Goal: Task Accomplishment & Management: Manage account settings

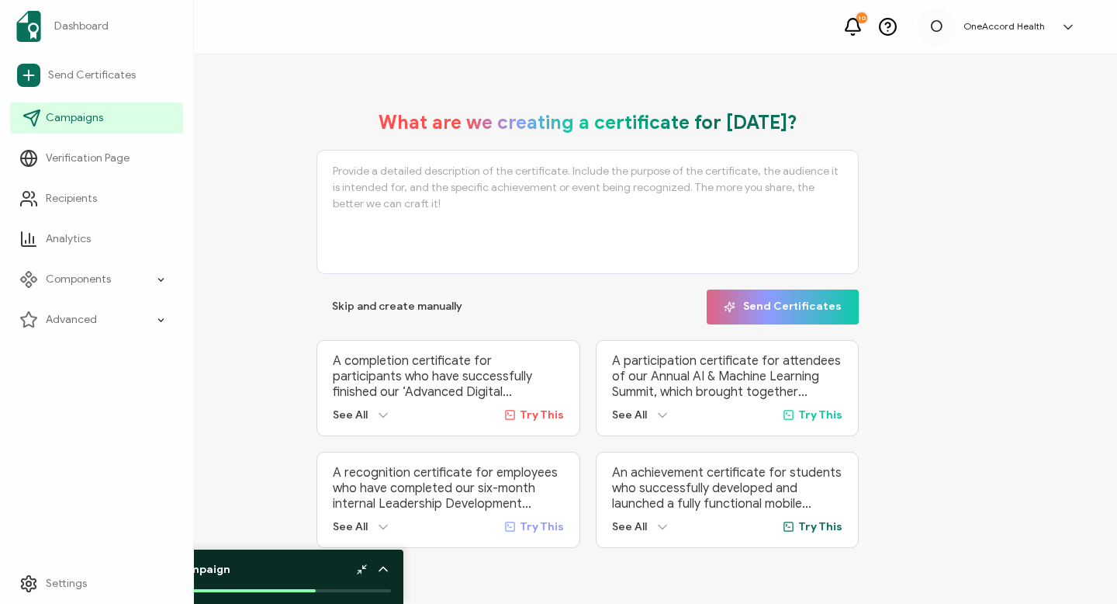
click at [67, 117] on span "Campaigns" at bounding box center [74, 118] width 57 height 16
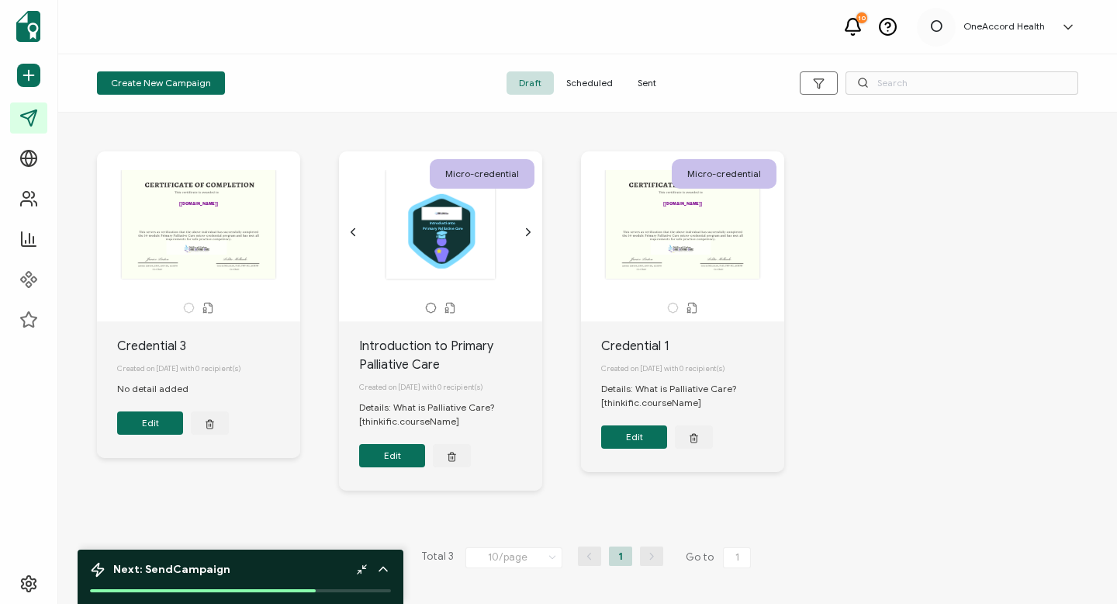
click at [398, 458] on button "Edit" at bounding box center [392, 455] width 66 height 23
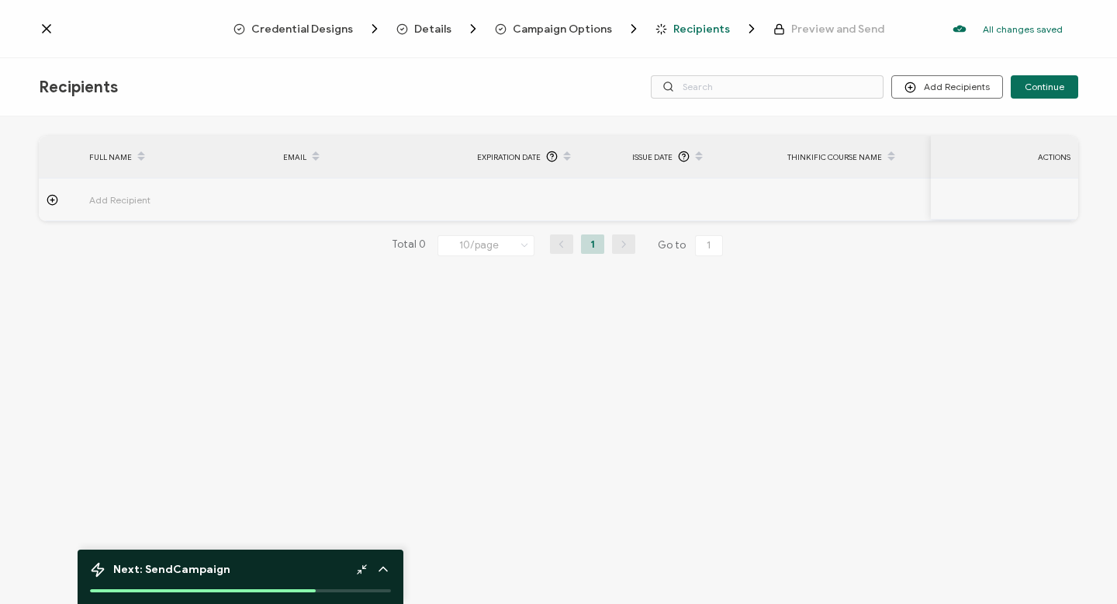
click at [299, 26] on span "Credential Designs" at bounding box center [302, 29] width 102 height 12
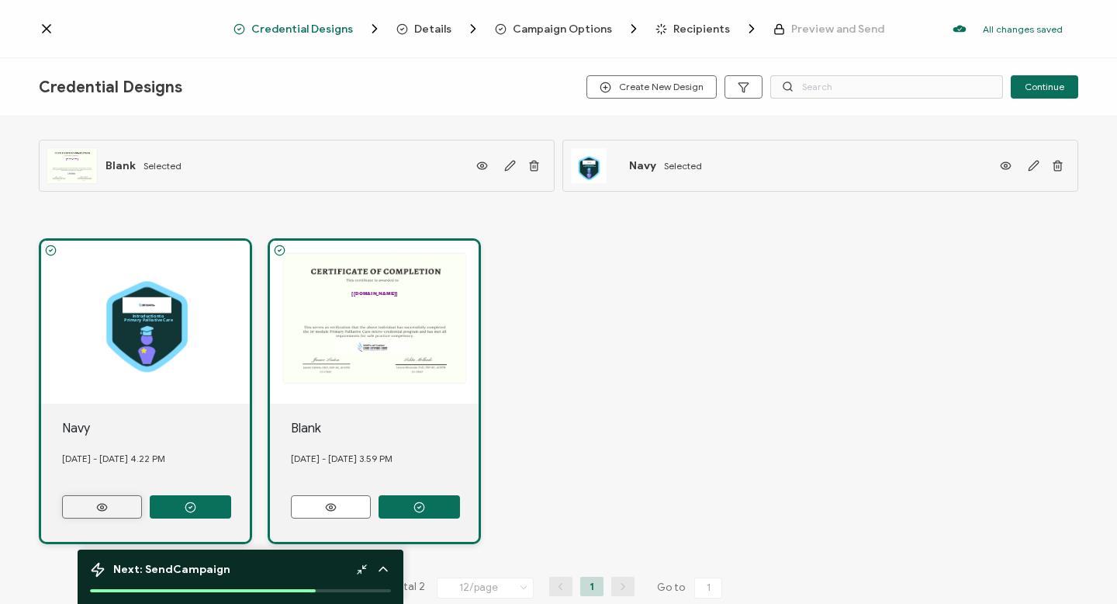
click at [102, 503] on icon at bounding box center [101, 507] width 19 height 12
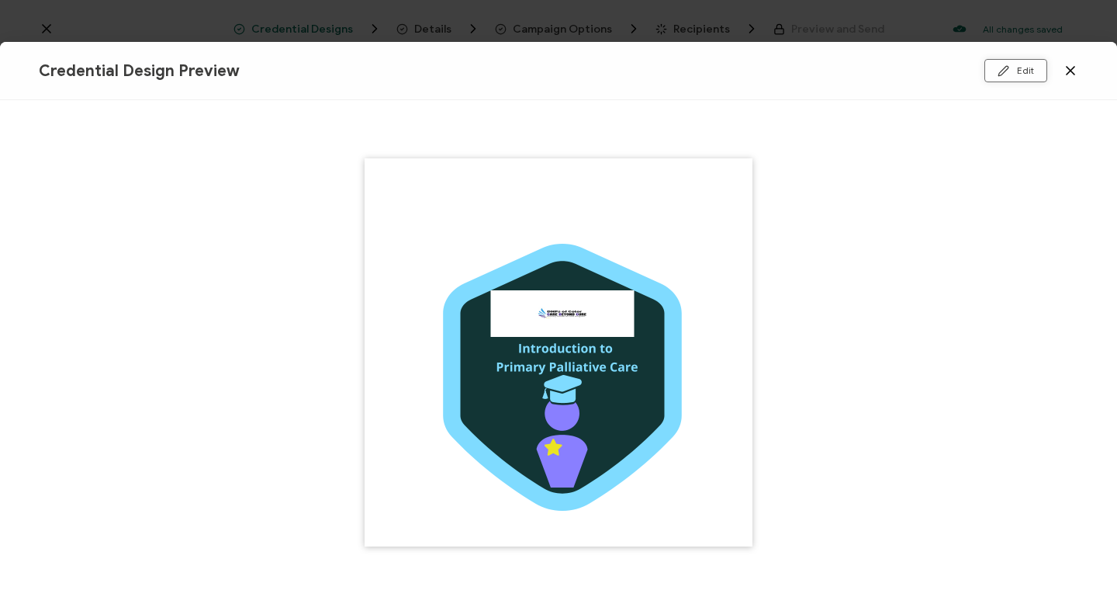
click at [1013, 69] on button "Edit" at bounding box center [1015, 70] width 63 height 23
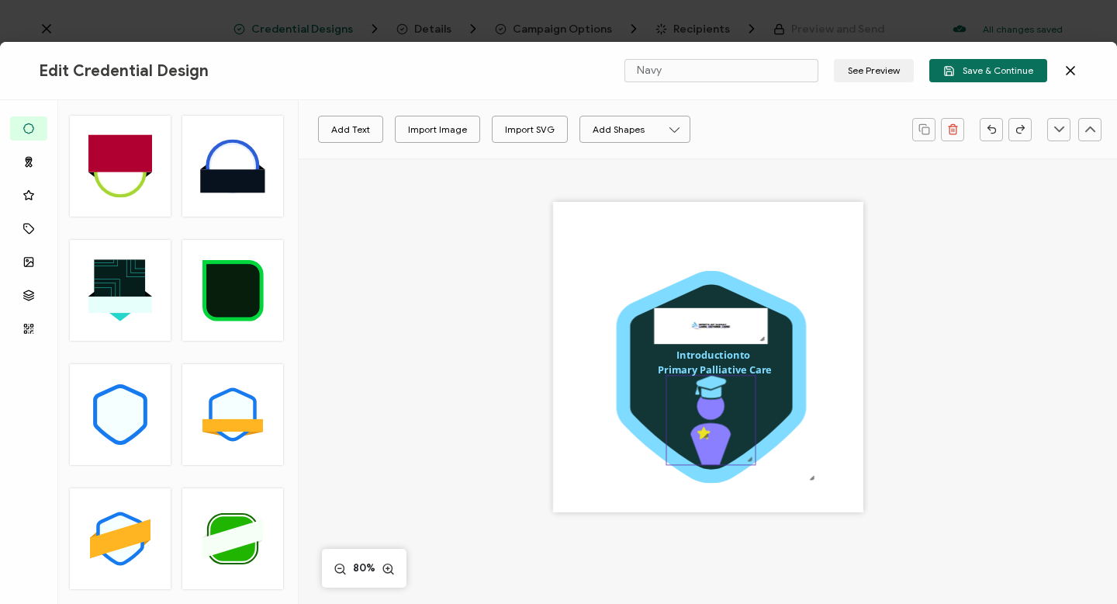
click at [701, 389] on icon at bounding box center [710, 386] width 31 height 22
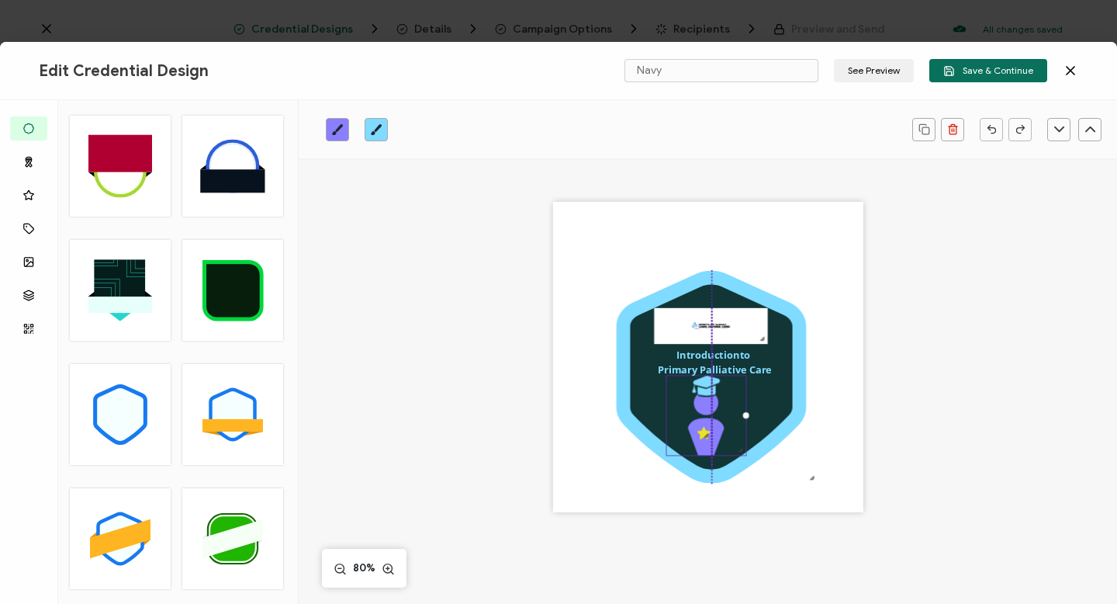
drag, startPoint x: 750, startPoint y: 461, endPoint x: 740, endPoint y: 451, distance: 14.3
click at [740, 451] on div at bounding box center [740, 449] width 10 height 10
drag, startPoint x: 697, startPoint y: 431, endPoint x: 707, endPoint y: 431, distance: 9.3
click at [707, 431] on div at bounding box center [705, 436] width 10 height 10
click at [707, 431] on div at bounding box center [707, 434] width 10 height 10
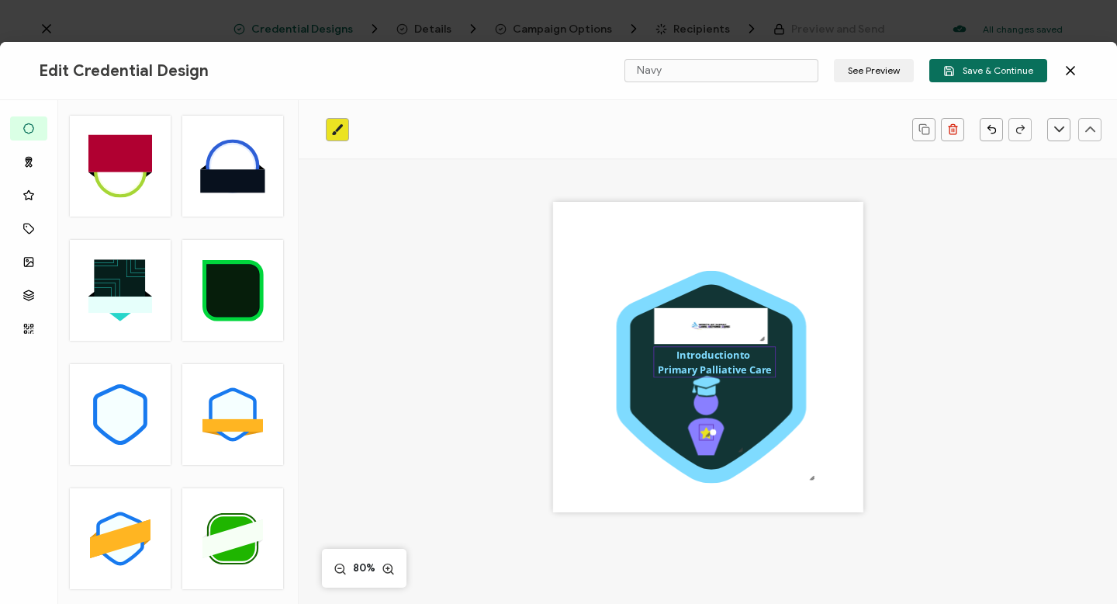
click at [704, 365] on pre "Introduction to Primary Palliative Care" at bounding box center [714, 362] width 113 height 29
click at [744, 327] on img at bounding box center [710, 326] width 113 height 36
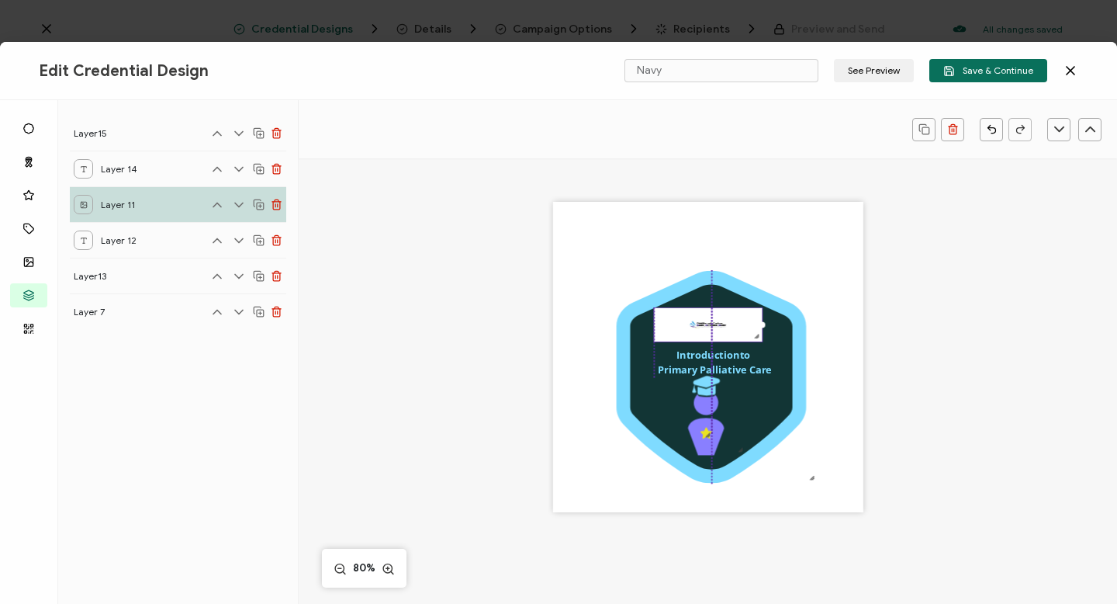
click at [757, 339] on div at bounding box center [757, 336] width 10 height 10
click at [721, 329] on img at bounding box center [711, 324] width 108 height 33
click at [693, 403] on icon at bounding box center [706, 424] width 36 height 61
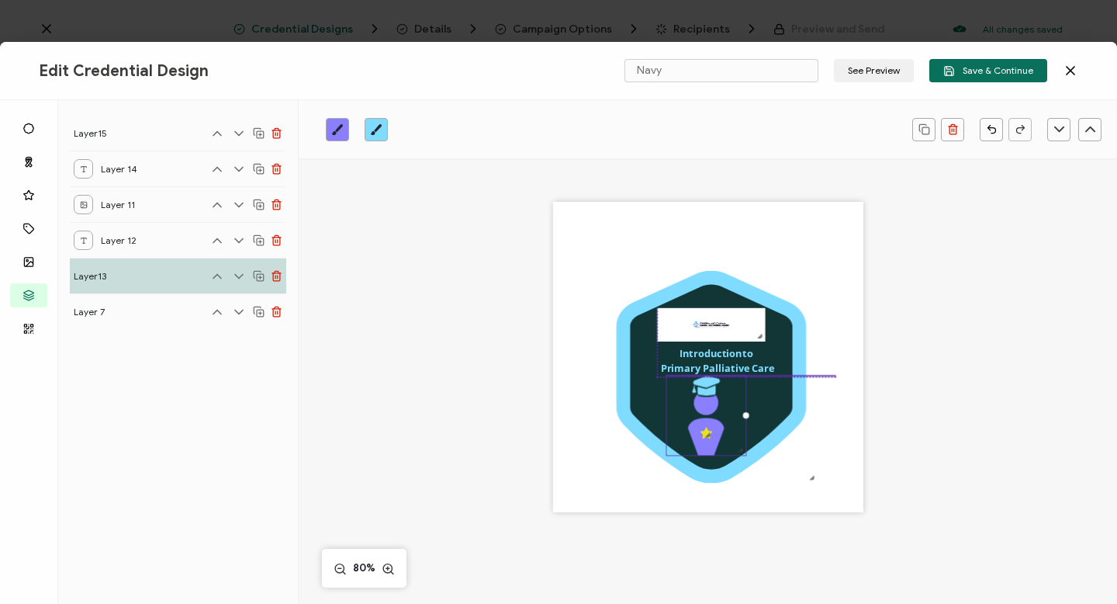
drag, startPoint x: 673, startPoint y: 403, endPoint x: 664, endPoint y: 375, distance: 29.4
click at [664, 375] on div ".uuid-a2266d8d-2533-48ea-8c95-b82d1261961c{}.uuid-e85ab5fe-b955-4eb5-8857-8b3e3…" at bounding box center [708, 357] width 310 height 310
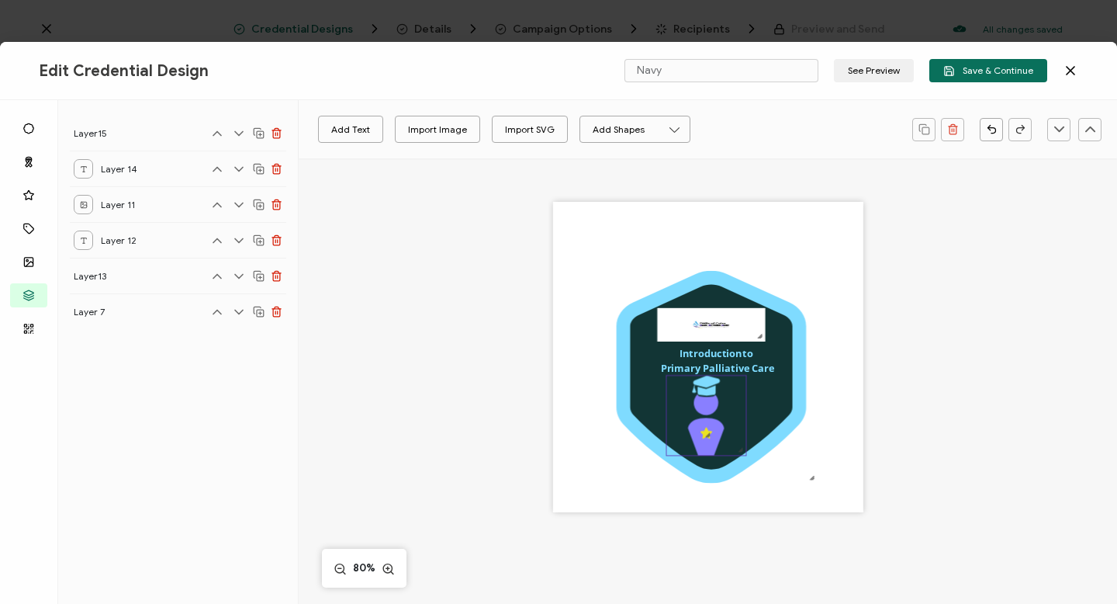
click at [669, 406] on icon ".preview .bcfacd7d-388f-49a0-a5a7-7c2ea2d80891{}" at bounding box center [705, 414] width 79 height 79
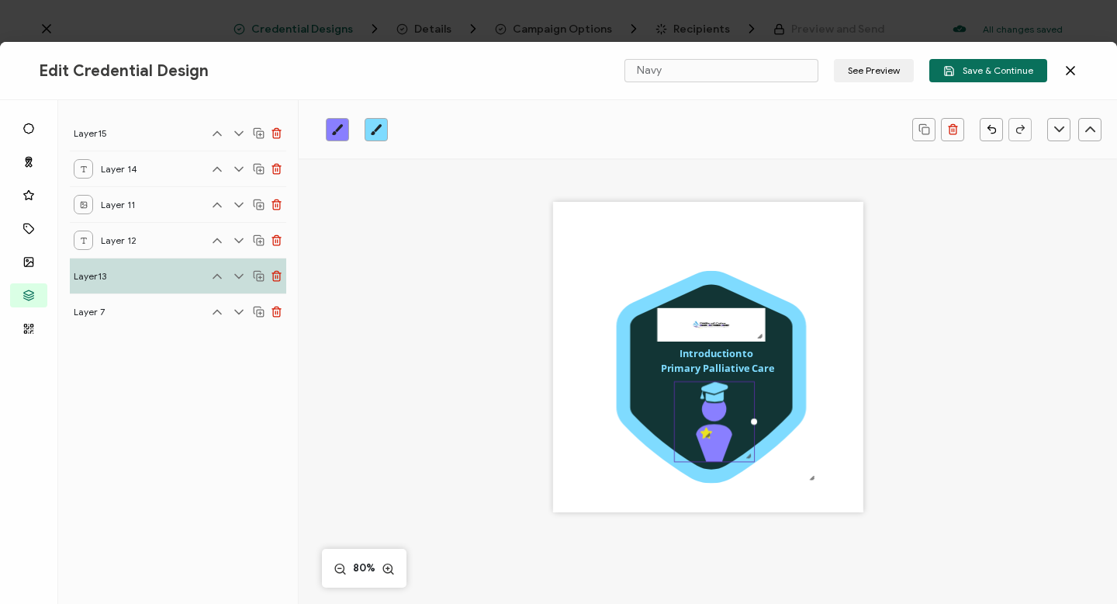
drag, startPoint x: 674, startPoint y: 412, endPoint x: 682, endPoint y: 417, distance: 9.5
click at [682, 418] on icon ".preview .bcfacd7d-388f-49a0-a5a7-7c2ea2d80891{}" at bounding box center [713, 421] width 79 height 79
click at [862, 410] on div ".uuid-a2266d8d-2533-48ea-8c95-b82d1261961c{}.uuid-e85ab5fe-b955-4eb5-8857-8b3e3…" at bounding box center [708, 378] width 655 height 441
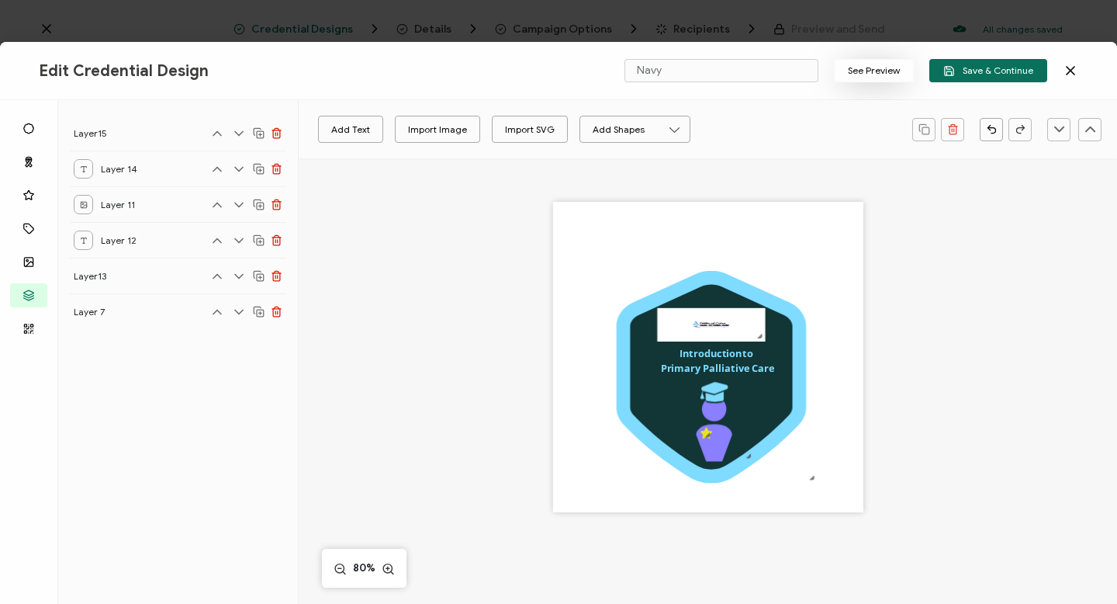
click at [885, 71] on button "See Preview" at bounding box center [874, 70] width 80 height 23
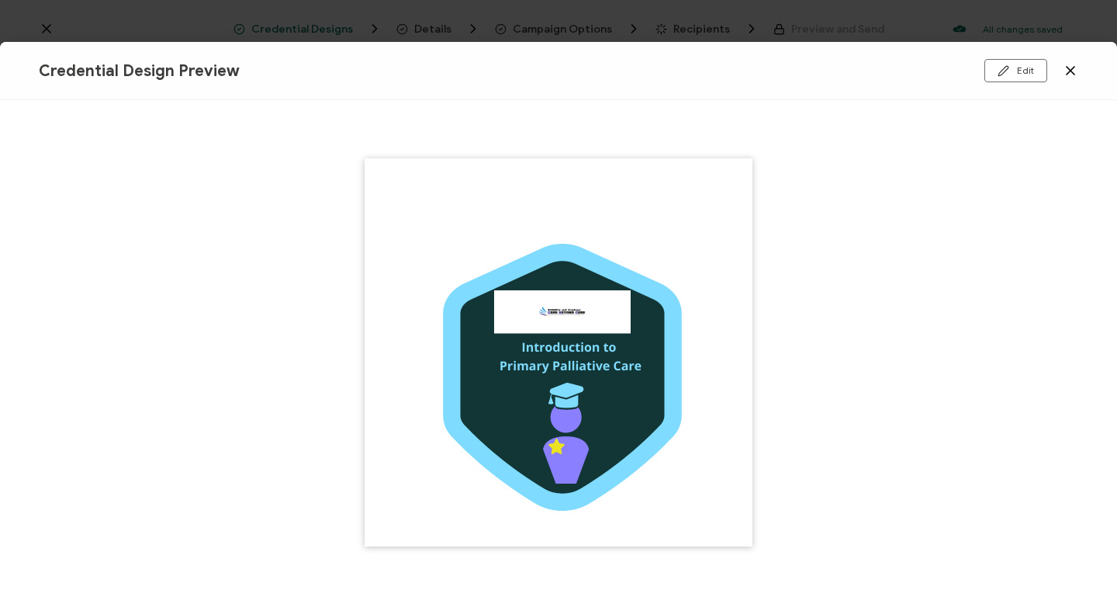
click at [637, 402] on img at bounding box center [559, 352] width 388 height 388
click at [1074, 71] on icon at bounding box center [1071, 71] width 16 height 16
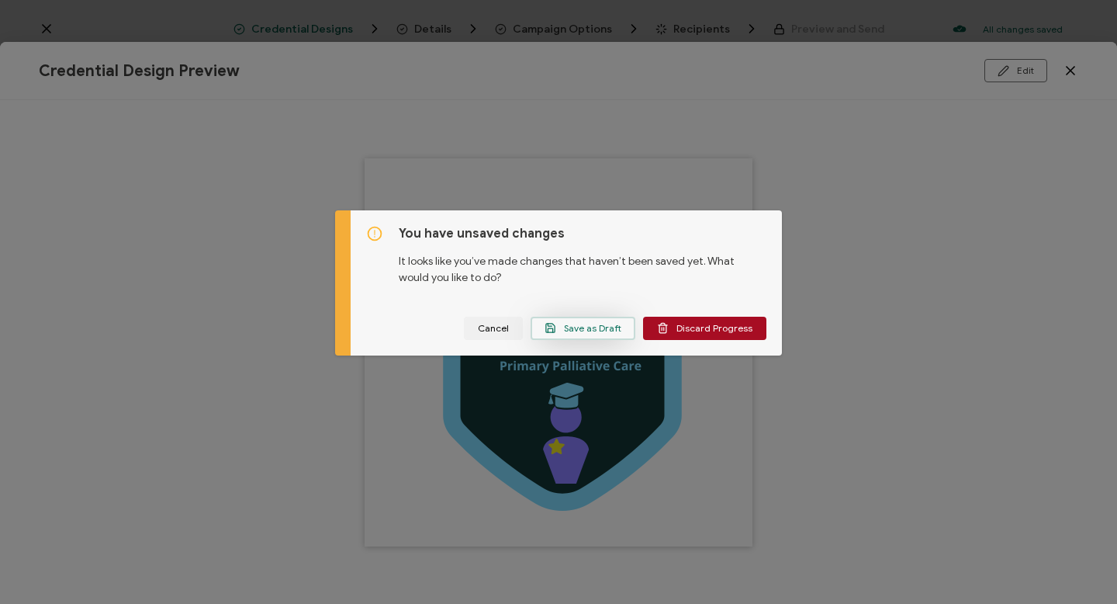
click at [588, 327] on span "Save as Draft" at bounding box center [583, 328] width 77 height 12
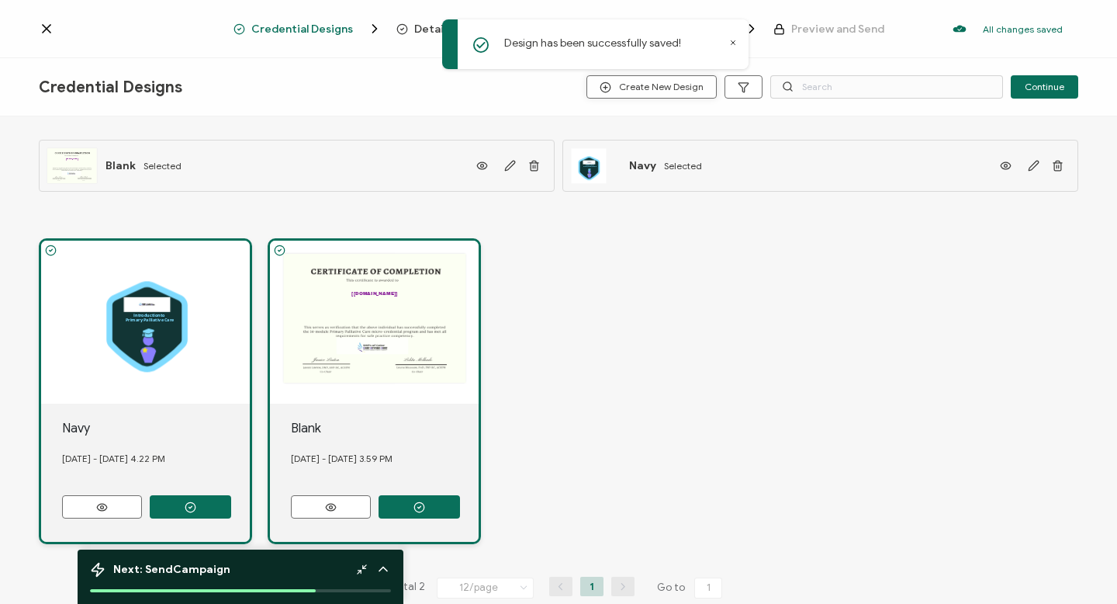
click at [683, 87] on span "Create New Design" at bounding box center [652, 87] width 104 height 12
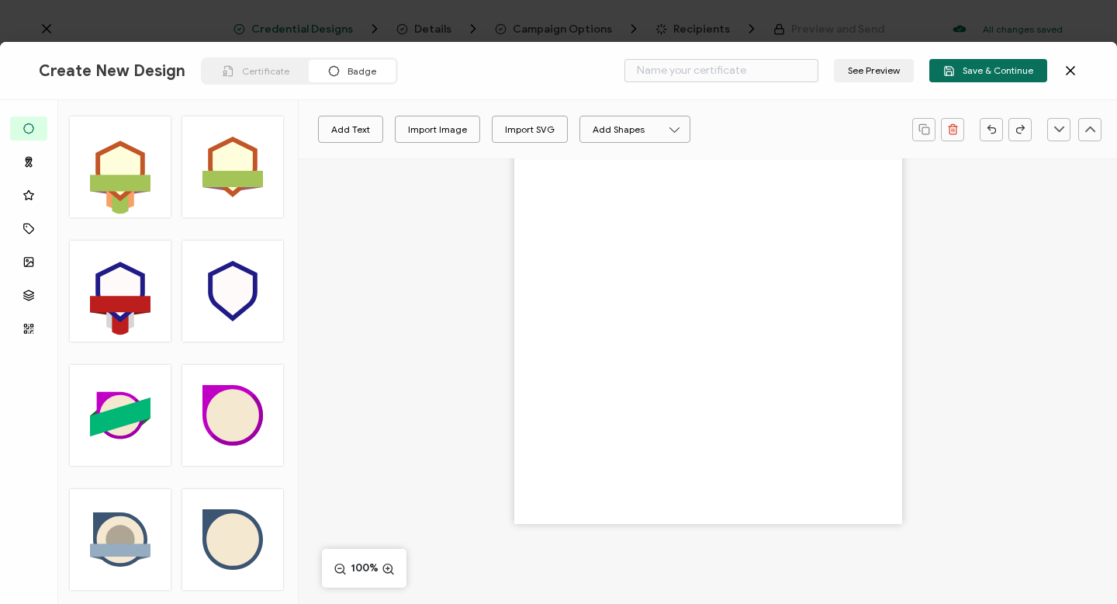
scroll to position [751, 0]
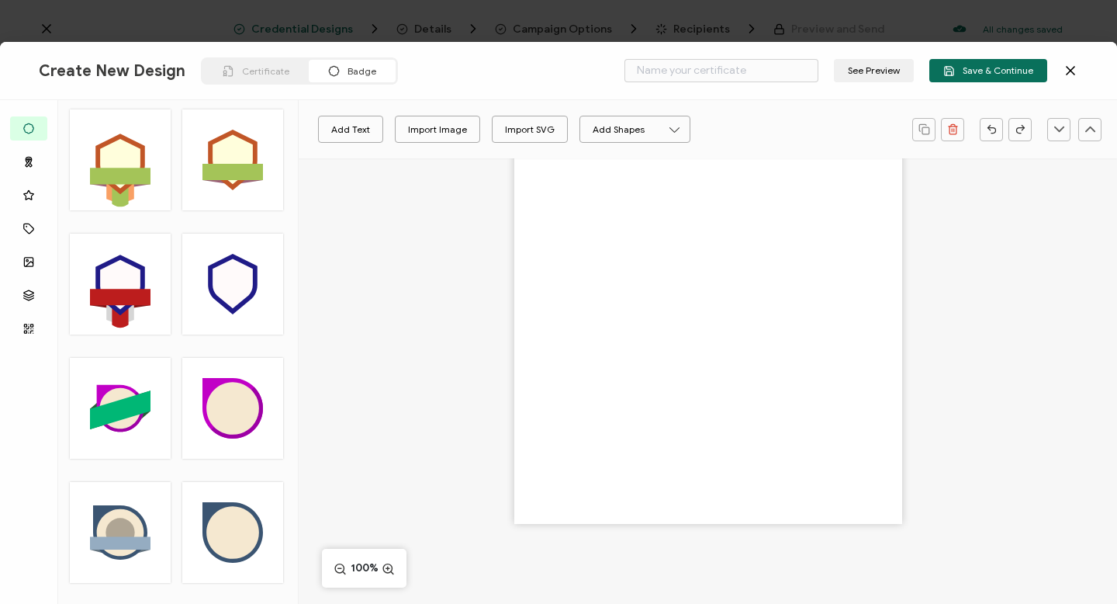
click at [118, 526] on circle at bounding box center [120, 532] width 29 height 29
type input "Fina"
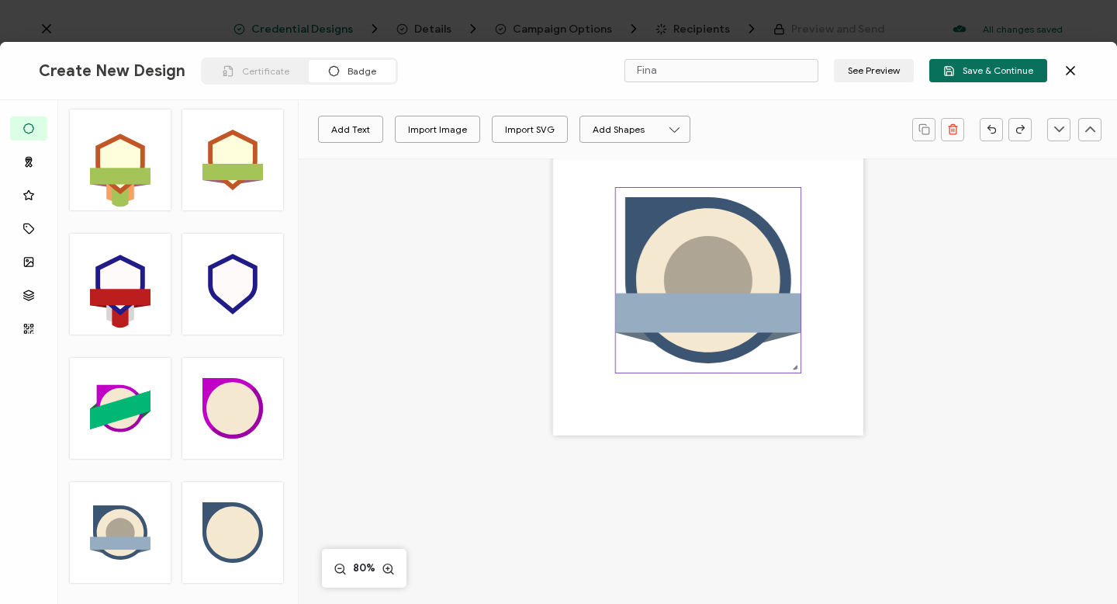
click at [636, 228] on icon at bounding box center [708, 281] width 166 height 166
click at [417, 131] on icon "brush" at bounding box center [415, 129] width 12 height 12
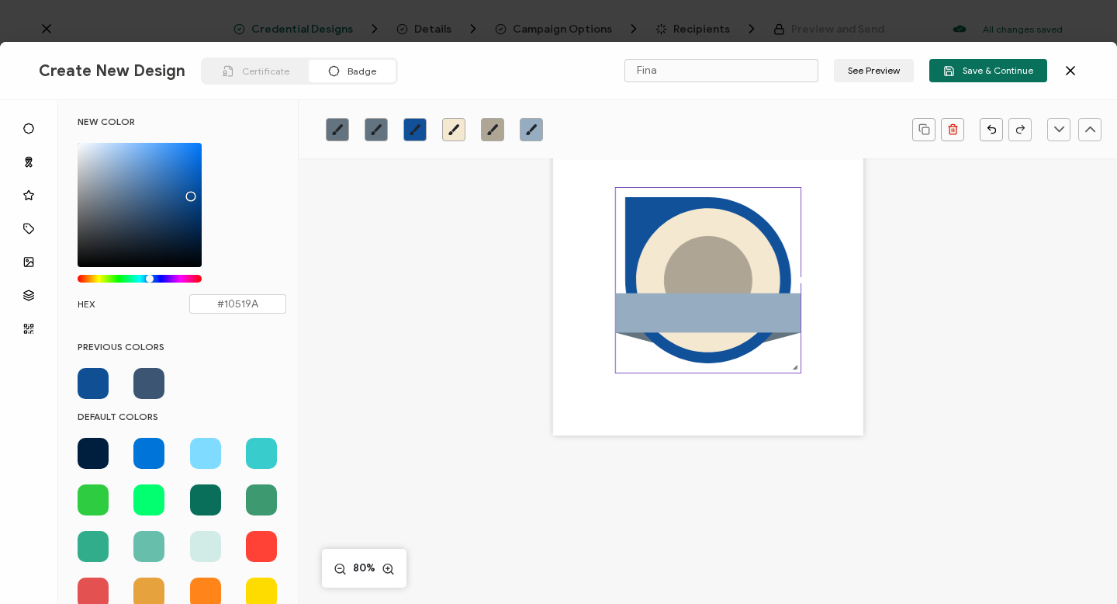
drag, startPoint x: 139, startPoint y: 213, endPoint x: 189, endPoint y: 193, distance: 53.3
click at [189, 193] on div "Chrome color picker" at bounding box center [191, 196] width 8 height 8
click at [659, 252] on icon at bounding box center [708, 281] width 144 height 144
click at [458, 128] on icon "brush" at bounding box center [454, 129] width 12 height 12
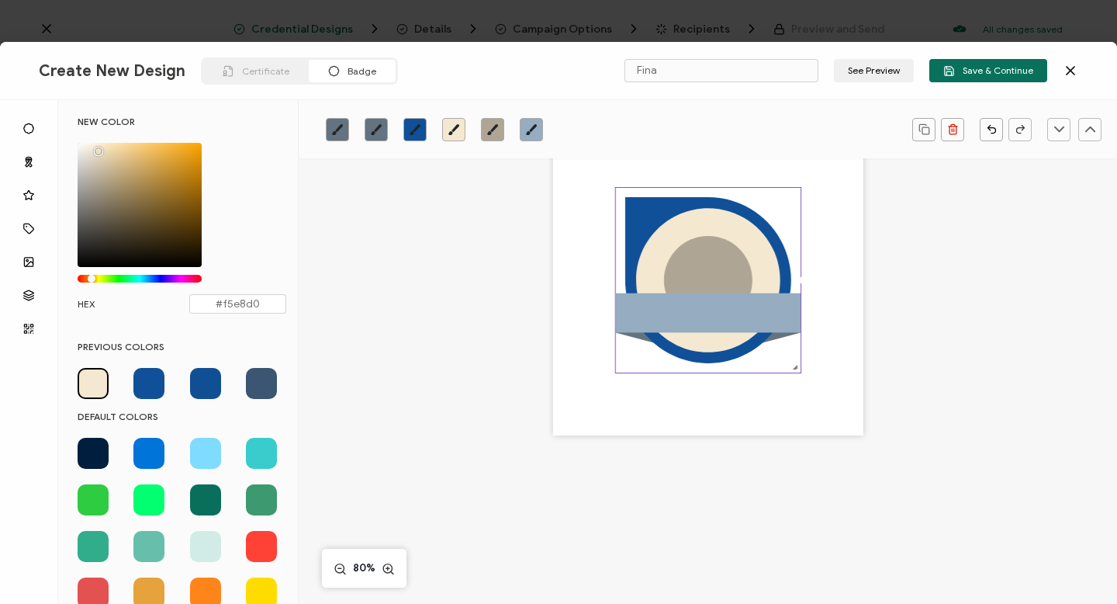
click at [202, 451] on span at bounding box center [205, 453] width 31 height 31
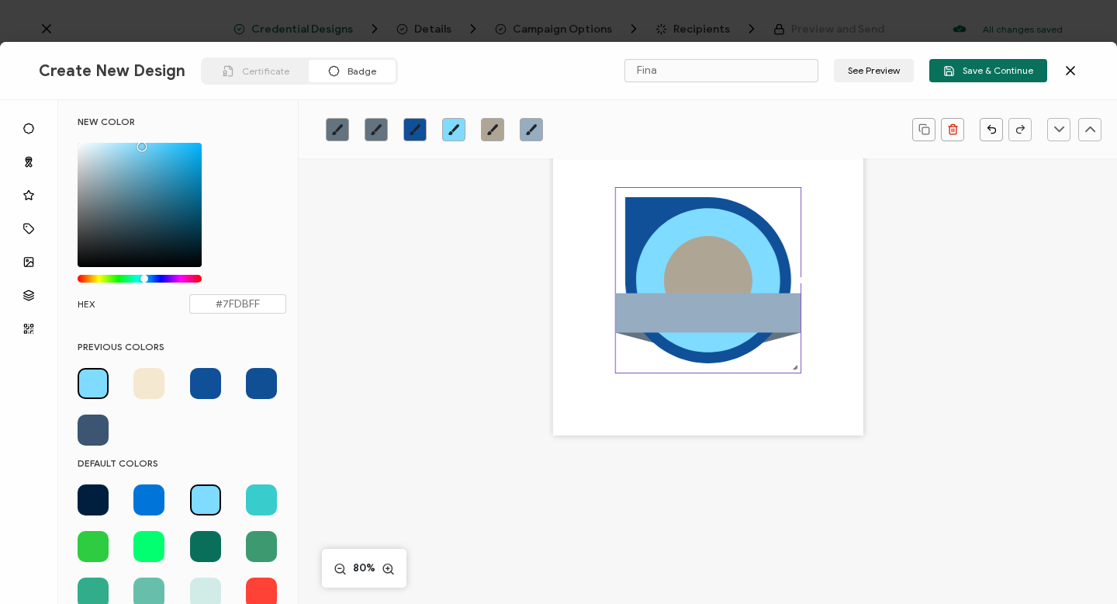
click at [711, 272] on circle at bounding box center [708, 280] width 88 height 88
click at [145, 380] on span at bounding box center [148, 383] width 31 height 31
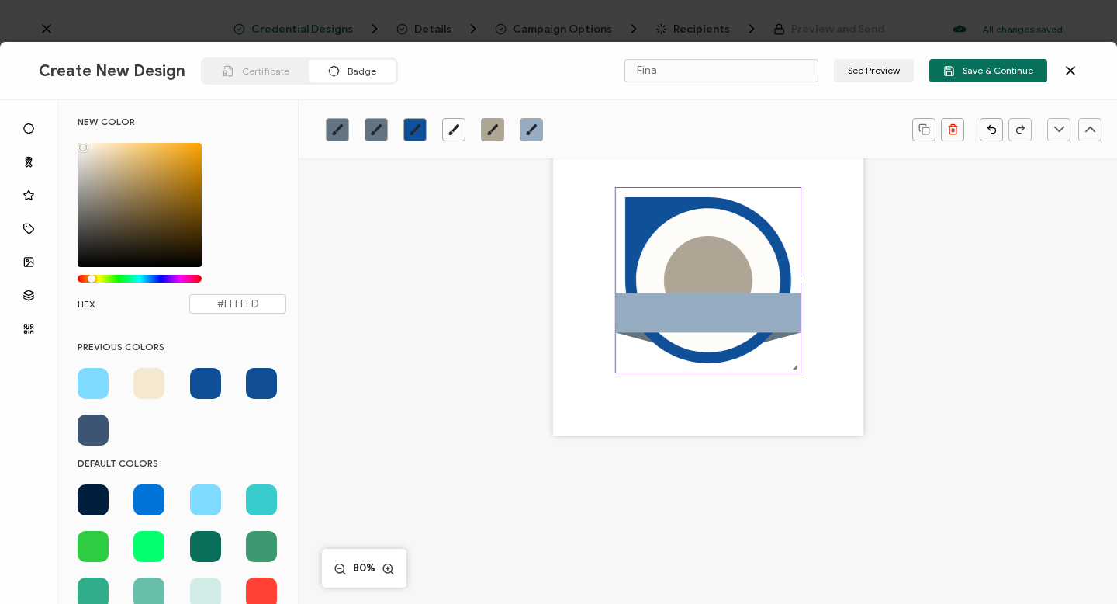
type input "#FFFFFF"
drag, startPoint x: 99, startPoint y: 145, endPoint x: 74, endPoint y: 143, distance: 25.7
click at [72, 141] on div "NEW COLOR #FFFFFF hex 255 r 255 g 255 b 1 a 39 h 0% s 100% l 1 a HEX #FFFFFF" at bounding box center [182, 222] width 232 height 213
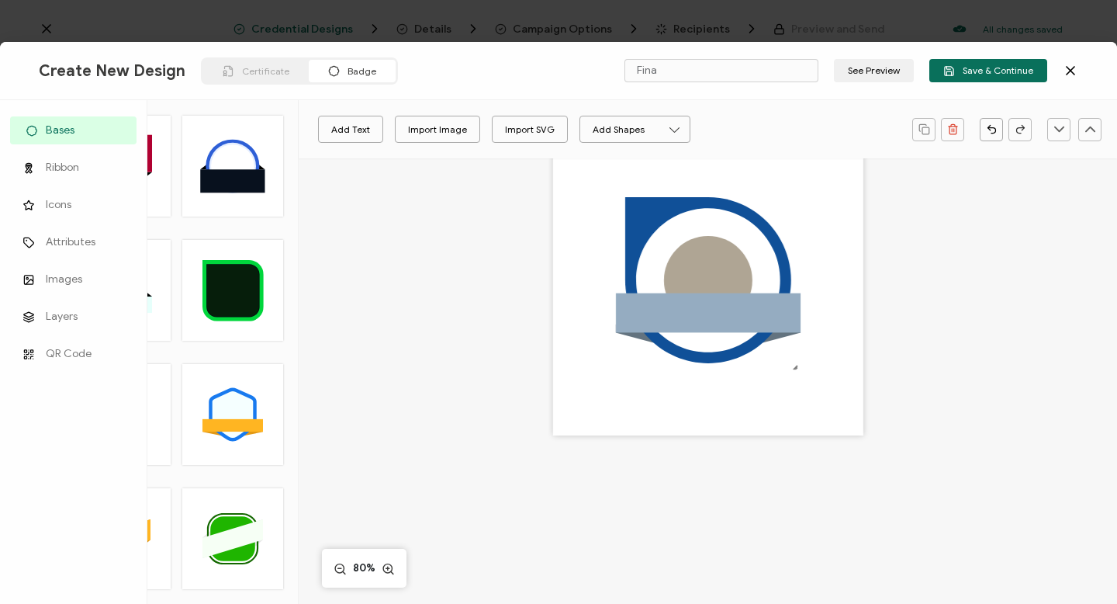
click at [61, 127] on span "Bases" at bounding box center [60, 131] width 29 height 16
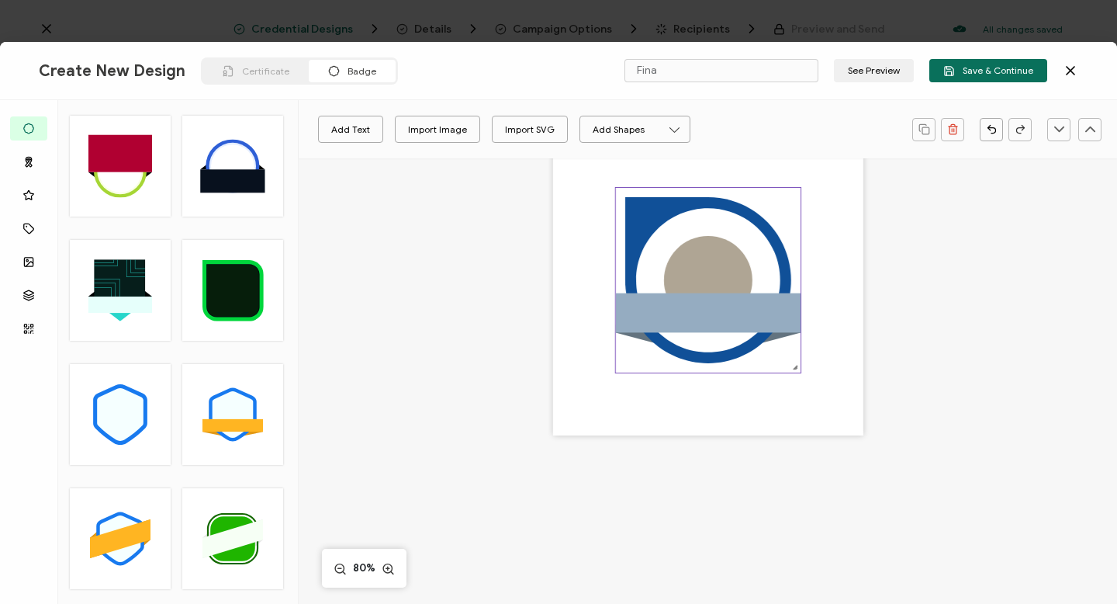
click at [707, 275] on circle at bounding box center [708, 280] width 88 height 88
click at [455, 128] on icon "brush" at bounding box center [453, 129] width 11 height 11
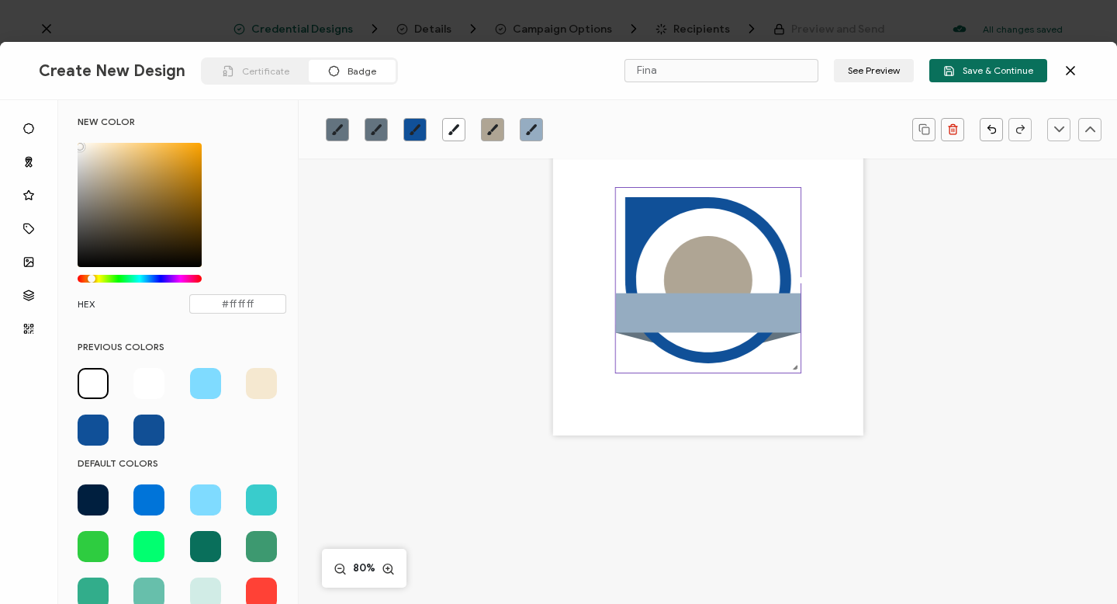
click at [669, 240] on icon at bounding box center [708, 281] width 144 height 144
click at [718, 272] on circle at bounding box center [708, 280] width 88 height 88
click at [453, 126] on icon "brush" at bounding box center [454, 129] width 12 height 12
click at [700, 282] on circle at bounding box center [708, 280] width 88 height 88
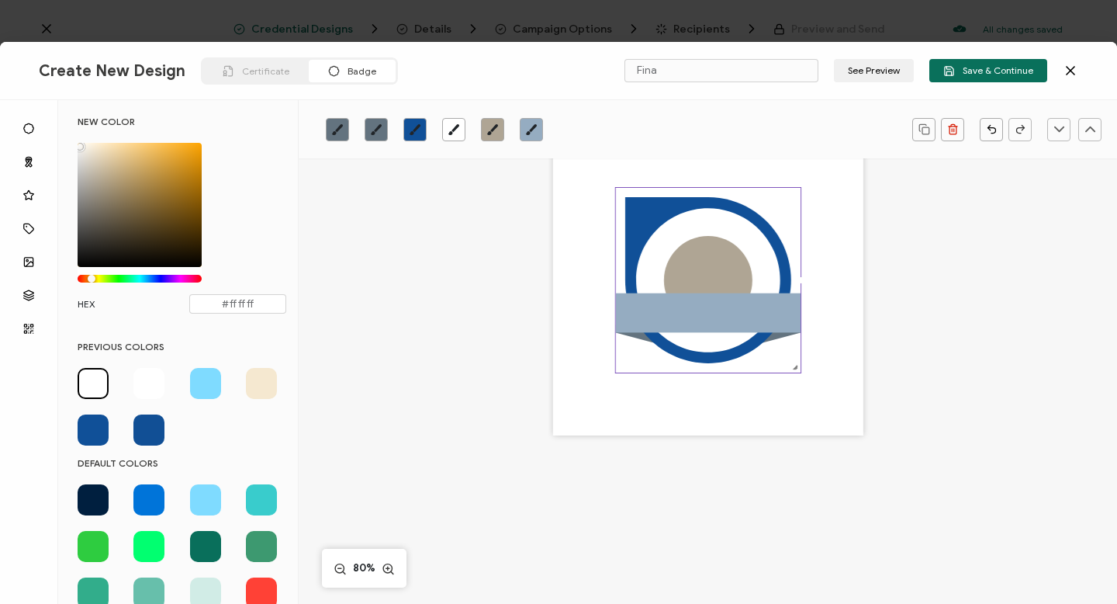
click at [695, 281] on circle at bounding box center [708, 280] width 88 height 88
click at [451, 128] on icon "brush" at bounding box center [454, 129] width 12 height 12
click at [197, 386] on span at bounding box center [205, 383] width 31 height 31
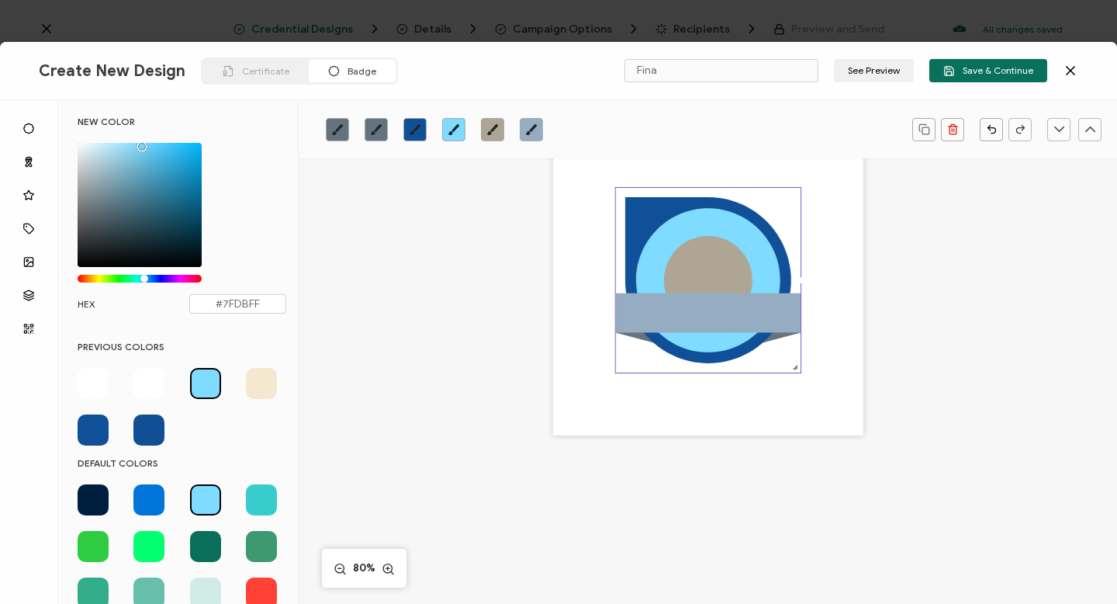
click at [719, 265] on circle at bounding box center [708, 280] width 88 height 88
click at [715, 267] on circle at bounding box center [708, 280] width 88 height 88
click at [494, 127] on icon "brush" at bounding box center [492, 129] width 11 height 11
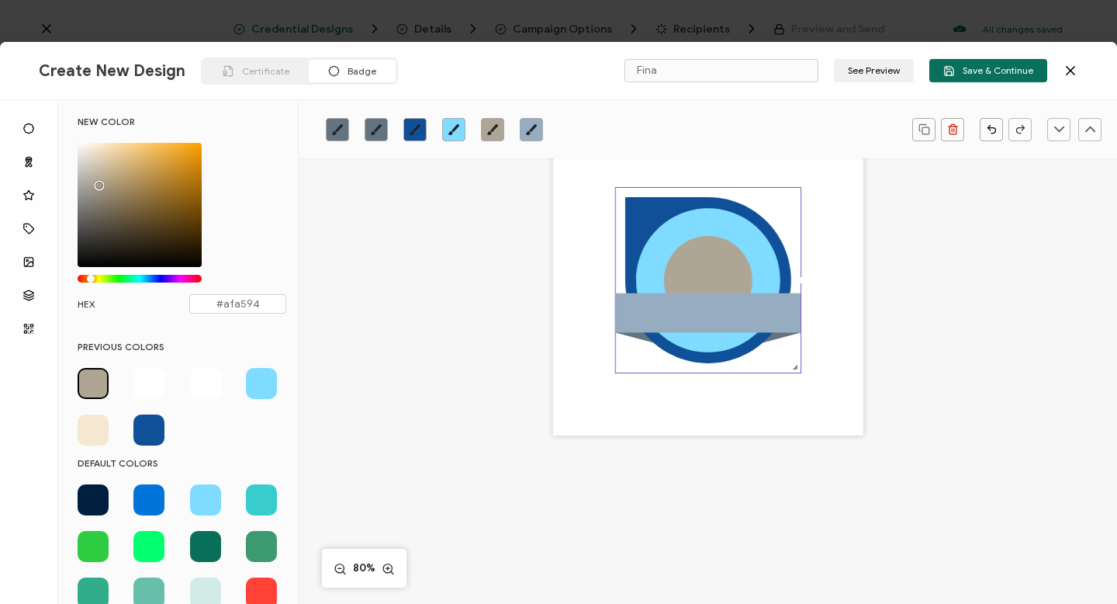
click at [147, 385] on span at bounding box center [148, 383] width 31 height 31
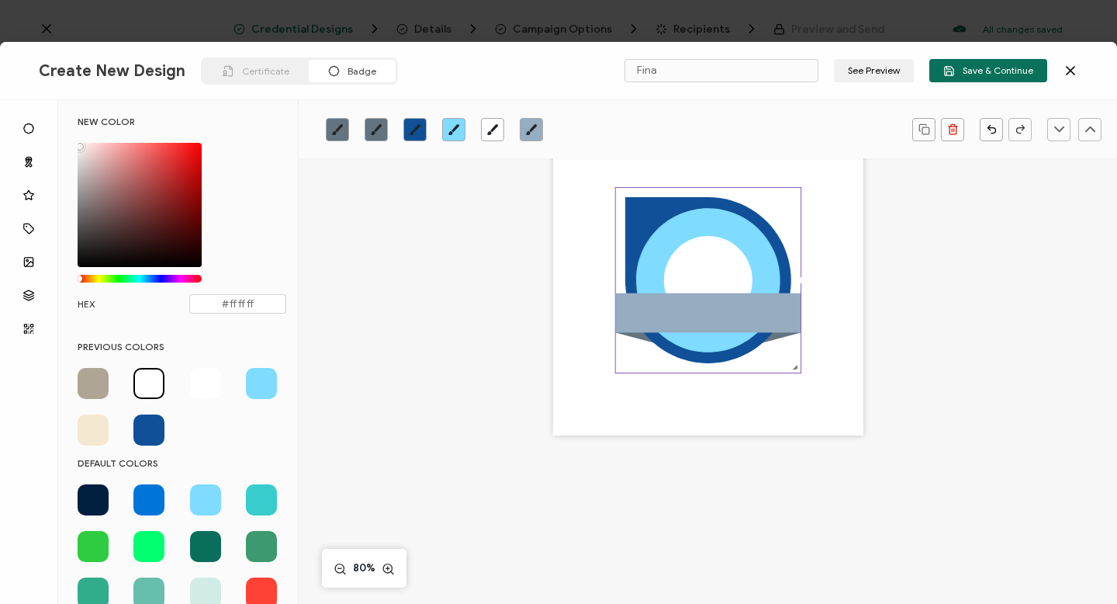
click at [649, 313] on rect at bounding box center [707, 313] width 185 height 40
click at [90, 496] on span at bounding box center [93, 499] width 31 height 31
type input "#001f3f"
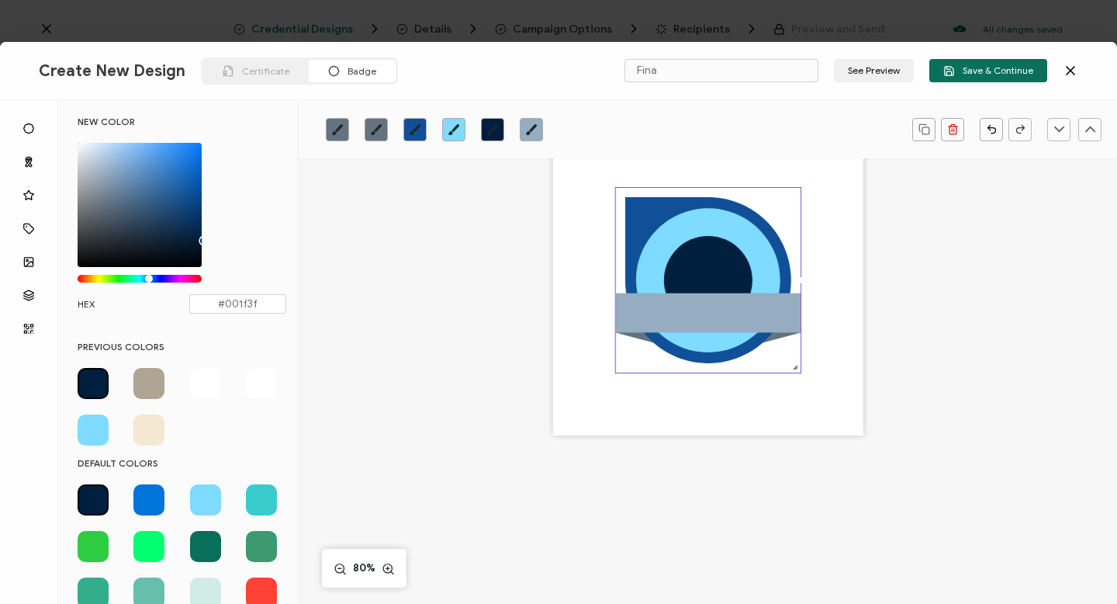
click at [703, 279] on circle at bounding box center [708, 280] width 88 height 88
click at [185, 432] on div at bounding box center [182, 407] width 209 height 78
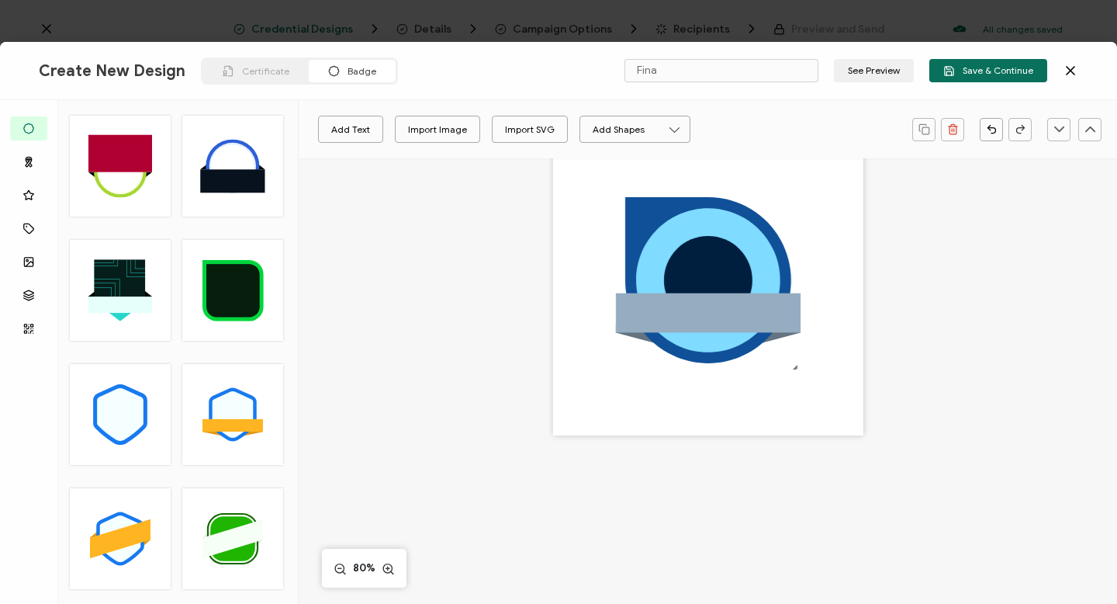
click at [187, 389] on div ".uuid-096204d9-ca43-4101-a4c3-07b3f2f44b7a{}.uuid-3bdfa571-5bbe-4c9f-b3f4-196cc…" at bounding box center [232, 414] width 101 height 101
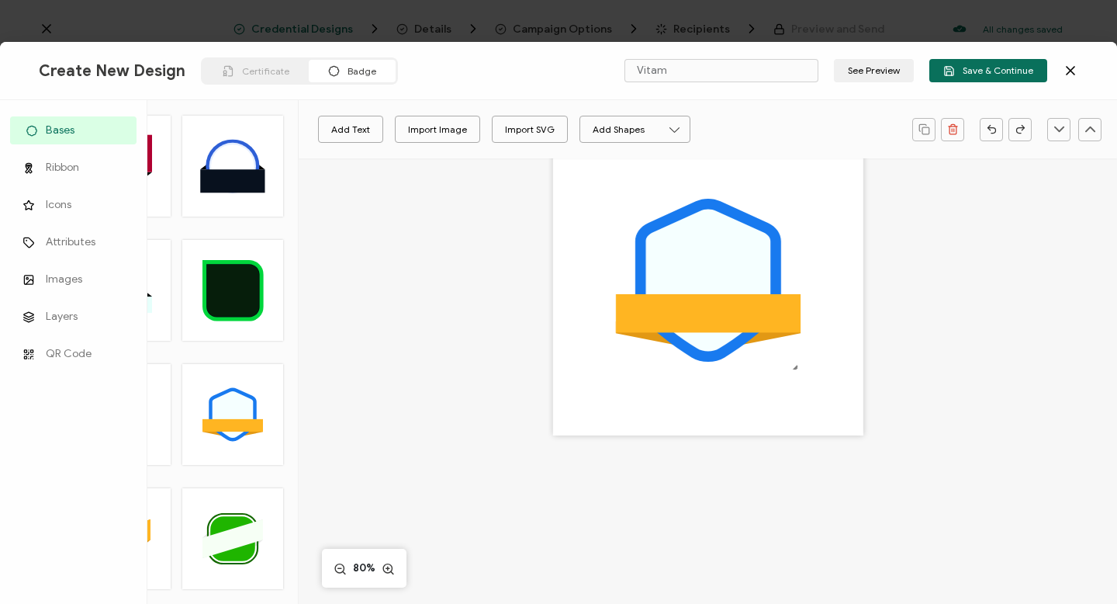
click at [60, 131] on span "Bases" at bounding box center [60, 131] width 29 height 16
click at [58, 128] on span "Bases" at bounding box center [60, 131] width 29 height 16
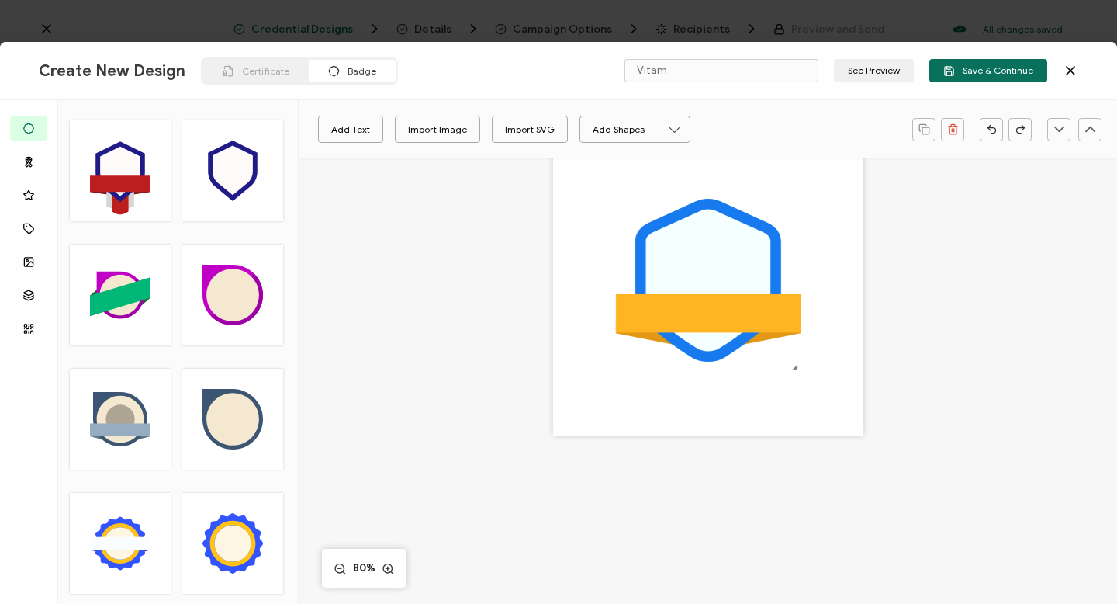
scroll to position [958, 0]
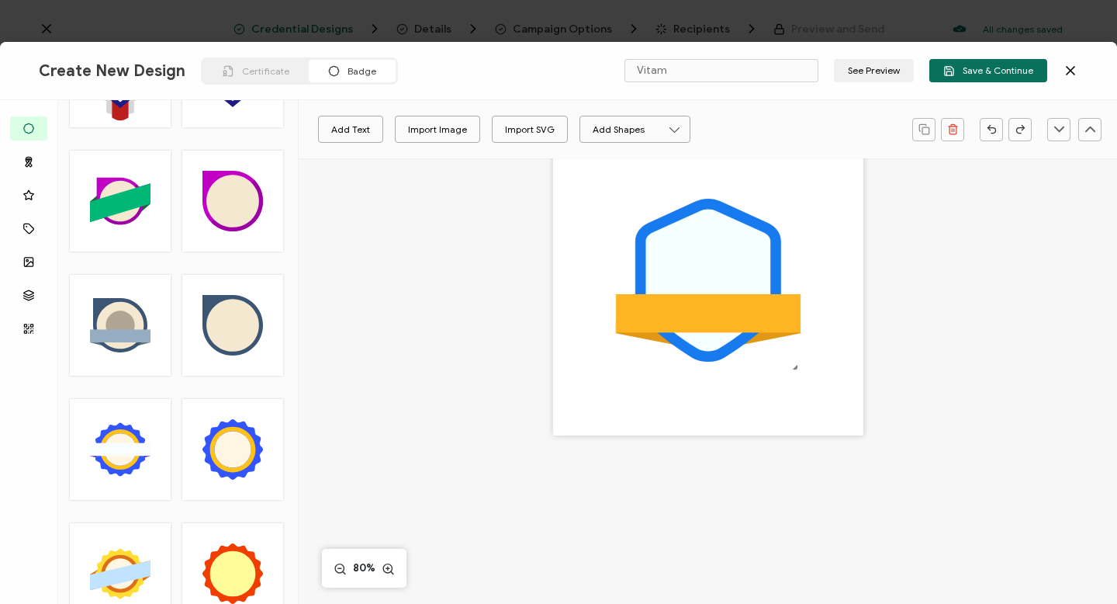
click at [112, 338] on rect at bounding box center [120, 336] width 61 height 13
type input "Fina"
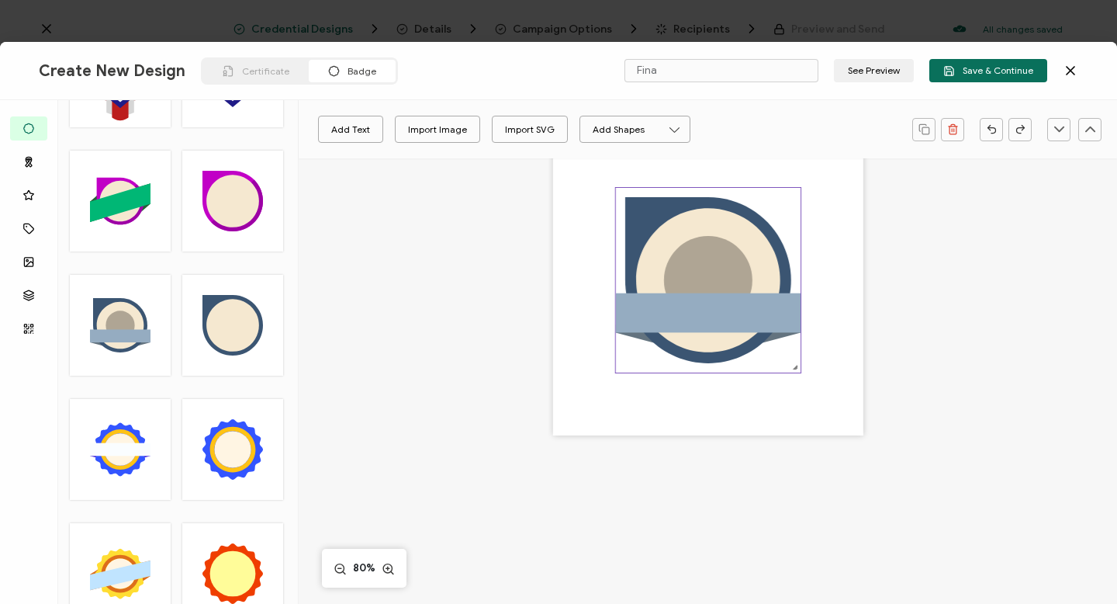
click at [635, 226] on icon at bounding box center [708, 281] width 166 height 166
click at [416, 123] on link at bounding box center [414, 129] width 23 height 23
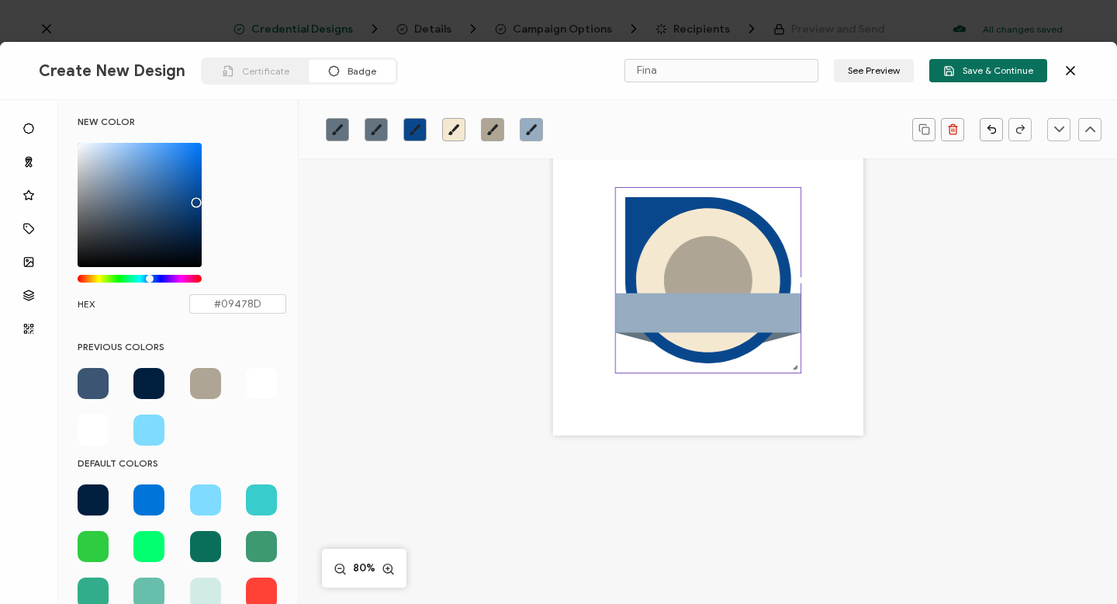
drag, startPoint x: 142, startPoint y: 213, endPoint x: 194, endPoint y: 199, distance: 53.8
click at [194, 199] on div "Chrome color picker" at bounding box center [196, 203] width 8 height 8
click at [658, 258] on icon at bounding box center [708, 281] width 144 height 144
click at [658, 261] on icon at bounding box center [708, 281] width 144 height 144
click at [453, 127] on icon "brush" at bounding box center [454, 129] width 12 height 12
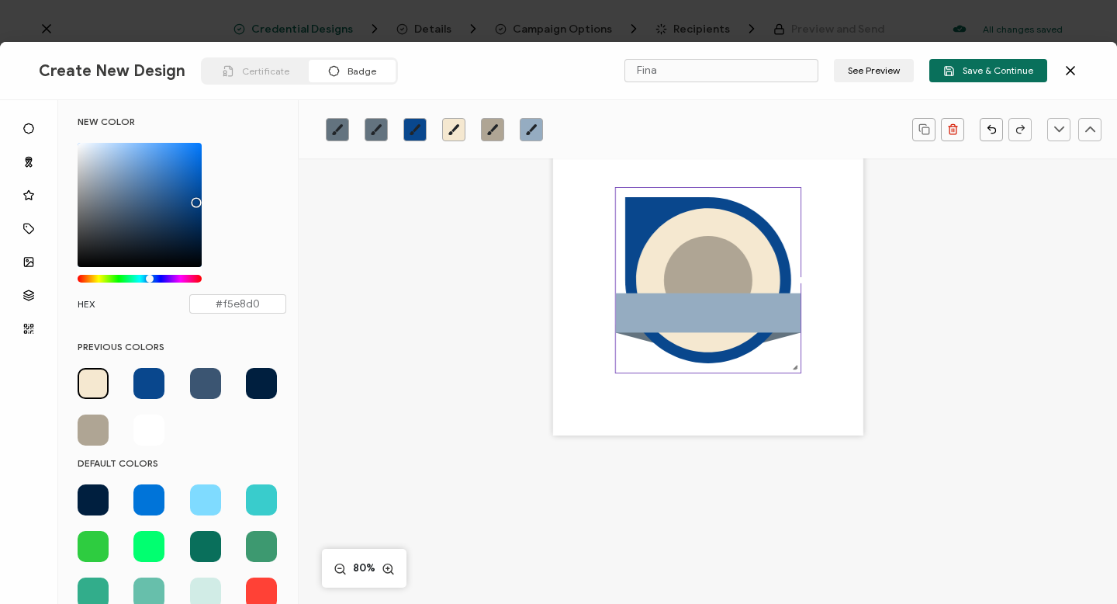
click at [206, 494] on span at bounding box center [205, 499] width 31 height 31
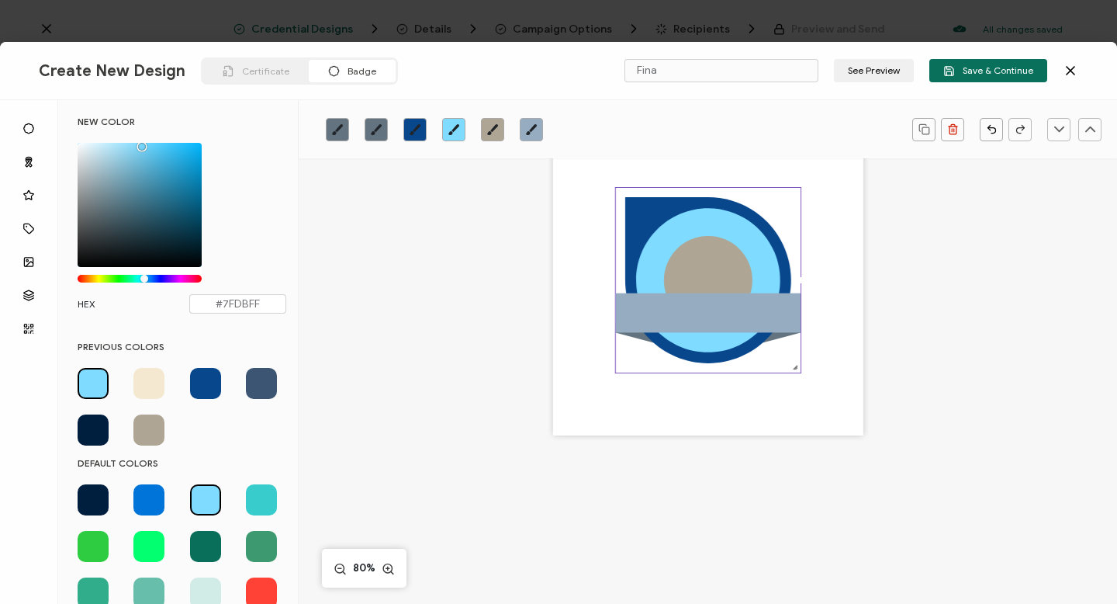
click at [704, 277] on circle at bounding box center [708, 280] width 88 height 88
click at [497, 127] on icon "brush" at bounding box center [492, 129] width 12 height 12
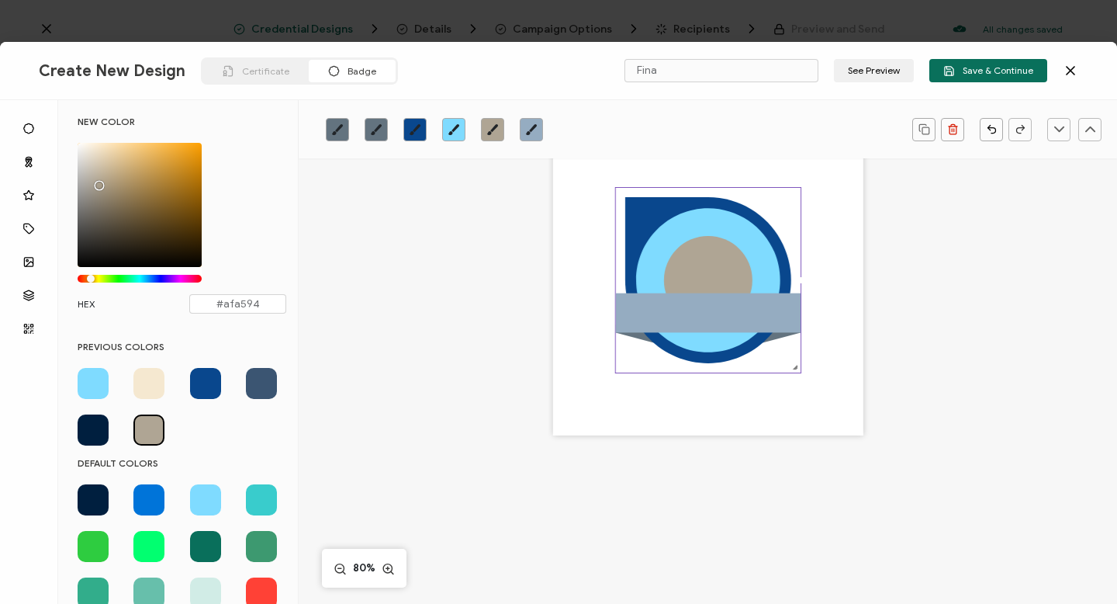
click at [146, 379] on span at bounding box center [148, 383] width 31 height 31
type input "#FEFEFE"
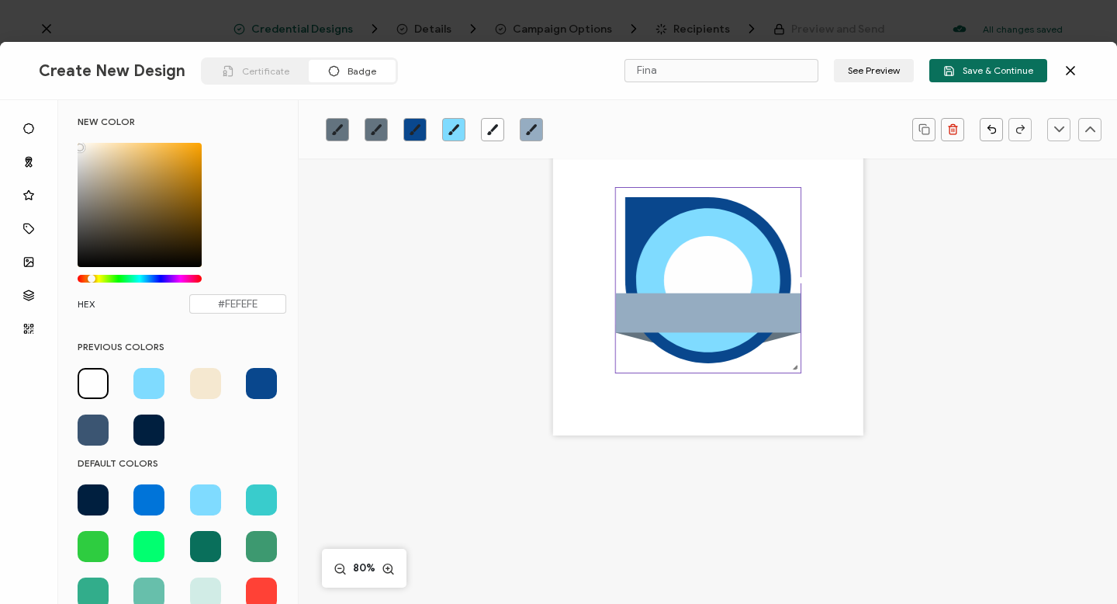
drag, startPoint x: 95, startPoint y: 149, endPoint x: 74, endPoint y: 144, distance: 21.6
click at [73, 144] on div "NEW COLOR #FEFEFE hex 254 r 254 g 254 b 1 a 39 h 0% s 100% l 1 a HEX #FEFEFE" at bounding box center [182, 222] width 232 height 213
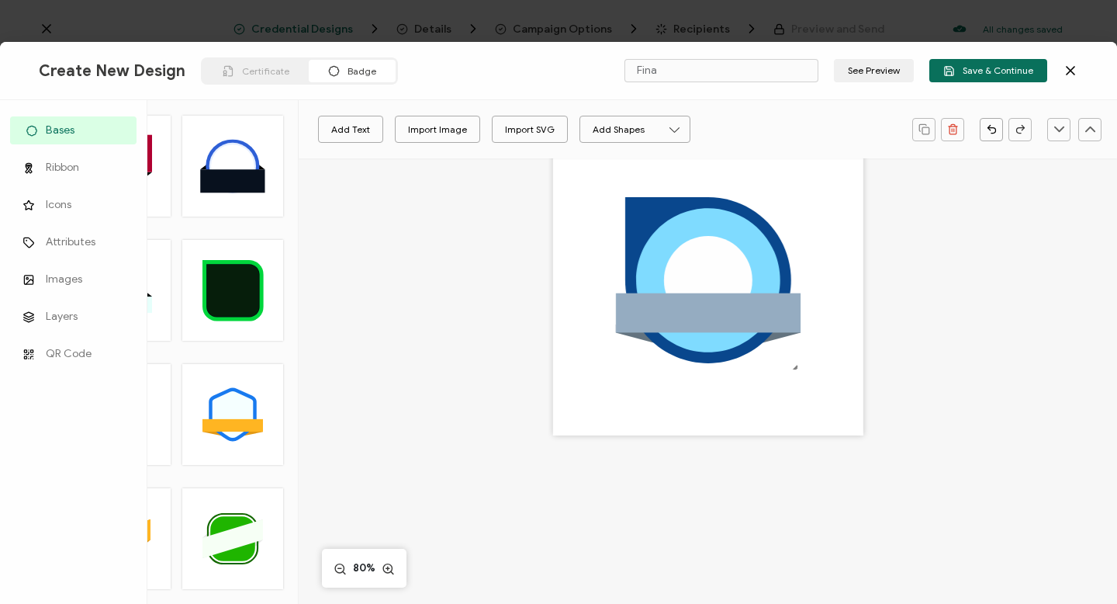
click at [61, 129] on span "Bases" at bounding box center [60, 131] width 29 height 16
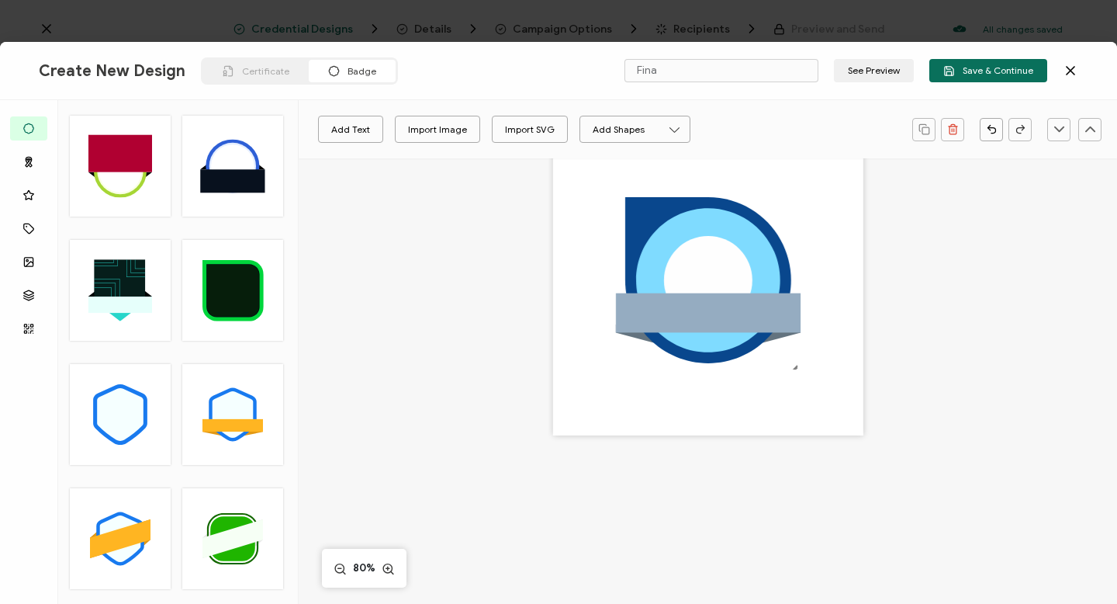
click at [473, 285] on div ".uuid-e0167db1-c400-465b-bddd-c50bfc339371{}.uuid-efc37302-9416-4d3d-8d4c-a6863…" at bounding box center [708, 301] width 655 height 441
click at [684, 315] on rect at bounding box center [707, 313] width 185 height 40
click at [532, 130] on icon "brush" at bounding box center [531, 129] width 11 height 11
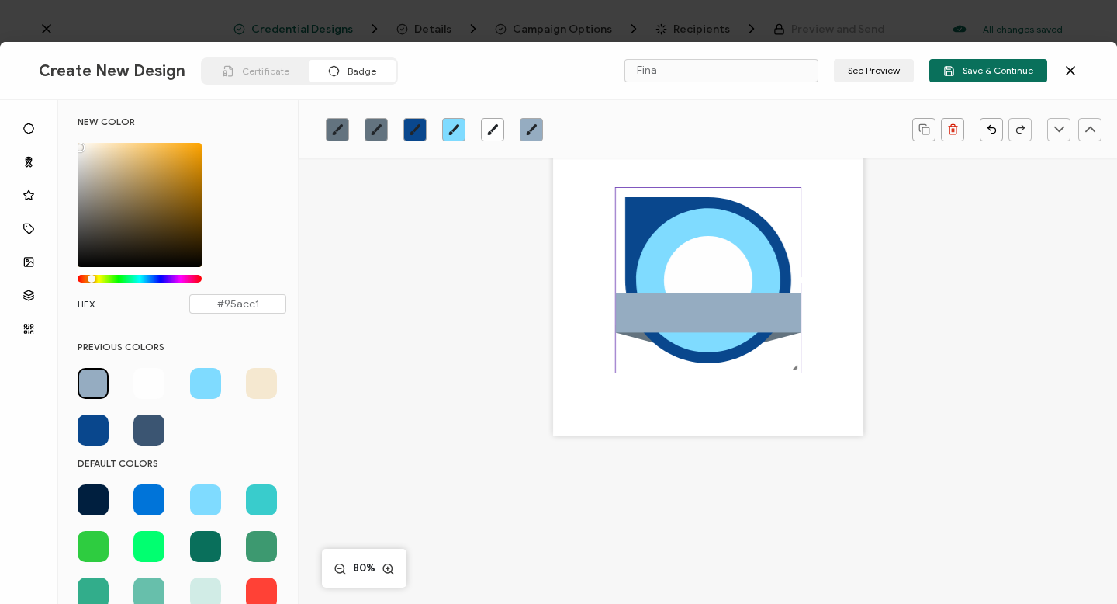
click at [89, 500] on span at bounding box center [93, 499] width 31 height 31
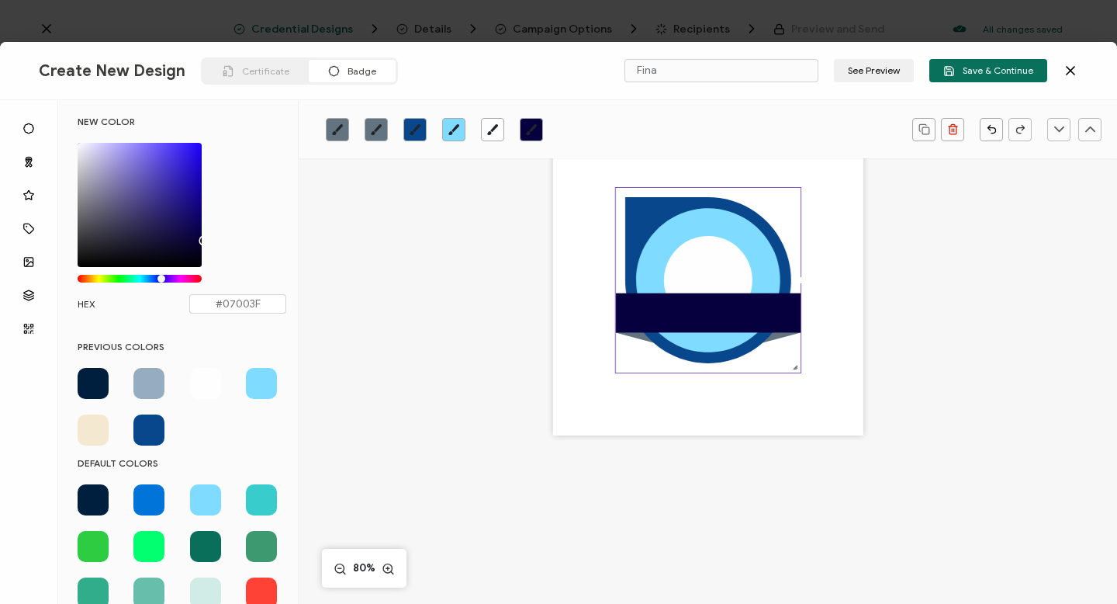
drag, startPoint x: 149, startPoint y: 275, endPoint x: 162, endPoint y: 275, distance: 13.2
click at [162, 275] on div "Chrome color picker" at bounding box center [161, 279] width 8 height 8
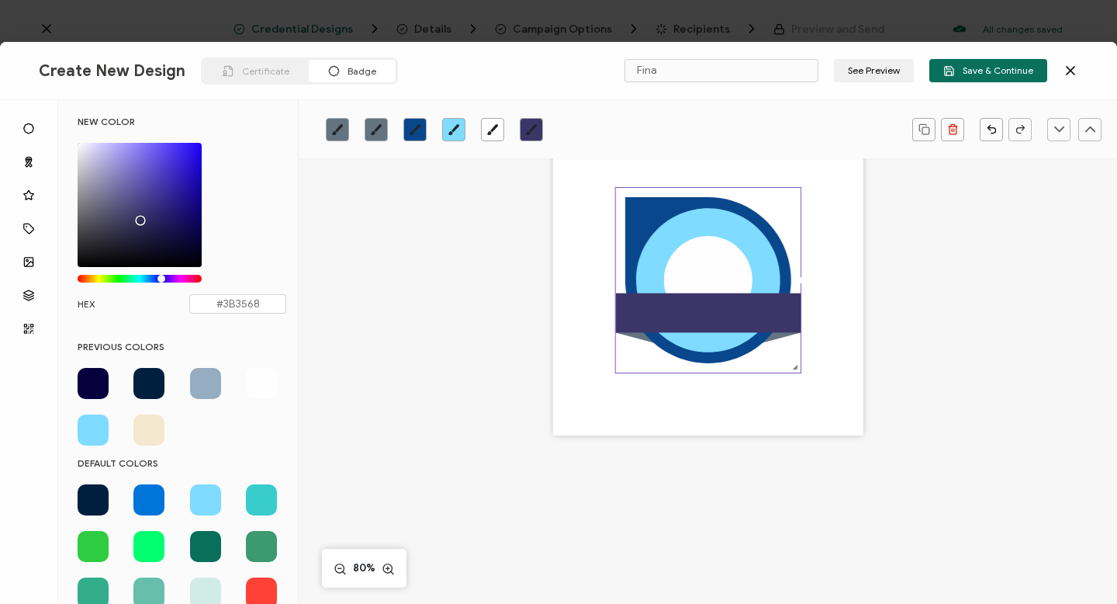
click at [138, 216] on div "Chrome color picker" at bounding box center [140, 205] width 124 height 124
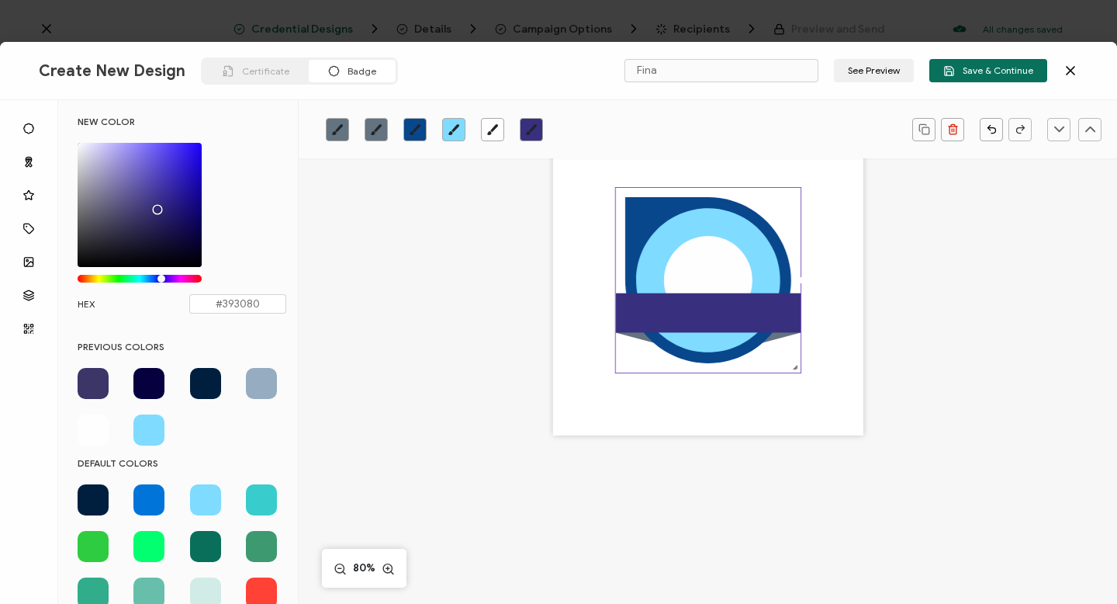
drag, startPoint x: 140, startPoint y: 223, endPoint x: 154, endPoint y: 206, distance: 23.1
click at [155, 206] on div "Chrome color picker" at bounding box center [158, 210] width 8 height 8
click at [376, 126] on icon "brush" at bounding box center [376, 129] width 12 height 12
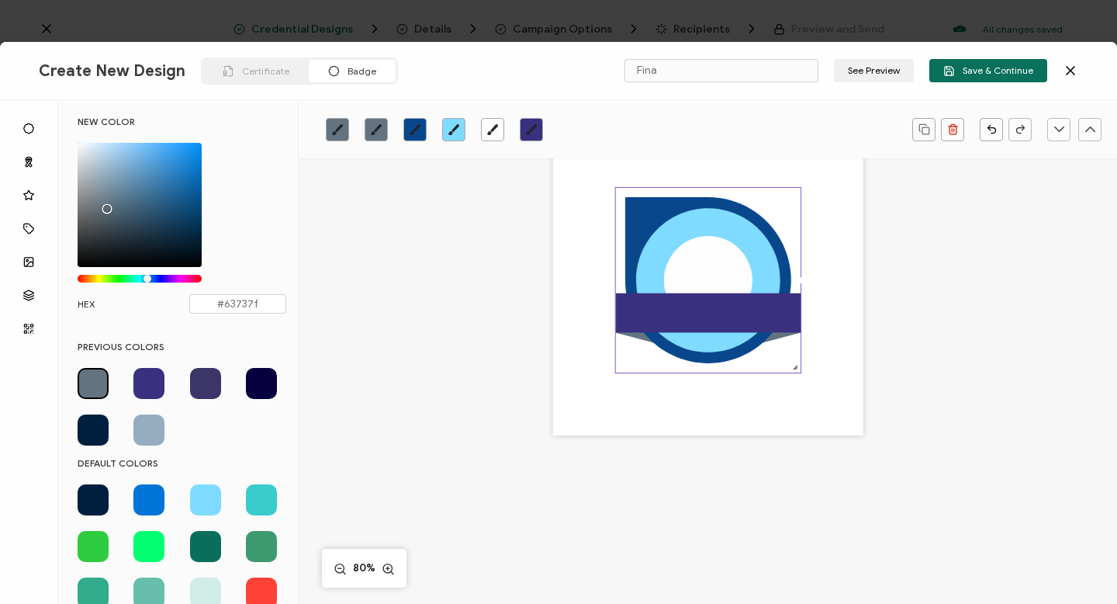
click at [149, 382] on span at bounding box center [148, 383] width 31 height 31
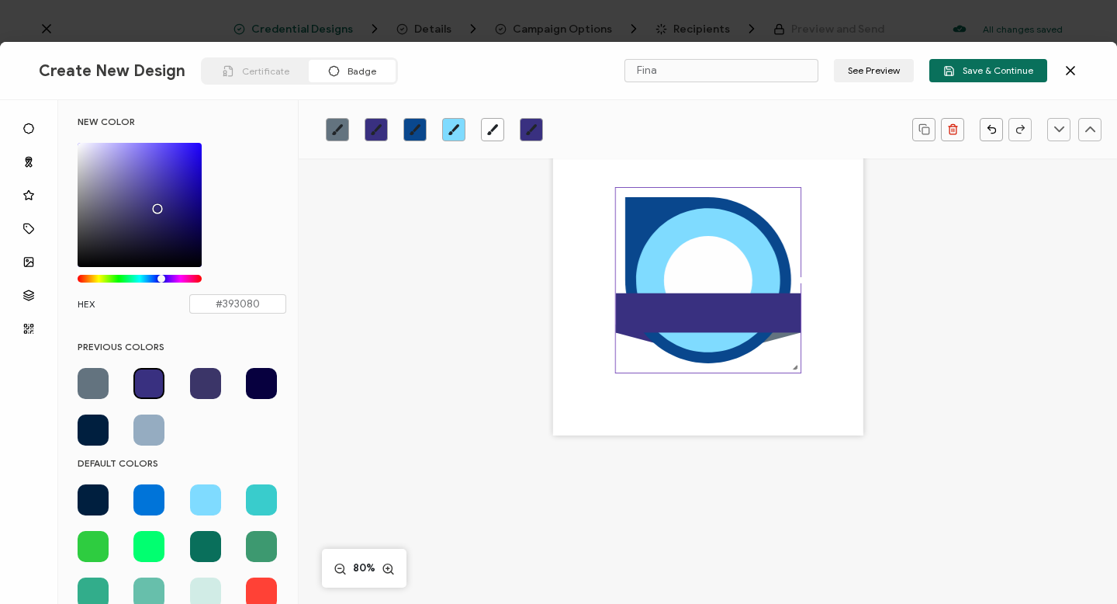
click at [336, 130] on icon "brush" at bounding box center [337, 129] width 11 height 11
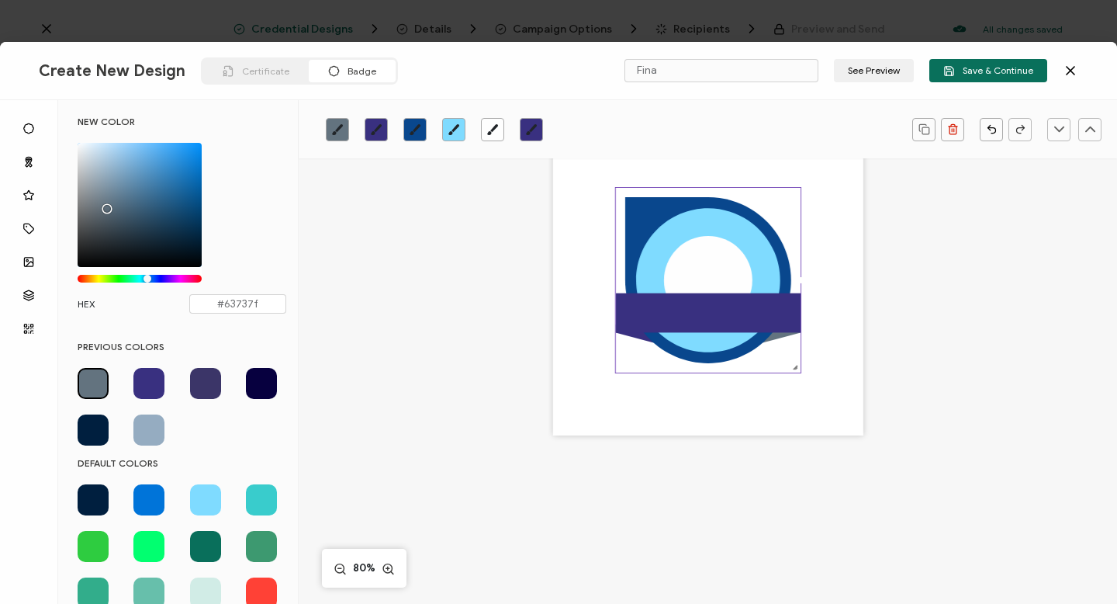
click at [150, 376] on span at bounding box center [148, 383] width 31 height 31
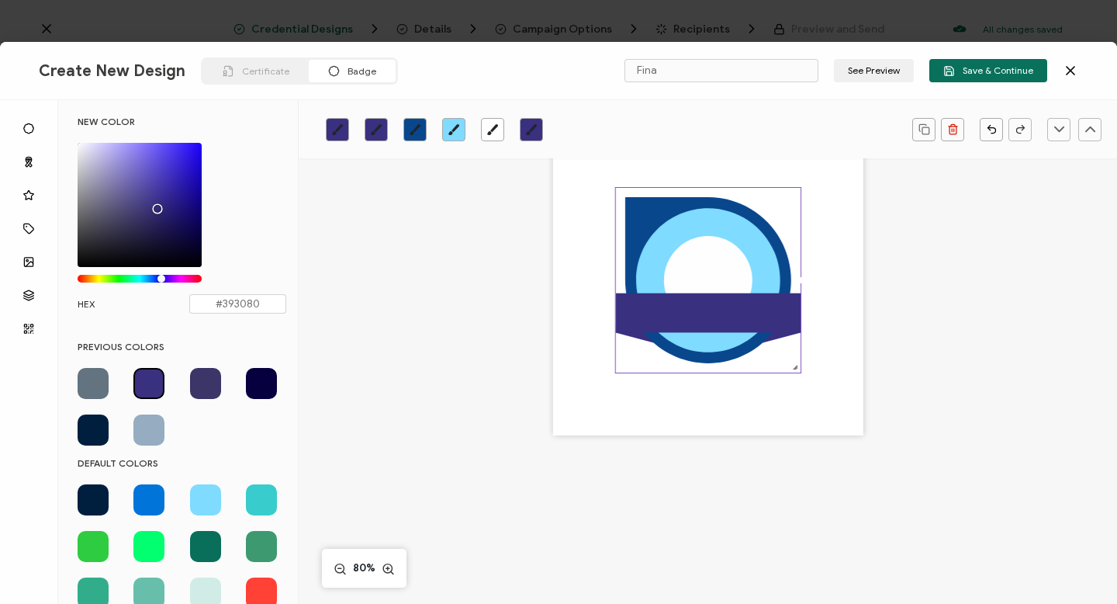
click at [641, 223] on icon at bounding box center [708, 281] width 166 height 166
click at [639, 219] on icon at bounding box center [708, 281] width 166 height 166
click at [421, 128] on link at bounding box center [414, 129] width 23 height 23
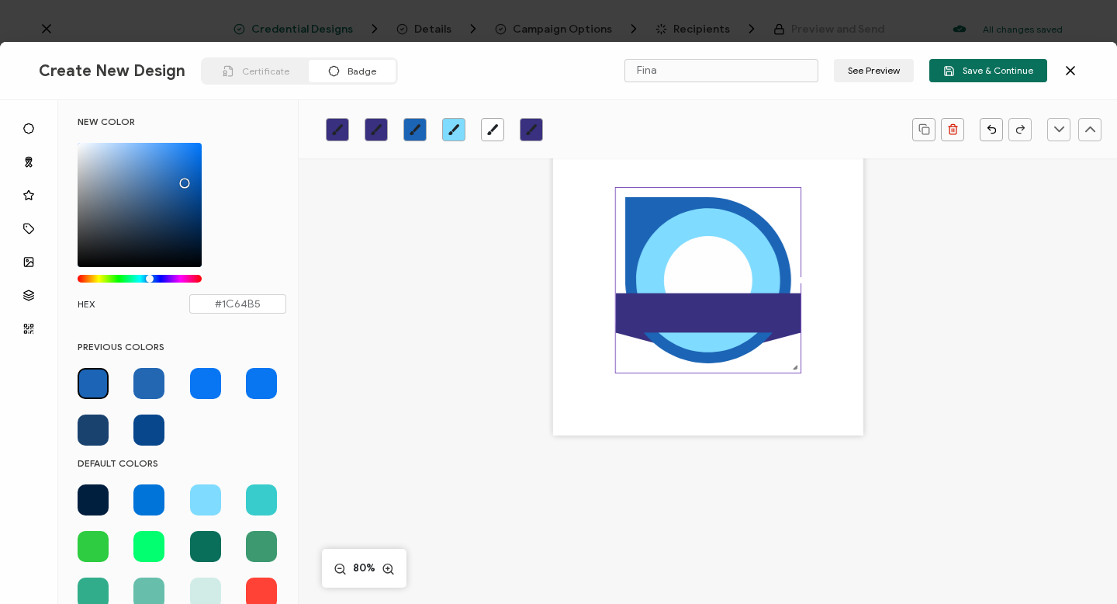
drag, startPoint x: 194, startPoint y: 197, endPoint x: 182, endPoint y: 179, distance: 21.3
click at [182, 179] on div "Chrome color picker" at bounding box center [140, 205] width 124 height 124
click at [145, 500] on span at bounding box center [148, 499] width 31 height 31
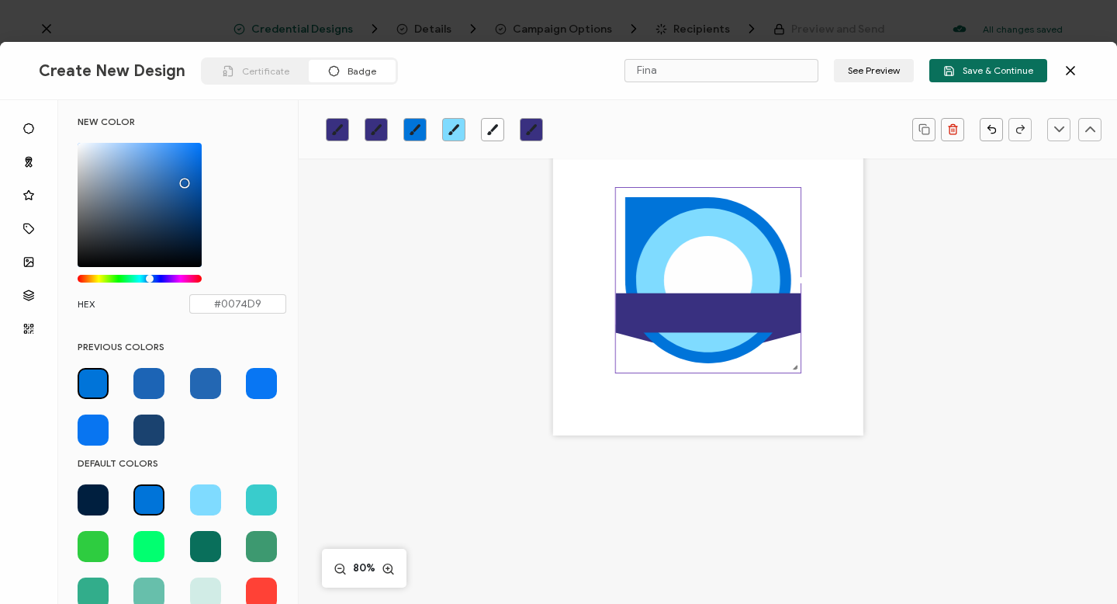
click at [257, 385] on span at bounding box center [261, 383] width 31 height 31
type input "#0876F3"
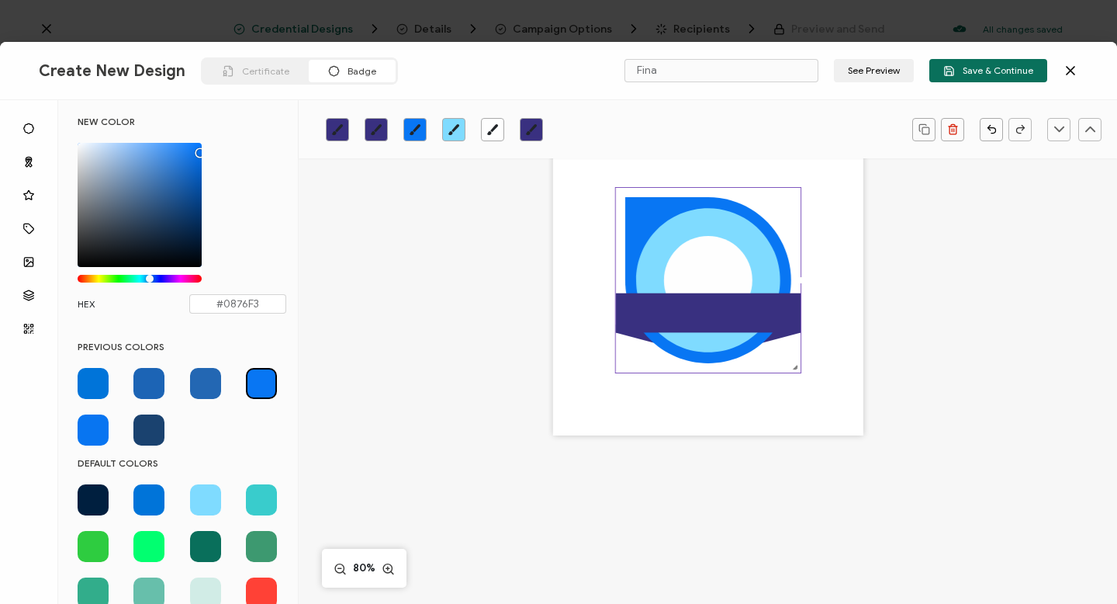
click at [680, 312] on rect at bounding box center [707, 313] width 185 height 40
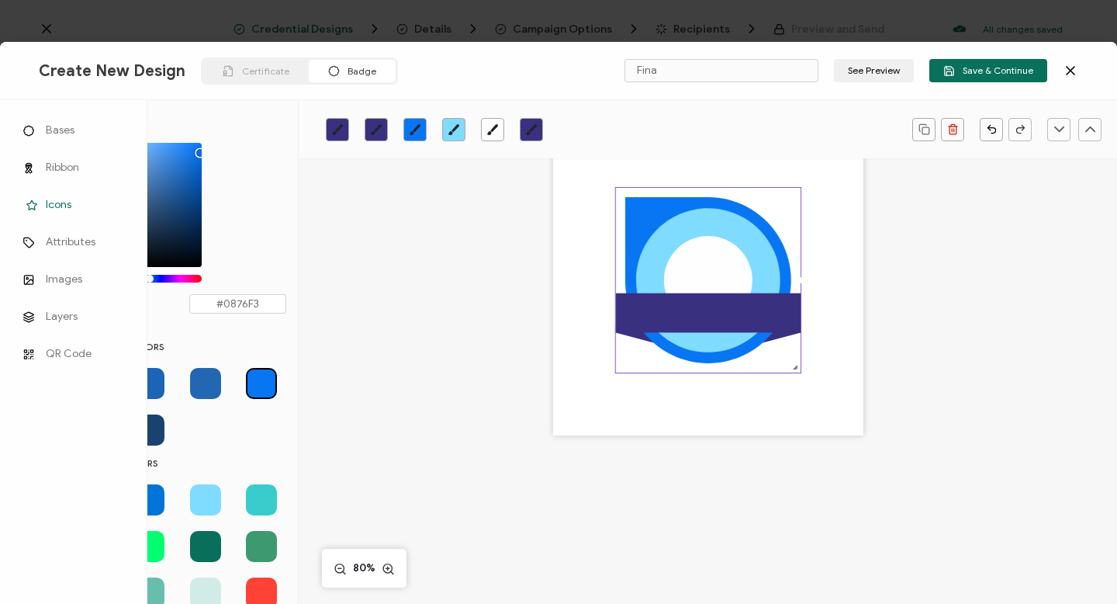
click at [47, 202] on span "Icons" at bounding box center [59, 205] width 26 height 16
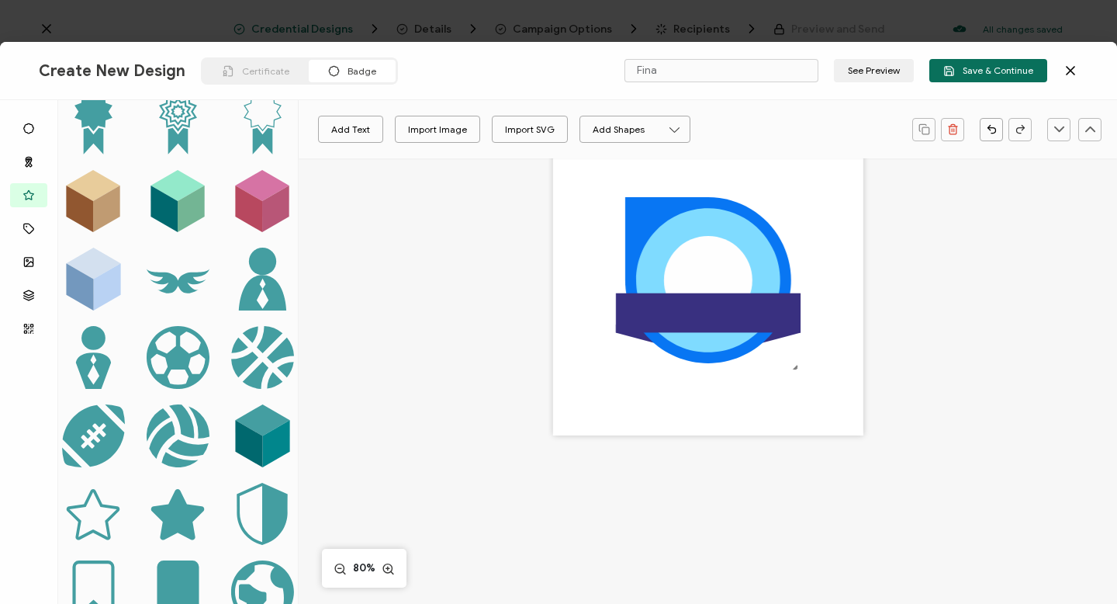
scroll to position [740, 0]
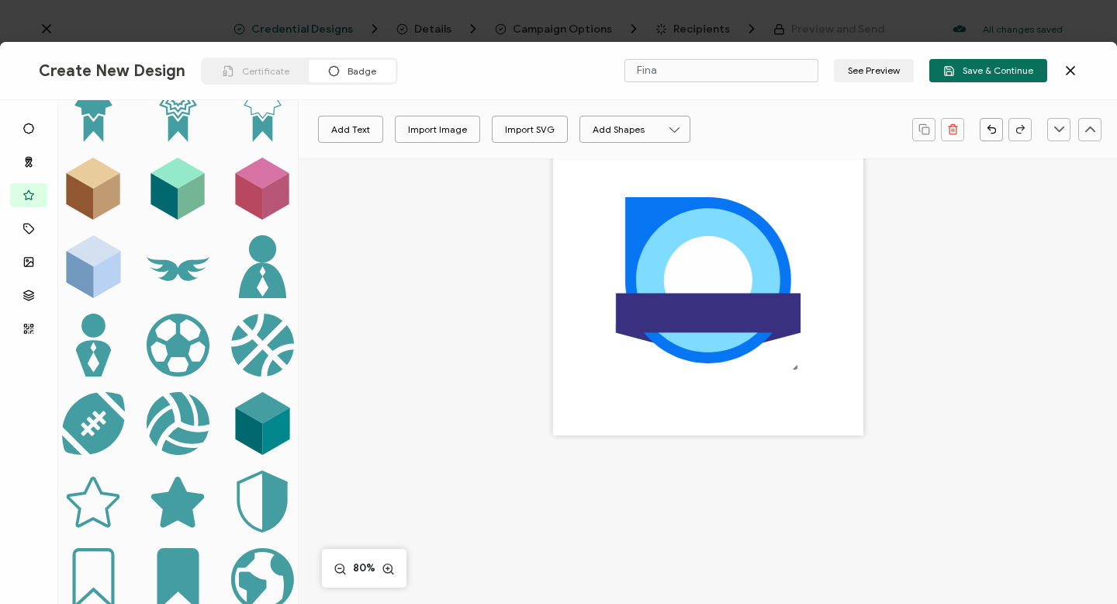
click at [178, 476] on icon at bounding box center [178, 501] width 54 height 51
drag, startPoint x: 626, startPoint y: 195, endPoint x: 638, endPoint y: 207, distance: 17.6
click at [638, 207] on icon at bounding box center [643, 215] width 26 height 24
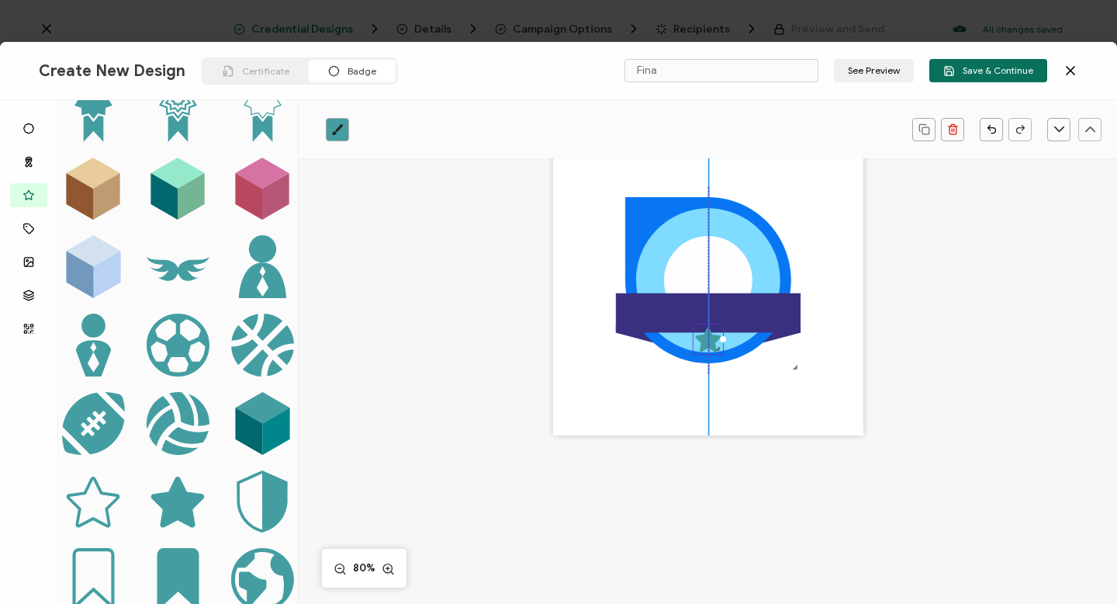
drag, startPoint x: 638, startPoint y: 207, endPoint x: 704, endPoint y: 331, distance: 140.2
click at [704, 331] on icon at bounding box center [708, 339] width 26 height 24
click at [710, 345] on div ".preview .b37054bf-f39c-445c-aa52-1693ae915857{}" at bounding box center [708, 338] width 31 height 31
click at [714, 341] on div ".uuid-e0167db1-c400-465b-bddd-c50bfc339371{}.uuid-efc37302-9416-4d3d-8d4c-a6863…" at bounding box center [708, 280] width 310 height 310
drag, startPoint x: 701, startPoint y: 339, endPoint x: 705, endPoint y: 348, distance: 10.1
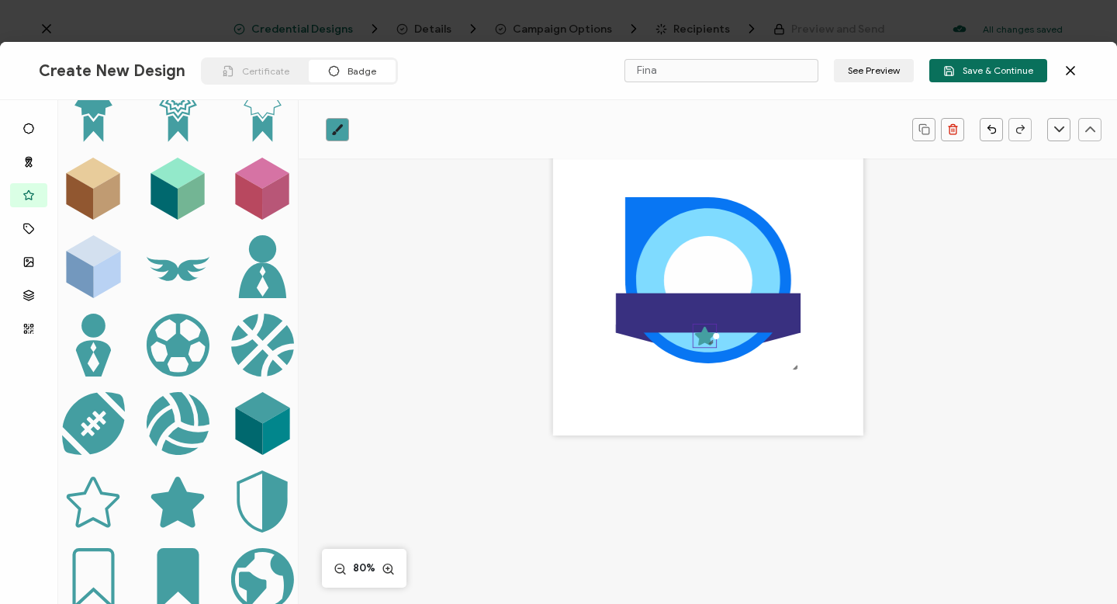
click at [705, 348] on div ".preview .b37054bf-f39c-445c-aa52-1693ae915857{}" at bounding box center [705, 335] width 24 height 24
drag, startPoint x: 700, startPoint y: 331, endPoint x: 707, endPoint y: 341, distance: 12.1
click at [707, 341] on div ".preview .b37054bf-f39c-445c-aa52-1693ae915857{}" at bounding box center [705, 335] width 24 height 24
drag, startPoint x: 713, startPoint y: 337, endPoint x: 717, endPoint y: 348, distance: 11.5
click at [717, 348] on div ".uuid-e0167db1-c400-465b-bddd-c50bfc339371{}.uuid-efc37302-9416-4d3d-8d4c-a6863…" at bounding box center [708, 280] width 310 height 310
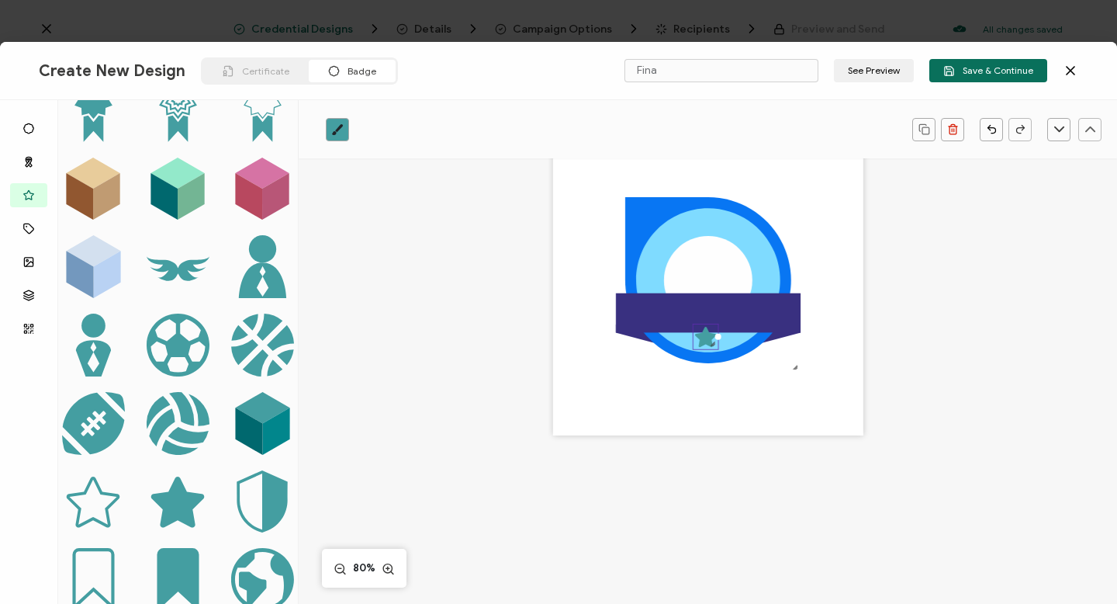
drag, startPoint x: 700, startPoint y: 339, endPoint x: 707, endPoint y: 343, distance: 8.0
click at [707, 343] on div ".preview .b37054bf-f39c-445c-aa52-1693ae915857{}" at bounding box center [706, 336] width 26 height 26
drag, startPoint x: 707, startPoint y: 343, endPoint x: 725, endPoint y: 365, distance: 27.6
click at [725, 365] on div ".preview .b37054bf-f39c-445c-aa52-1693ae915857{}" at bounding box center [714, 344] width 42 height 42
click at [697, 358] on icon ".preview .b37054bf-f39c-445c-aa52-1693ae915857{}" at bounding box center [713, 344] width 41 height 41
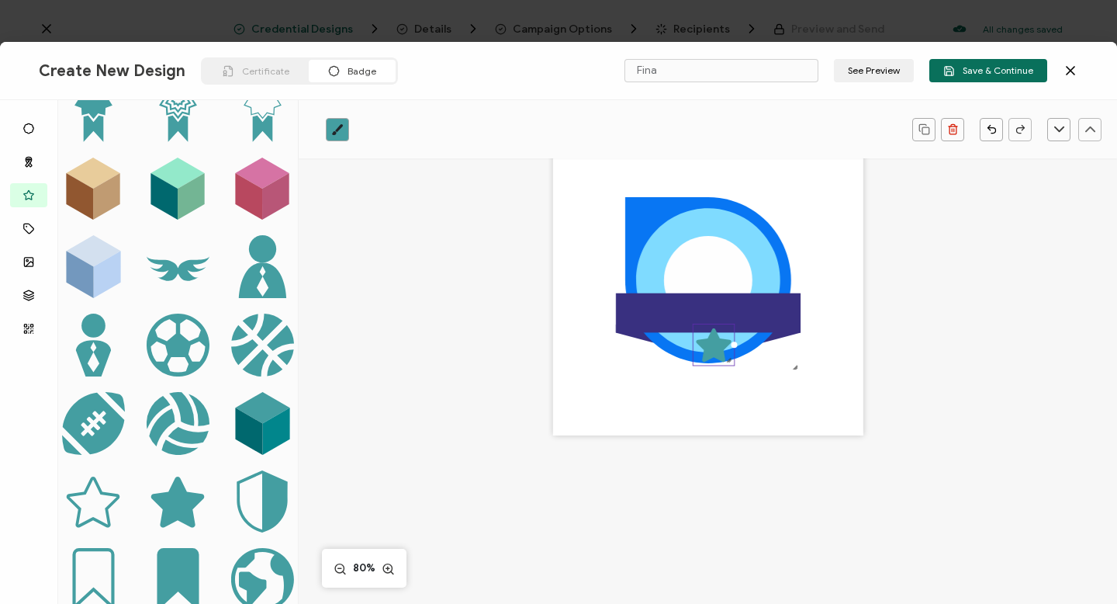
click at [706, 354] on icon at bounding box center [713, 345] width 35 height 33
click at [728, 335] on icon ".preview .b37054bf-f39c-445c-aa52-1693ae915857{}" at bounding box center [713, 344] width 41 height 41
drag, startPoint x: 732, startPoint y: 344, endPoint x: 716, endPoint y: 344, distance: 15.5
click at [716, 344] on div ".preview .b37054bf-f39c-445c-aa52-1693ae915857{}" at bounding box center [707, 337] width 29 height 29
drag, startPoint x: 704, startPoint y: 340, endPoint x: 714, endPoint y: 344, distance: 10.8
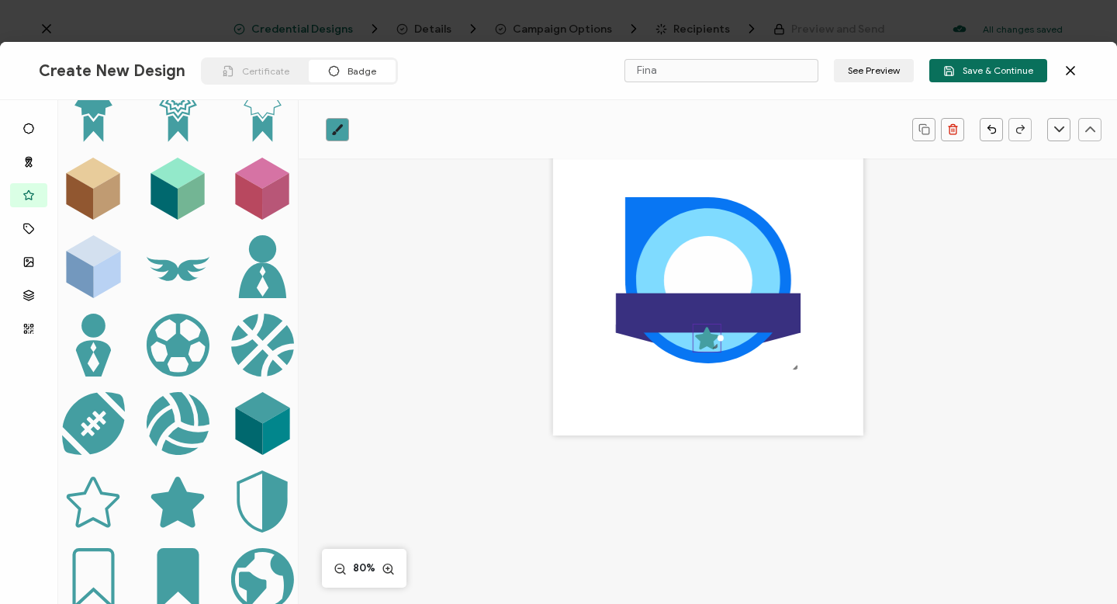
click at [714, 344] on div ".preview .b37054bf-f39c-445c-aa52-1693ae915857{}" at bounding box center [707, 337] width 29 height 29
drag, startPoint x: 716, startPoint y: 350, endPoint x: 709, endPoint y: 345, distance: 8.4
click at [709, 345] on div at bounding box center [710, 341] width 10 height 10
click at [704, 339] on div ".preview .b37054bf-f39c-445c-aa52-1693ae915857{}" at bounding box center [704, 334] width 23 height 23
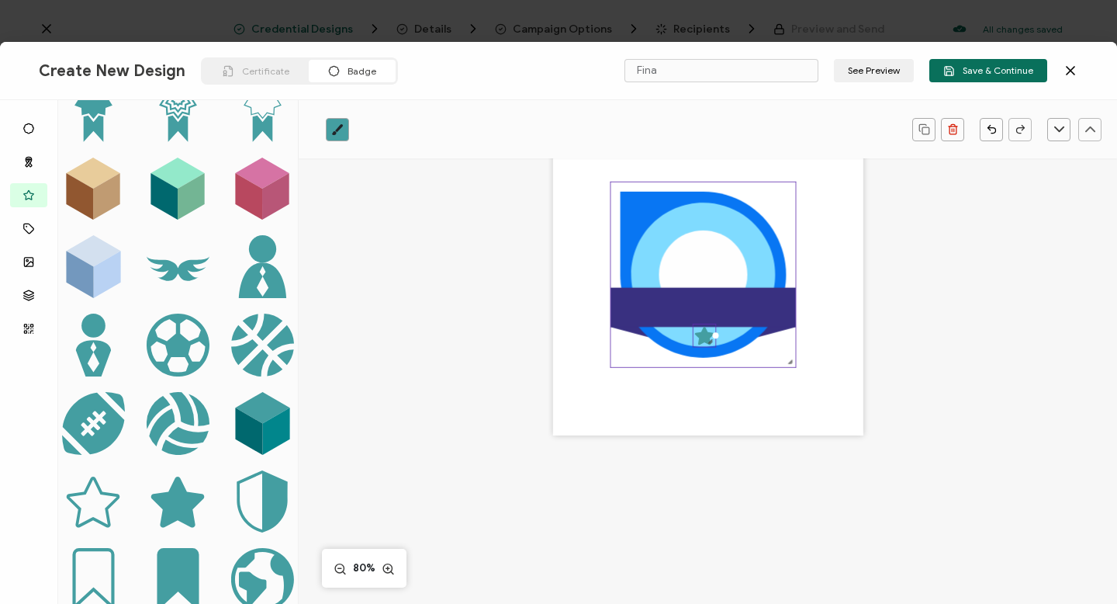
click at [709, 355] on icon at bounding box center [704, 275] width 166 height 166
click at [708, 341] on div ".preview .b37054bf-f39c-445c-aa52-1693ae915857{}" at bounding box center [703, 333] width 20 height 20
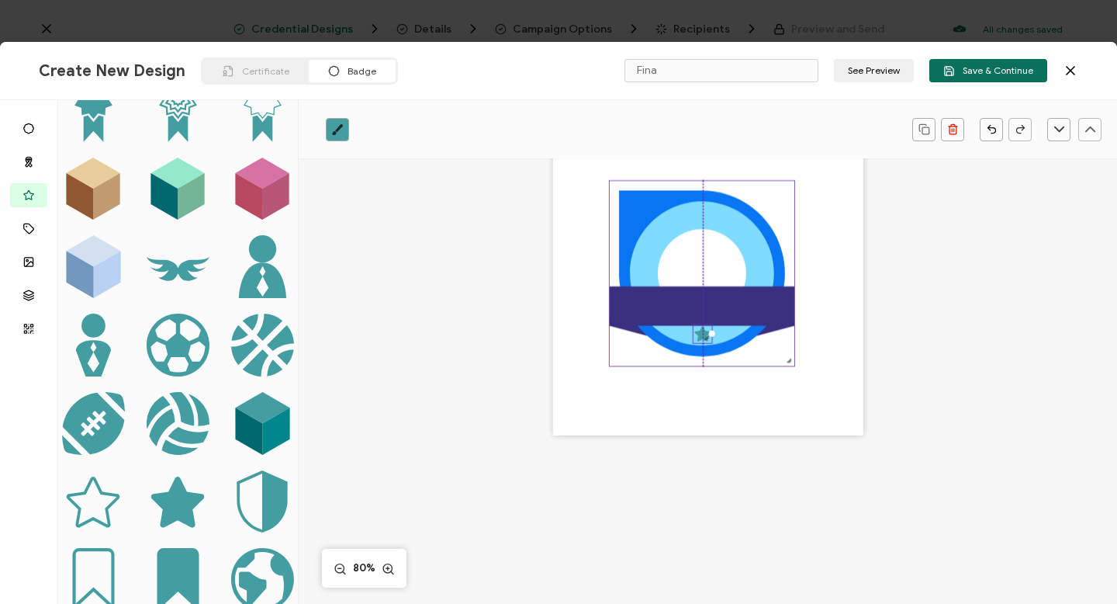
click at [706, 348] on icon at bounding box center [702, 274] width 166 height 166
click at [703, 340] on div at bounding box center [708, 339] width 10 height 10
click at [344, 130] on link at bounding box center [337, 129] width 23 height 23
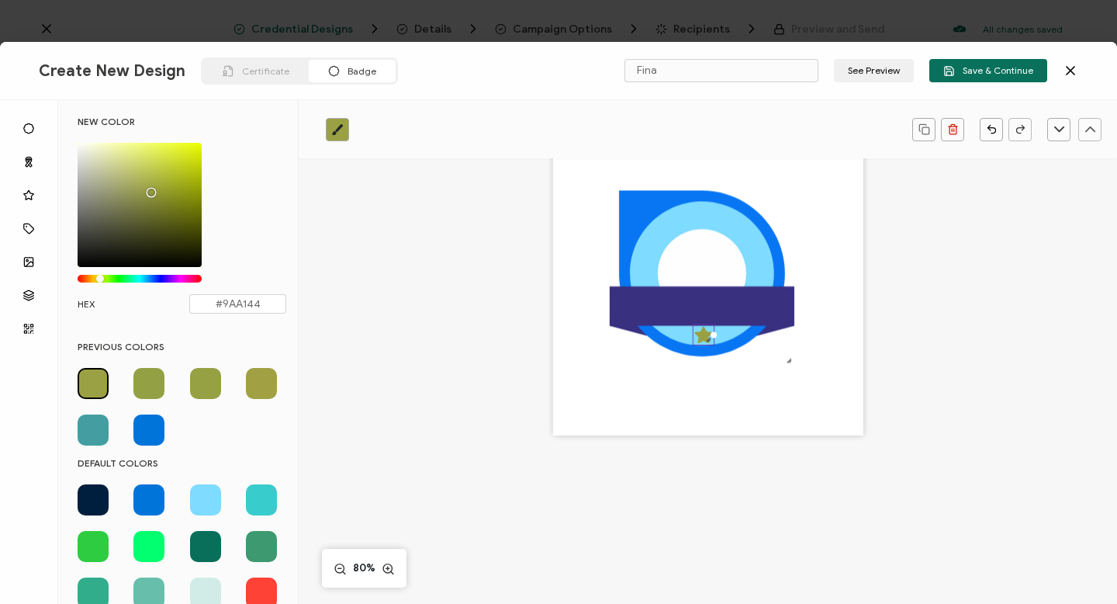
drag, startPoint x: 139, startPoint y: 278, endPoint x: 101, endPoint y: 277, distance: 38.0
click at [101, 277] on div "Chrome color picker" at bounding box center [100, 279] width 8 height 8
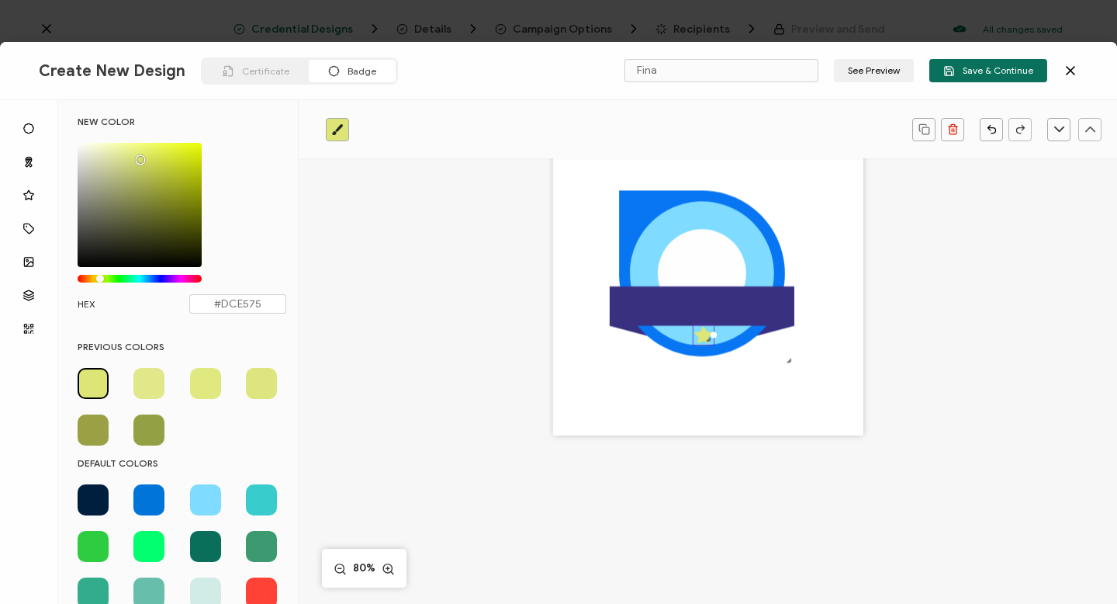
drag, startPoint x: 149, startPoint y: 190, endPoint x: 137, endPoint y: 157, distance: 35.3
click at [137, 156] on div "Chrome color picker" at bounding box center [141, 160] width 8 height 8
type input "#DCE577"
click at [508, 451] on div ".uuid-e0167db1-c400-465b-bddd-c50bfc339371{}.uuid-efc37302-9416-4d3d-8d4c-a6863…" at bounding box center [708, 301] width 655 height 441
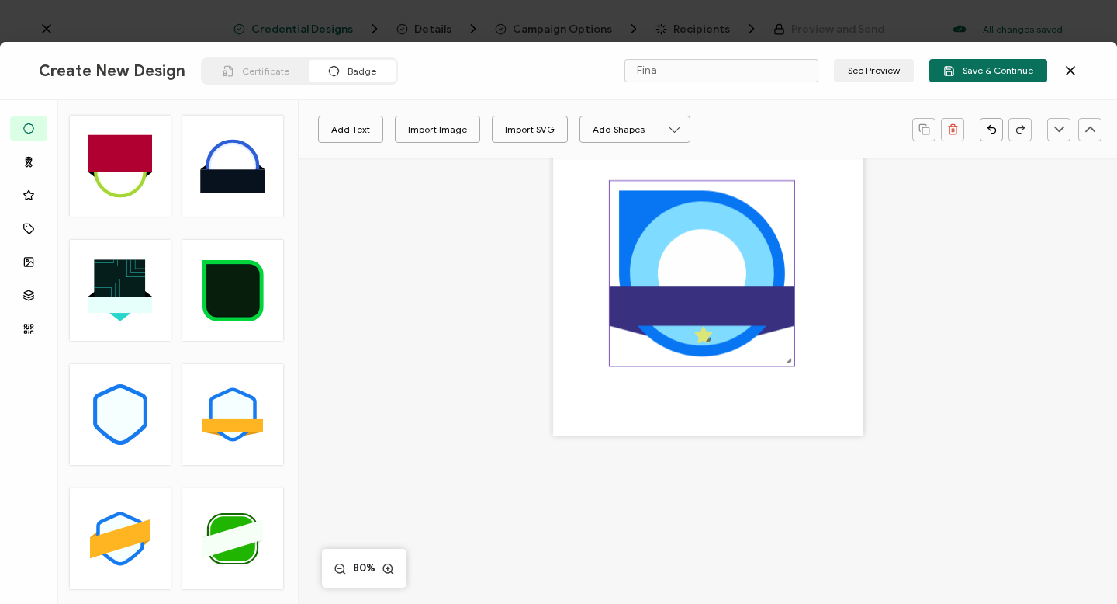
click at [684, 240] on circle at bounding box center [702, 273] width 88 height 88
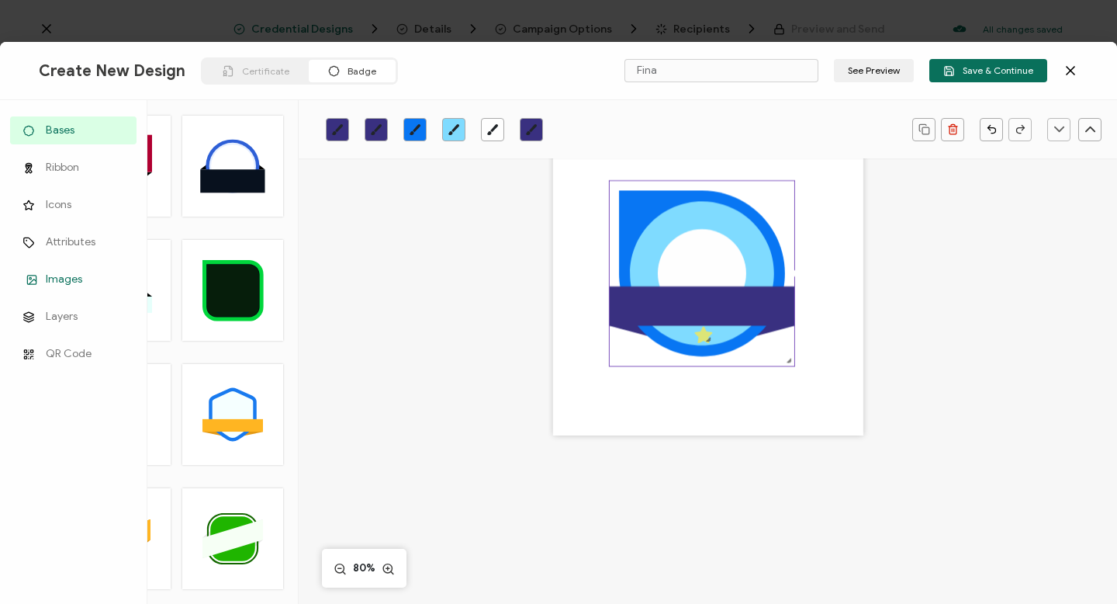
click at [59, 281] on span "Images" at bounding box center [64, 280] width 36 height 16
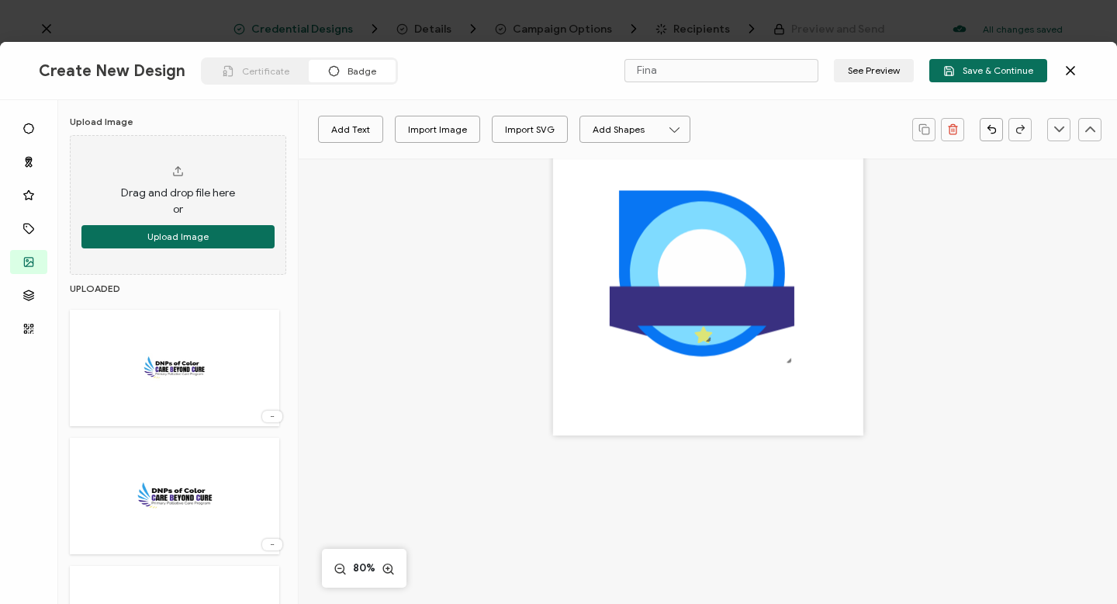
click at [185, 493] on img at bounding box center [174, 495] width 179 height 101
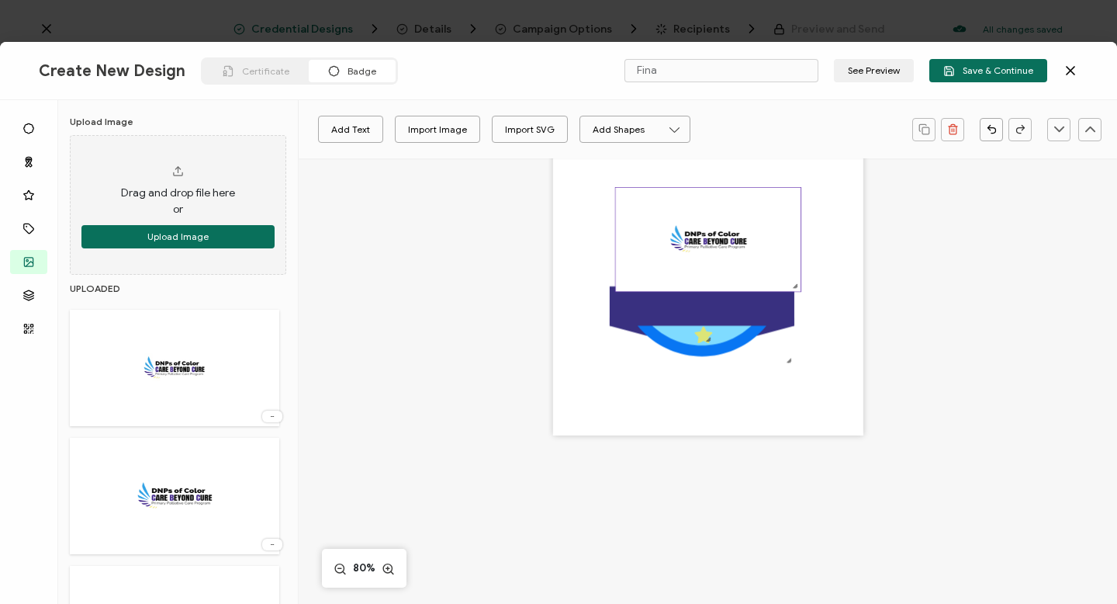
click at [787, 196] on img at bounding box center [707, 240] width 185 height 104
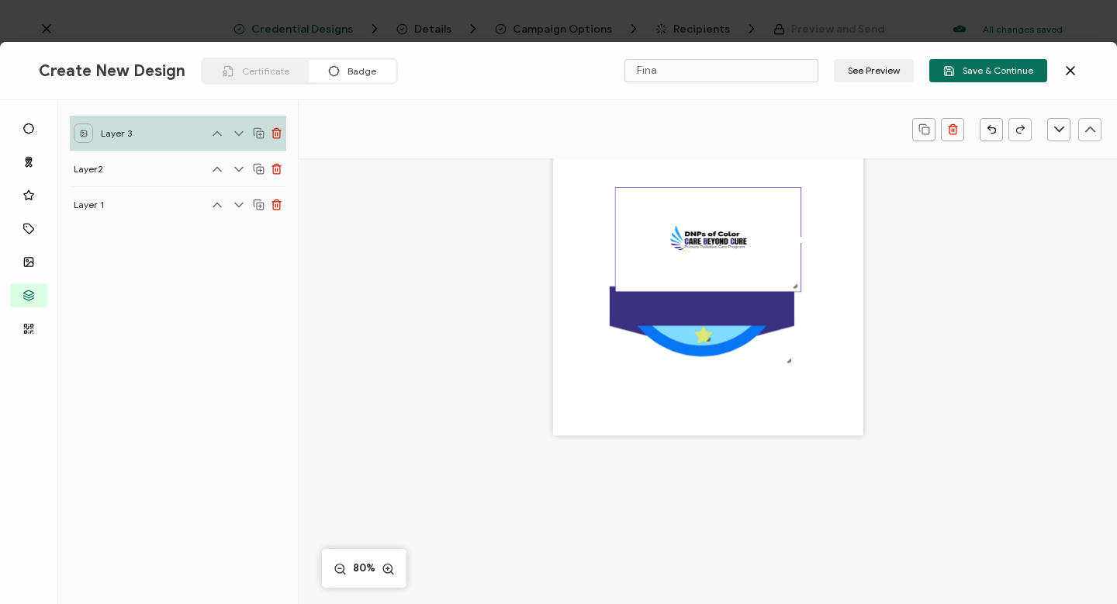
click at [720, 290] on div at bounding box center [707, 292] width 185 height 5
drag, startPoint x: 720, startPoint y: 290, endPoint x: 718, endPoint y: 277, distance: 13.4
click at [718, 276] on div at bounding box center [708, 233] width 186 height 92
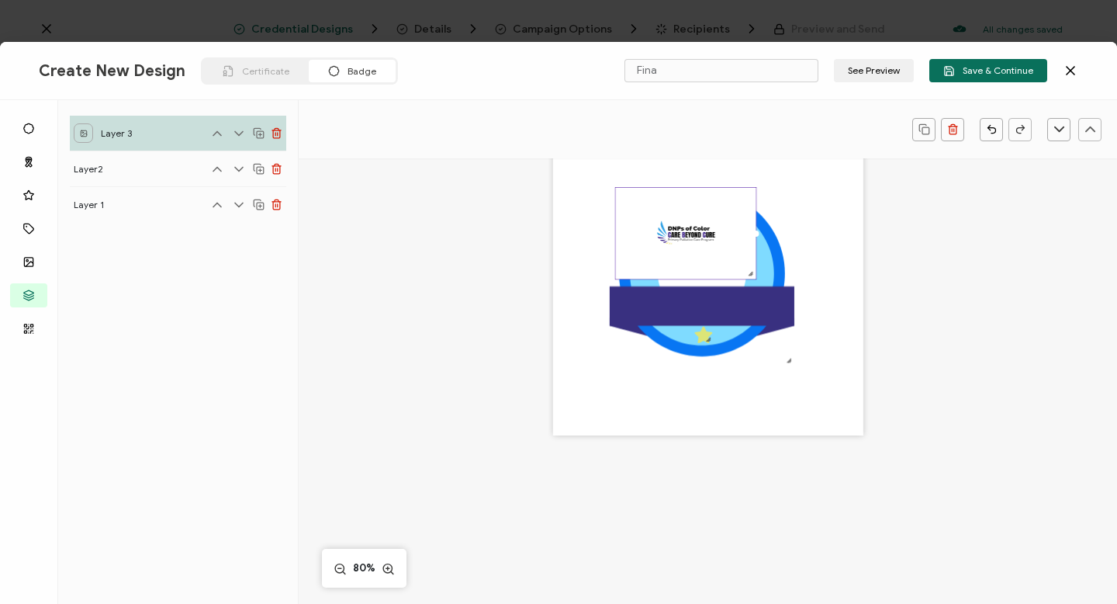
drag, startPoint x: 797, startPoint y: 233, endPoint x: 745, endPoint y: 245, distance: 53.4
click at [744, 245] on div at bounding box center [685, 233] width 141 height 92
drag, startPoint x: 752, startPoint y: 231, endPoint x: 717, endPoint y: 241, distance: 36.3
click at [717, 241] on div at bounding box center [671, 233] width 112 height 92
drag, startPoint x: 672, startPoint y: 275, endPoint x: 673, endPoint y: 266, distance: 9.3
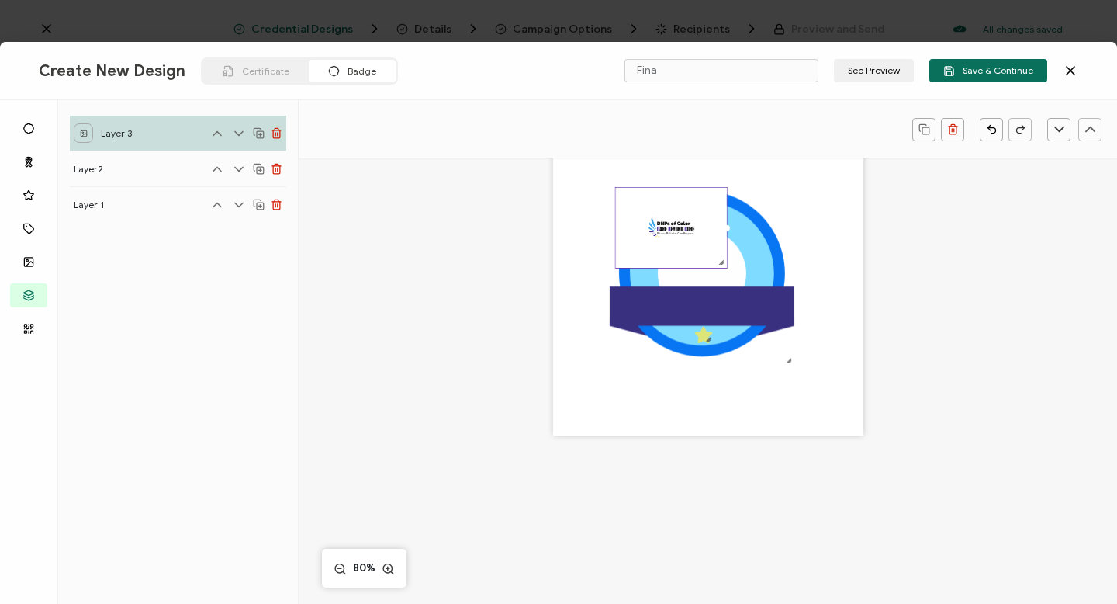
click at [673, 267] on div at bounding box center [670, 269] width 111 height 5
drag, startPoint x: 719, startPoint y: 262, endPoint x: 684, endPoint y: 244, distance: 39.6
click at [687, 244] on div at bounding box center [692, 242] width 10 height 10
click at [693, 188] on img at bounding box center [655, 217] width 81 height 58
click at [686, 236] on div at bounding box center [691, 241] width 10 height 10
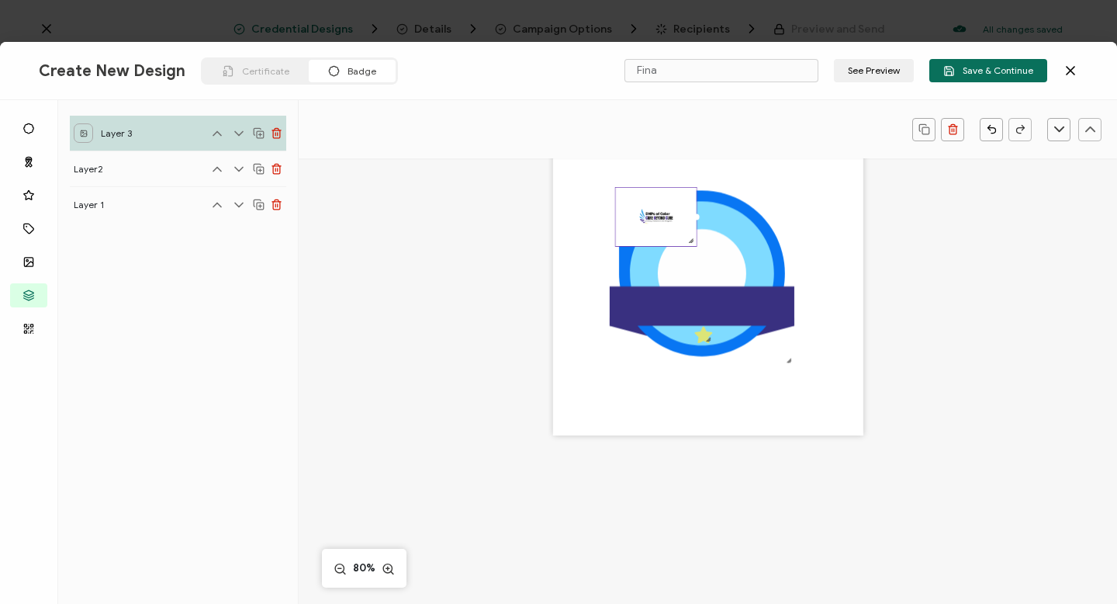
click at [686, 237] on div at bounding box center [691, 241] width 10 height 10
click at [578, 247] on div ".uuid-e0167db1-c400-465b-bddd-c50bfc339371{}.uuid-efc37302-9416-4d3d-8d4c-a6863…" at bounding box center [708, 280] width 310 height 310
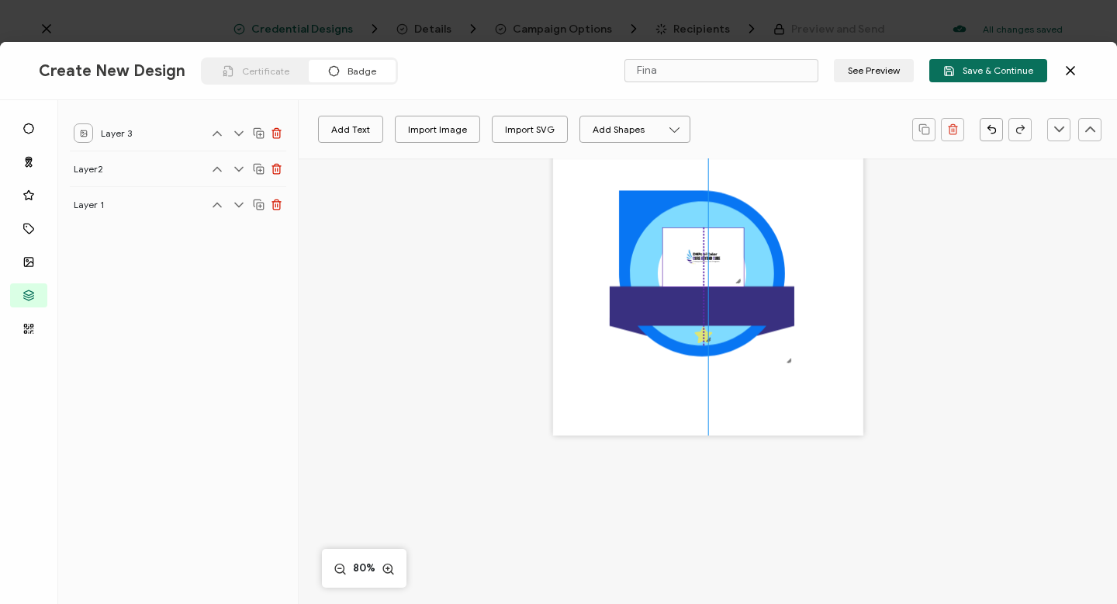
drag, startPoint x: 637, startPoint y: 226, endPoint x: 687, endPoint y: 266, distance: 64.0
click at [687, 266] on img at bounding box center [703, 257] width 81 height 58
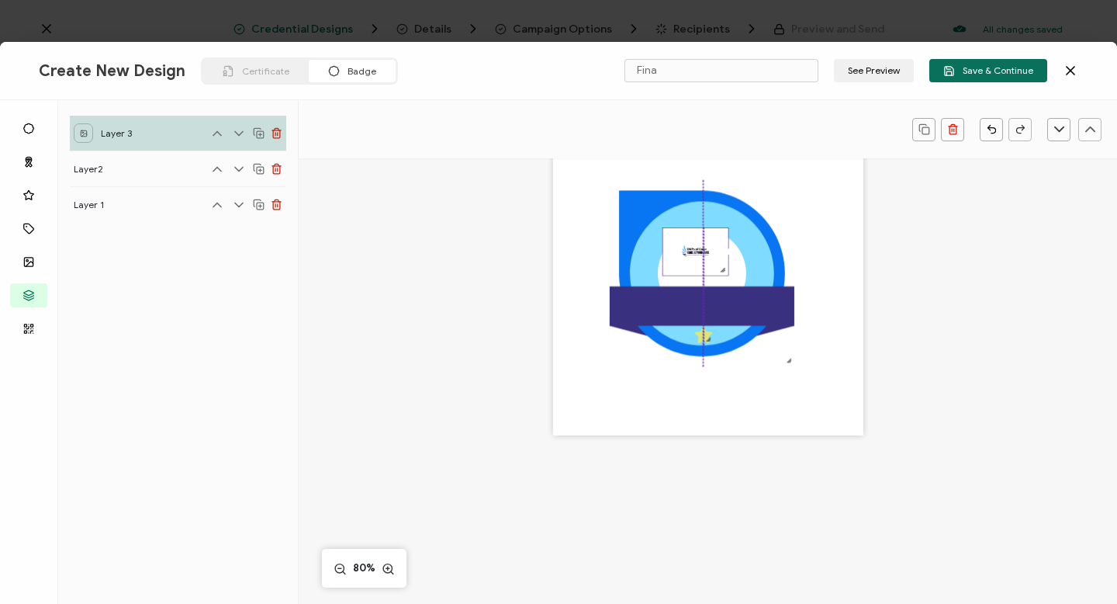
drag, startPoint x: 739, startPoint y: 281, endPoint x: 721, endPoint y: 265, distance: 23.6
click at [721, 265] on div at bounding box center [723, 270] width 10 height 10
drag, startPoint x: 704, startPoint y: 248, endPoint x: 714, endPoint y: 259, distance: 14.3
click at [714, 259] on img at bounding box center [703, 262] width 65 height 47
click at [725, 280] on div at bounding box center [726, 277] width 10 height 10
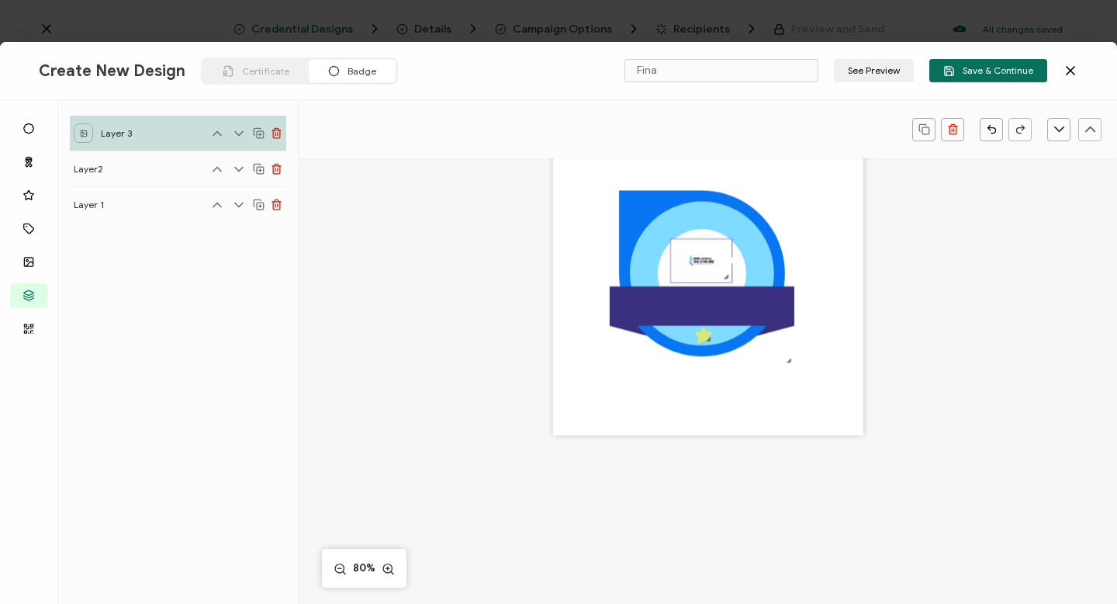
click at [727, 282] on div at bounding box center [701, 260] width 62 height 44
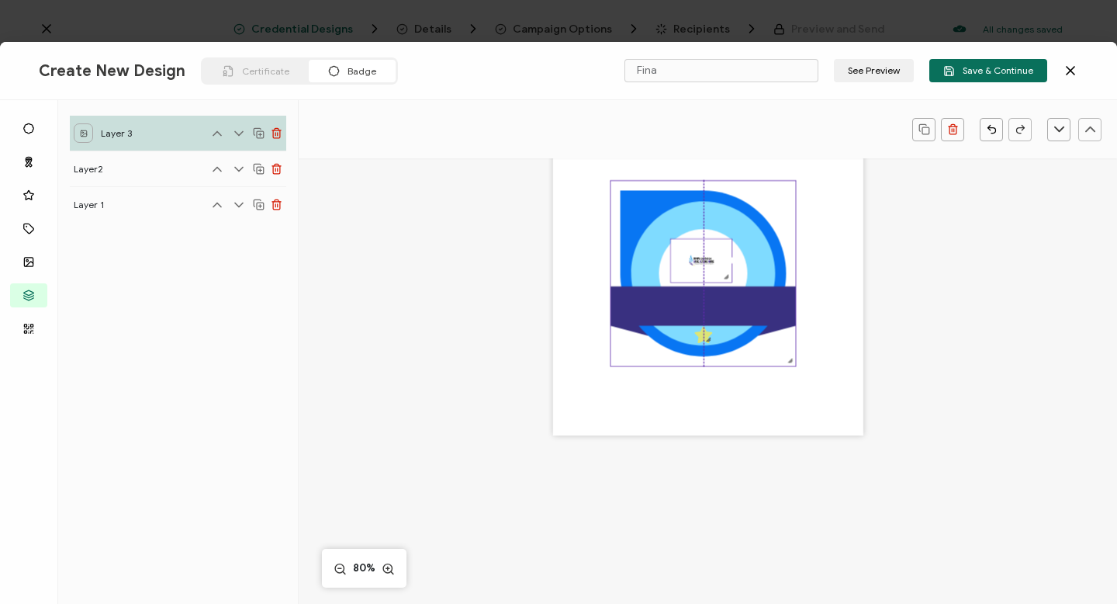
click at [766, 361] on icon ".uuid-e0167db1-c400-465b-bddd-c50bfc339371{}.uuid-efc37302-9416-4d3d-8d4c-a6863…" at bounding box center [703, 273] width 185 height 185
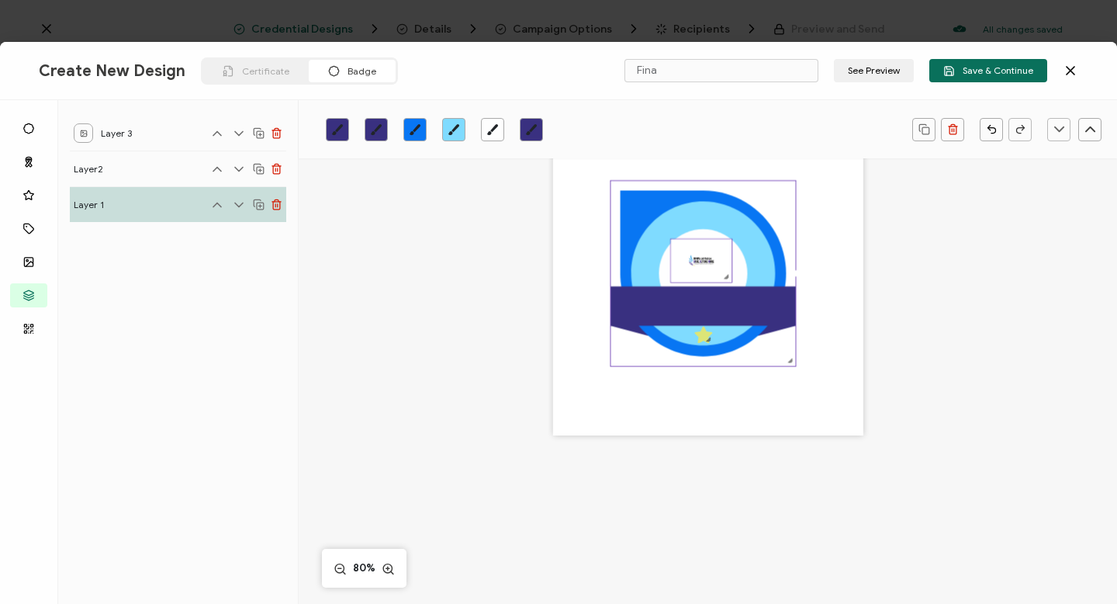
click at [721, 273] on div at bounding box center [726, 277] width 10 height 10
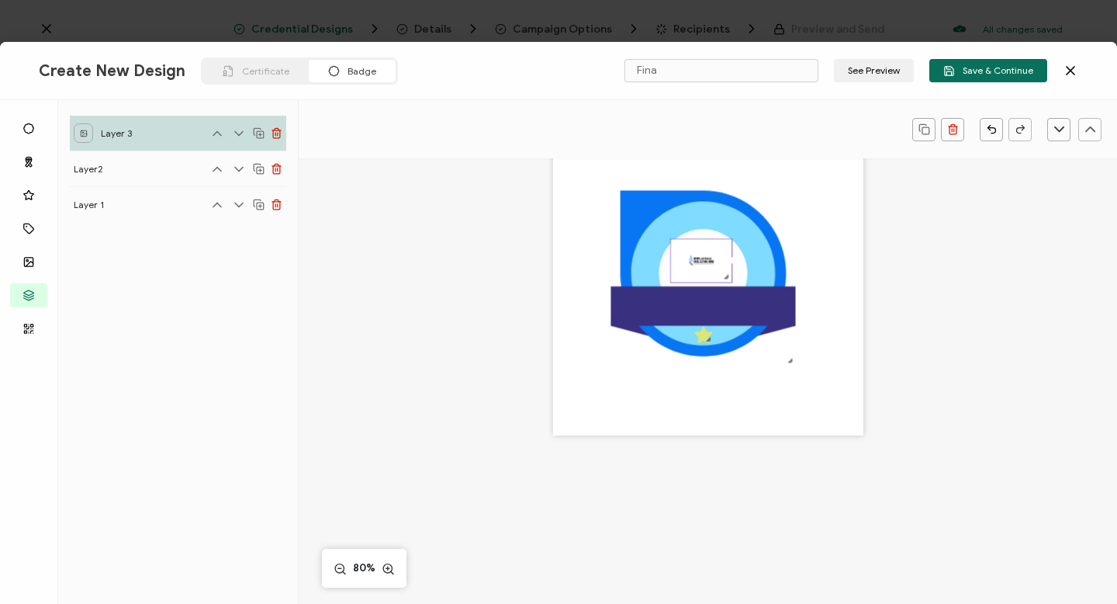
click at [729, 261] on div at bounding box center [731, 261] width 6 height 6
click at [726, 258] on div at bounding box center [728, 261] width 6 height 6
click at [584, 312] on div ".uuid-e0167db1-c400-465b-bddd-c50bfc339371{}.uuid-efc37302-9416-4d3d-8d4c-a6863…" at bounding box center [708, 280] width 310 height 310
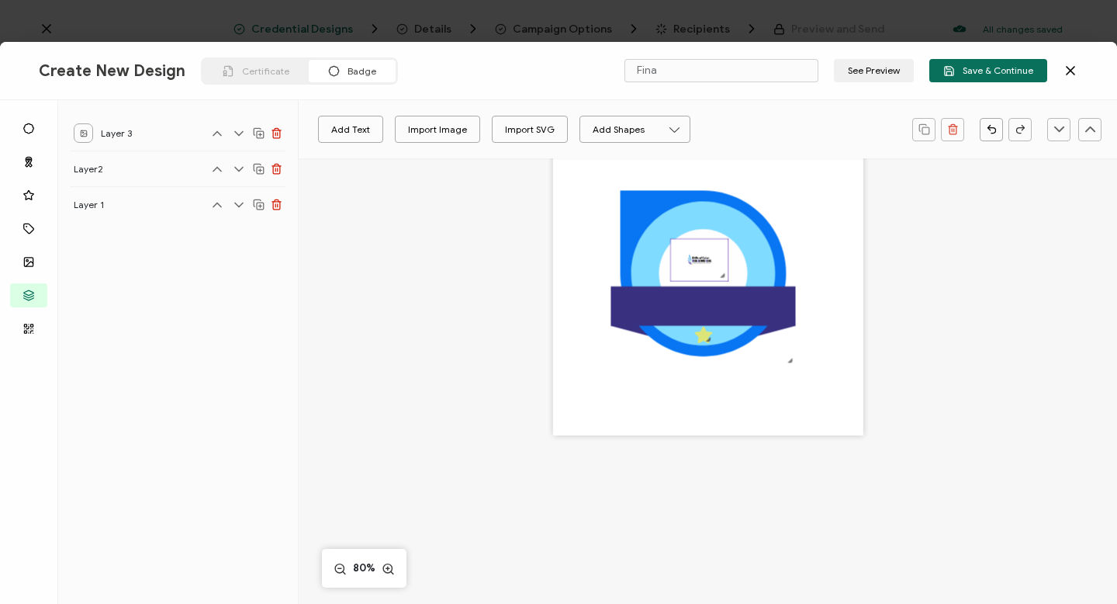
drag, startPoint x: 690, startPoint y: 264, endPoint x: 703, endPoint y: 270, distance: 14.6
click at [703, 270] on img at bounding box center [699, 260] width 57 height 42
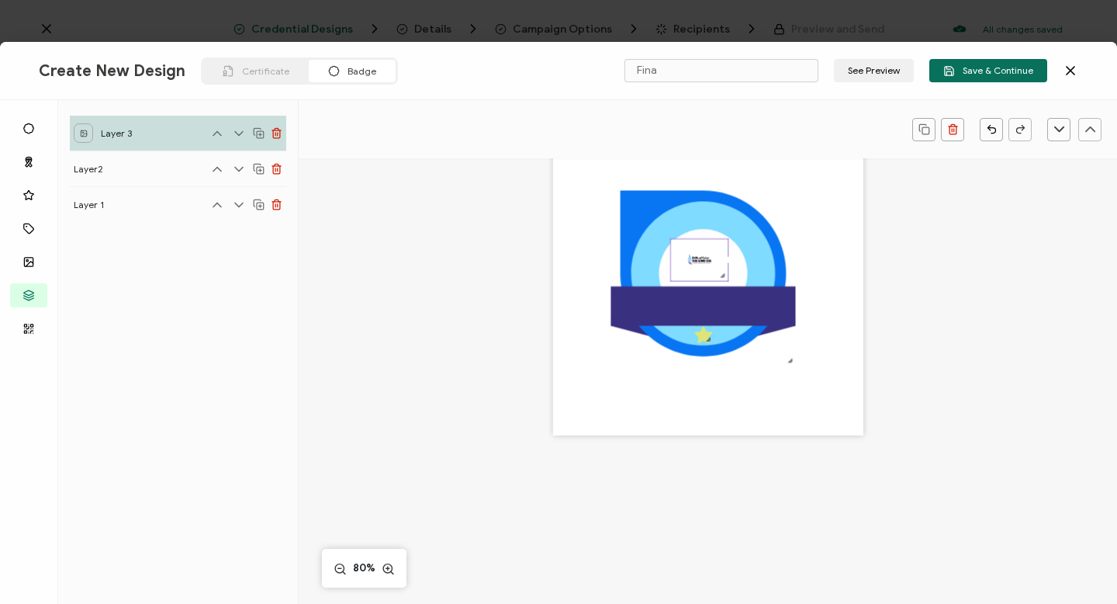
click at [707, 252] on img at bounding box center [699, 260] width 57 height 42
drag, startPoint x: 697, startPoint y: 245, endPoint x: 702, endPoint y: 256, distance: 12.1
click at [702, 256] on img at bounding box center [699, 260] width 57 height 42
click at [588, 272] on div ".uuid-e0167db1-c400-465b-bddd-c50bfc339371{}.uuid-efc37302-9416-4d3d-8d4c-a6863…" at bounding box center [708, 280] width 310 height 310
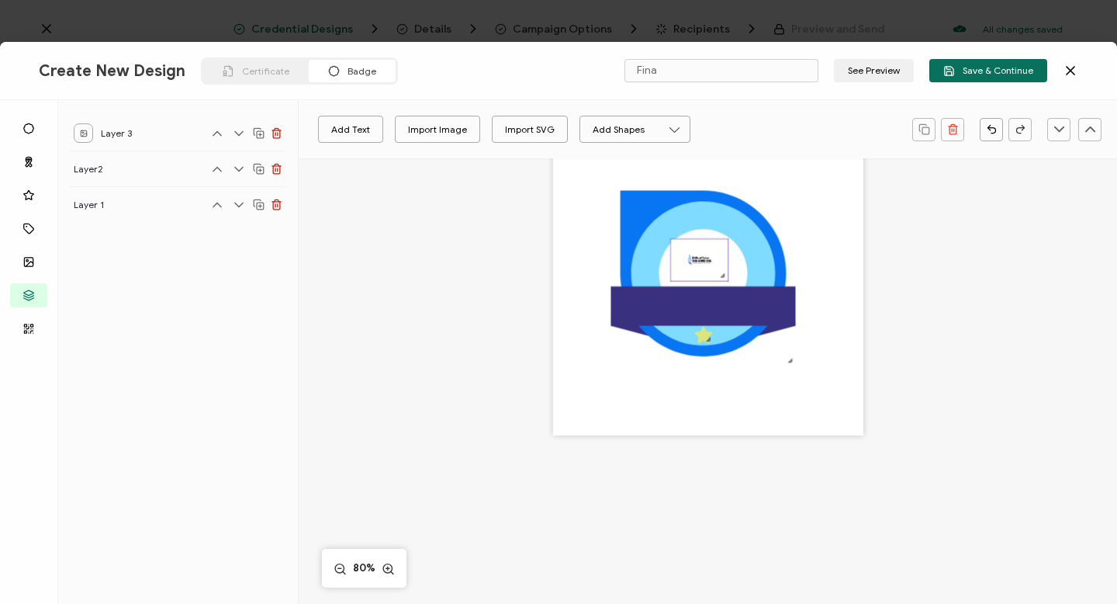
drag, startPoint x: 674, startPoint y: 255, endPoint x: 687, endPoint y: 255, distance: 12.4
click at [687, 255] on img at bounding box center [699, 260] width 57 height 42
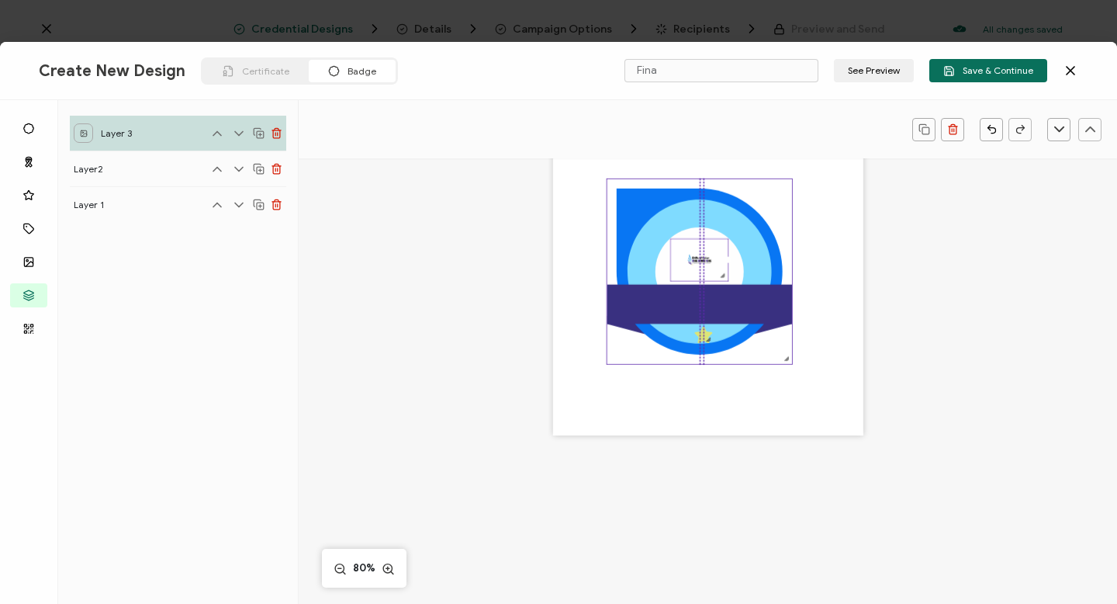
click at [624, 261] on icon at bounding box center [699, 272] width 166 height 166
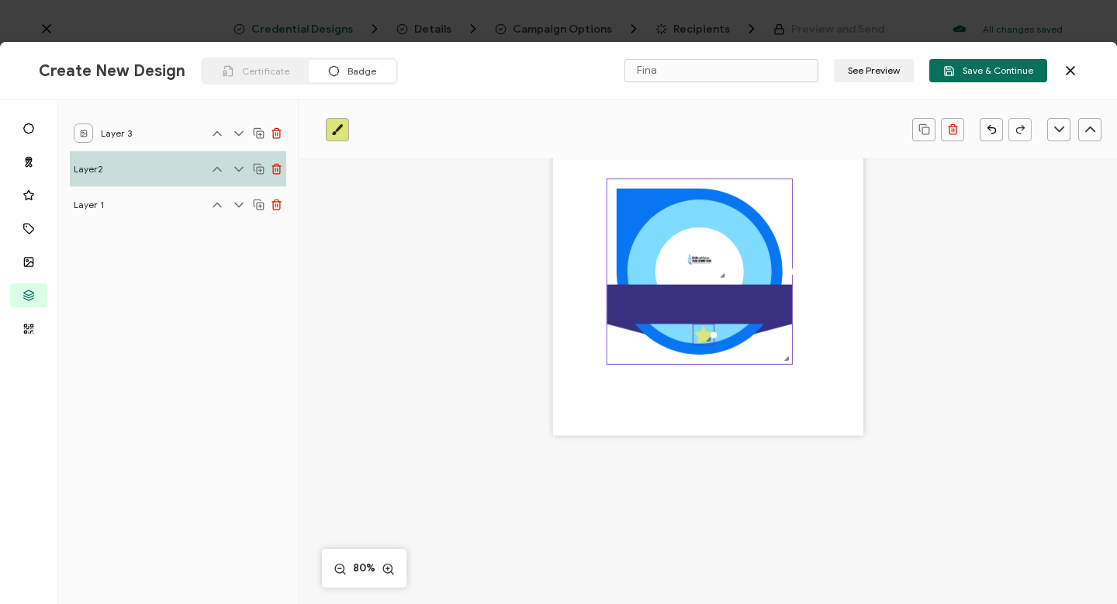
click at [696, 336] on div ".preview .b37054bf-f39c-445c-aa52-1693ae915857{}" at bounding box center [704, 334] width 22 height 22
click at [690, 335] on icon ".preview .b37054bf-f39c-445c-aa52-1693ae915857{}" at bounding box center [699, 332] width 19 height 19
click at [703, 395] on div ".uuid-e0167db1-c400-465b-bddd-c50bfc339371{}.uuid-efc37302-9416-4d3d-8d4c-a6863…" at bounding box center [708, 280] width 310 height 310
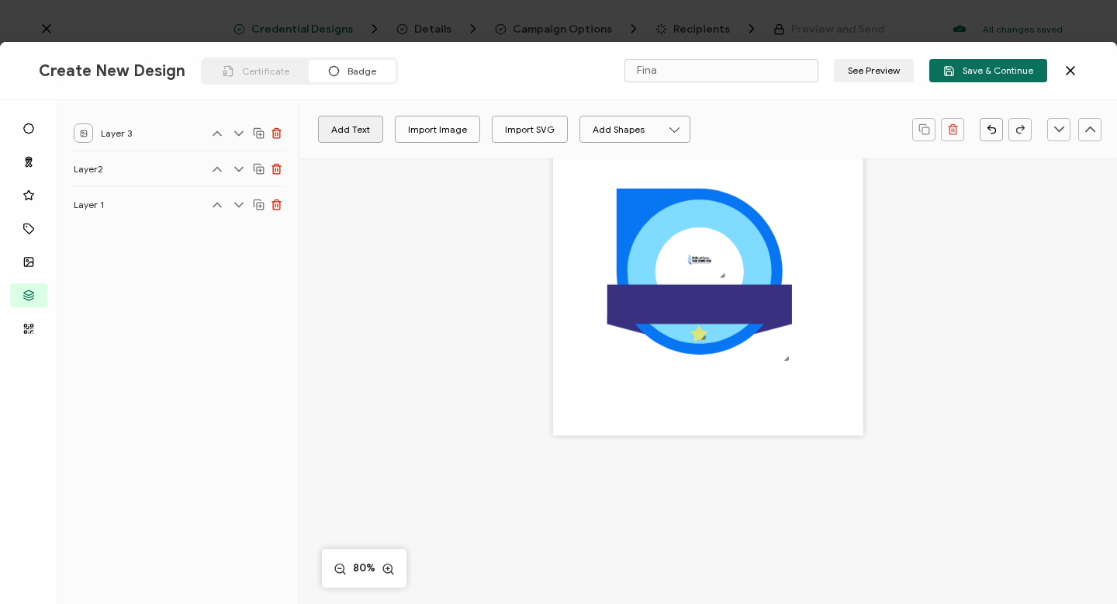
click at [350, 123] on button "Add Text" at bounding box center [350, 129] width 65 height 27
click at [667, 282] on pre "Edit this text" at bounding box center [708, 279] width 90 height 21
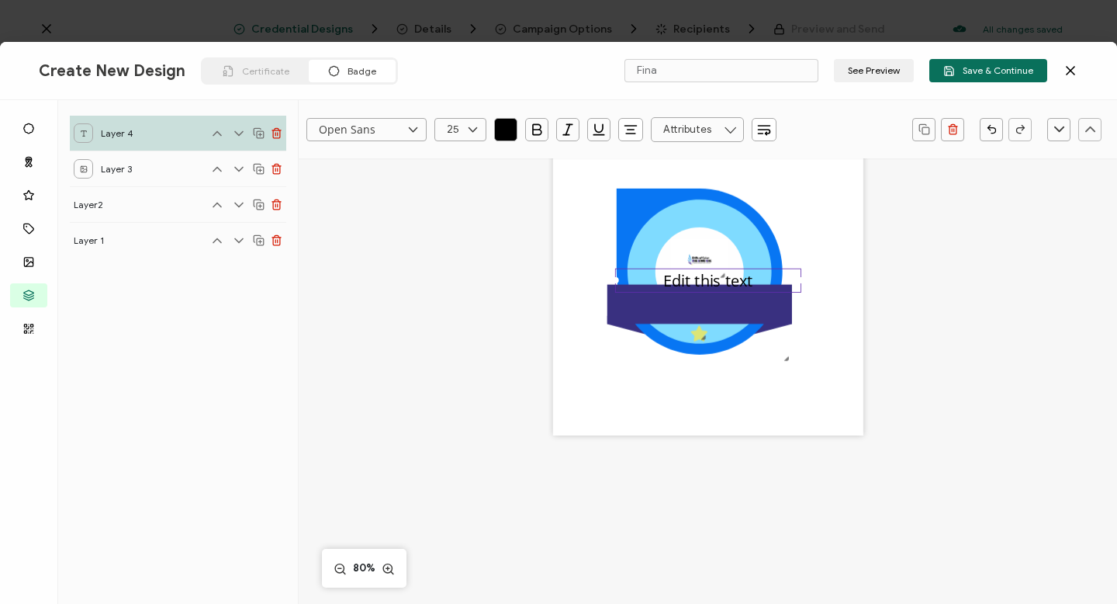
click at [472, 127] on icon at bounding box center [472, 129] width 19 height 23
click at [458, 185] on span "16" at bounding box center [455, 186] width 9 height 12
type input "16"
click at [679, 273] on pre "Edit this text" at bounding box center [708, 276] width 58 height 14
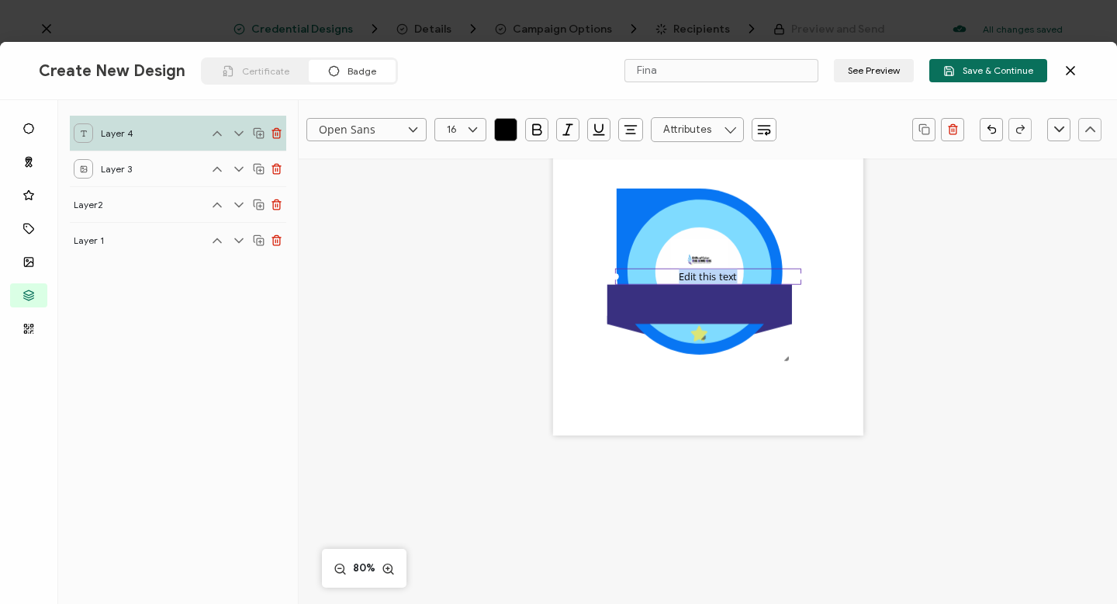
drag, startPoint x: 676, startPoint y: 273, endPoint x: 736, endPoint y: 277, distance: 59.9
click at [736, 277] on div "Edit this text" at bounding box center [708, 276] width 186 height 16
drag, startPoint x: 642, startPoint y: 276, endPoint x: 642, endPoint y: 296, distance: 20.2
click at [642, 296] on div "Primary Palliative Care Consistent Messegaging" at bounding box center [708, 283] width 186 height 31
drag, startPoint x: 794, startPoint y: 269, endPoint x: 794, endPoint y: 286, distance: 17.1
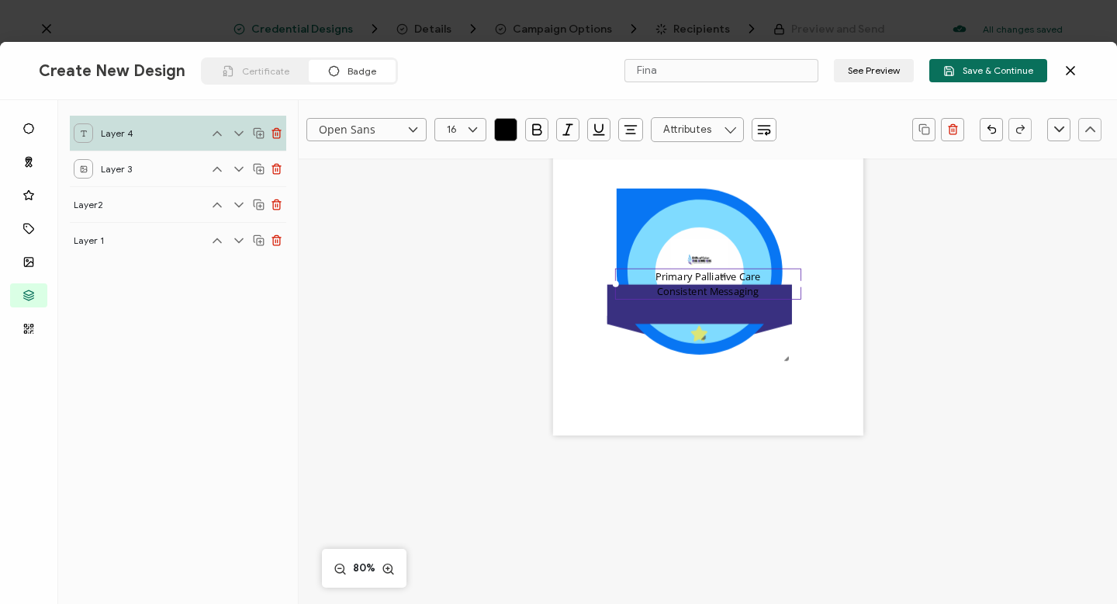
click at [794, 286] on div "Primary Palliative Care Consistent Messaging" at bounding box center [708, 283] width 186 height 31
drag, startPoint x: 793, startPoint y: 283, endPoint x: 790, endPoint y: 299, distance: 15.7
click at [790, 299] on div ".uuid-e0167db1-c400-465b-bddd-c50bfc339371{}.uuid-efc37302-9416-4d3d-8d4c-a6863…" at bounding box center [708, 280] width 310 height 310
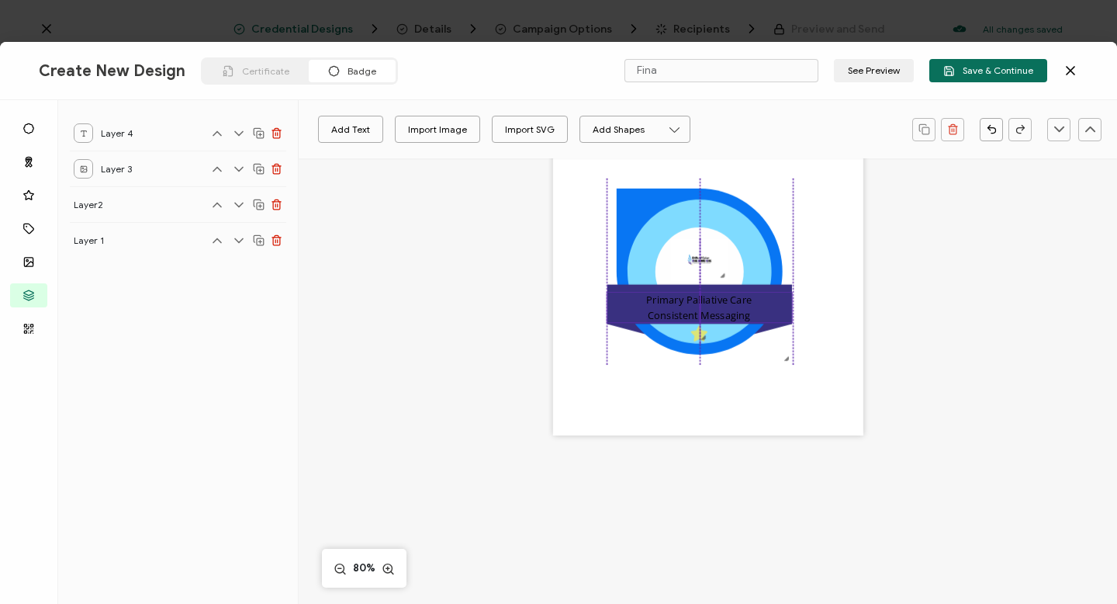
drag, startPoint x: 791, startPoint y: 282, endPoint x: 782, endPoint y: 305, distance: 25.1
click at [782, 305] on div "Primary Palliative Care Consistent Messaging" at bounding box center [699, 307] width 186 height 31
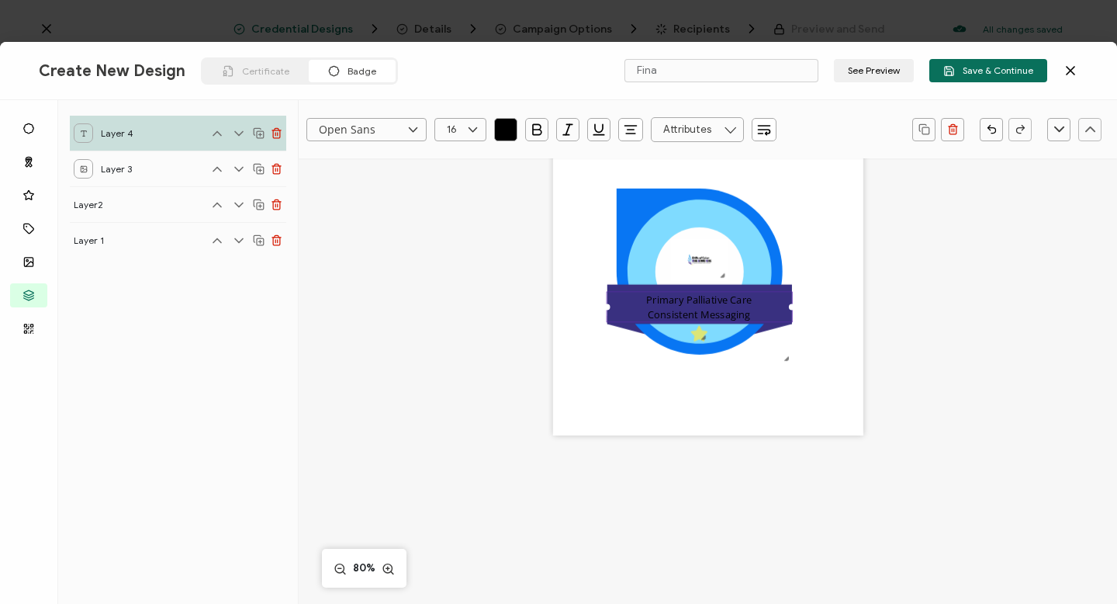
click at [507, 131] on icon "button" at bounding box center [506, 130] width 16 height 16
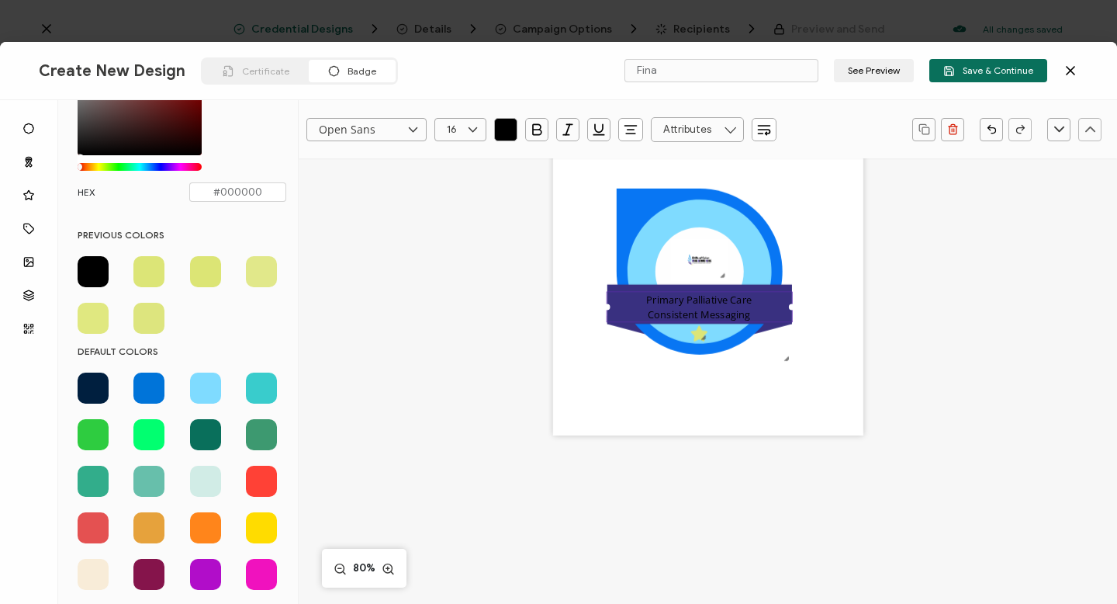
scroll to position [199, 0]
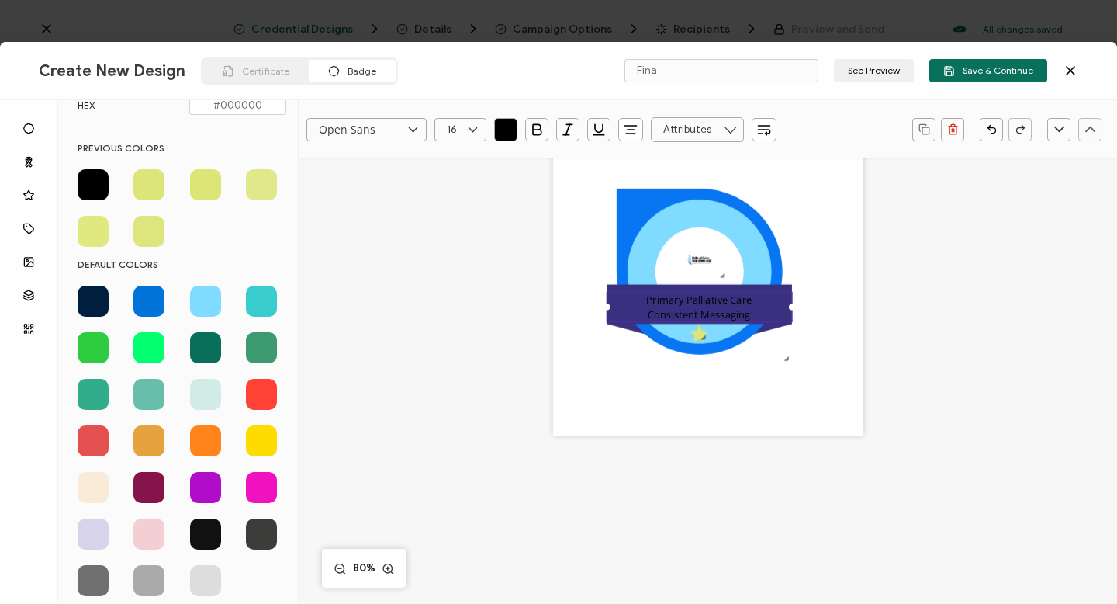
click at [85, 486] on span at bounding box center [93, 487] width 31 height 31
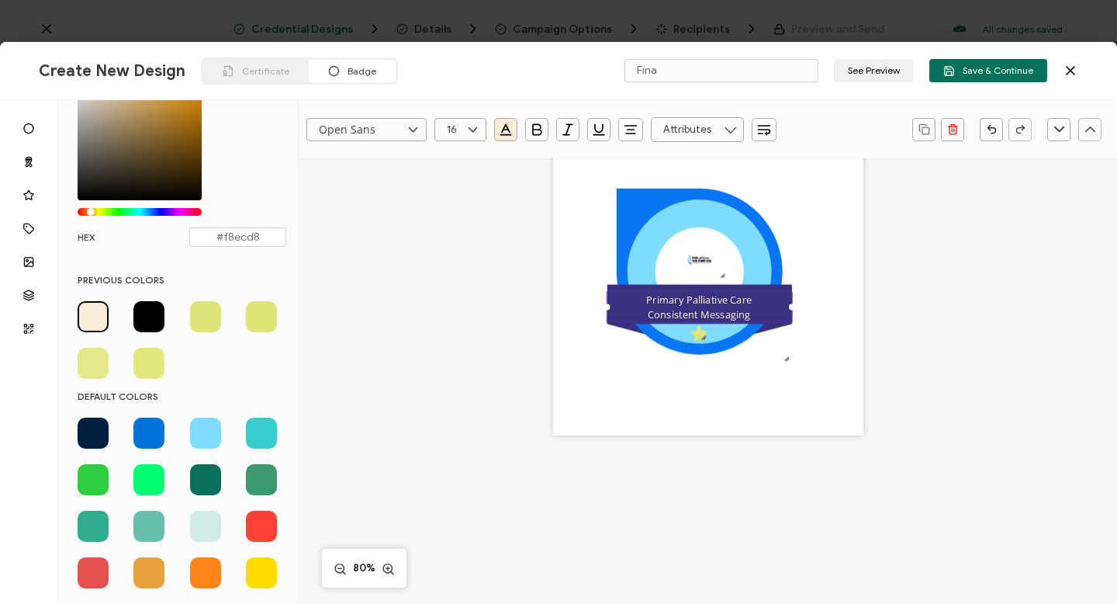
scroll to position [0, 0]
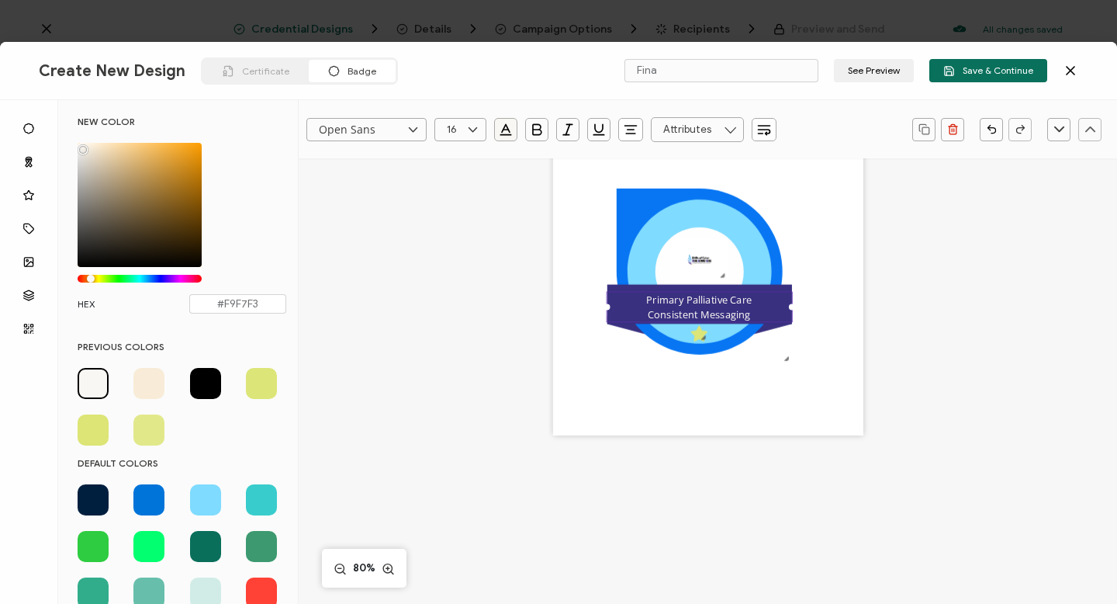
type input "#F9F8F5"
drag, startPoint x: 96, startPoint y: 147, endPoint x: 80, endPoint y: 146, distance: 16.4
click at [80, 146] on div "Chrome color picker" at bounding box center [82, 150] width 8 height 8
click at [450, 379] on div ".uuid-e0167db1-c400-465b-bddd-c50bfc339371{}.uuid-efc37302-9416-4d3d-8d4c-a6863…" at bounding box center [708, 301] width 655 height 441
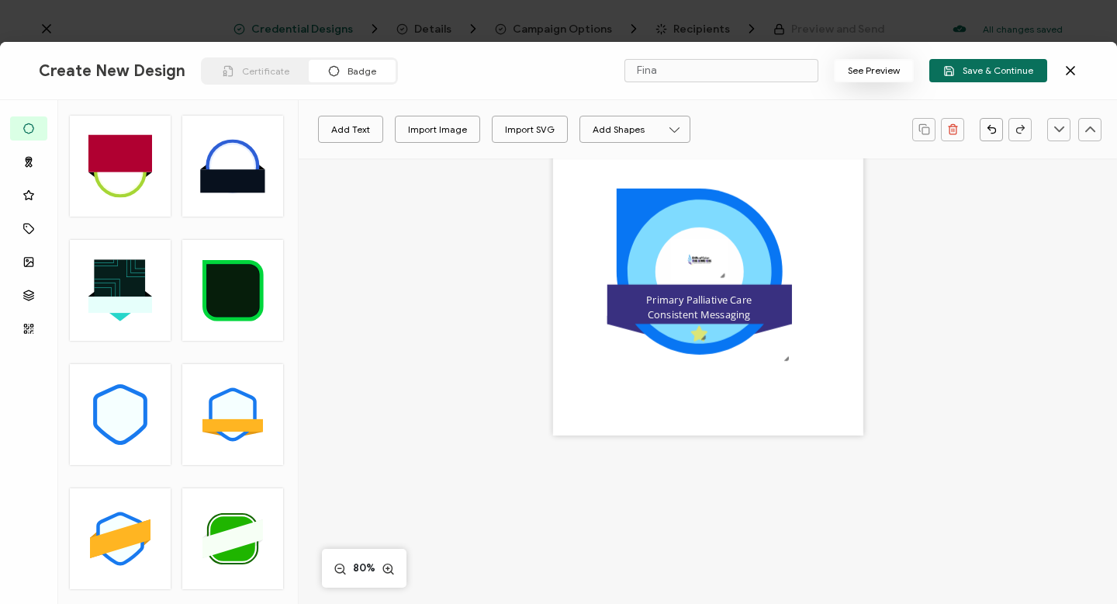
click at [884, 71] on button "See Preview" at bounding box center [874, 70] width 80 height 23
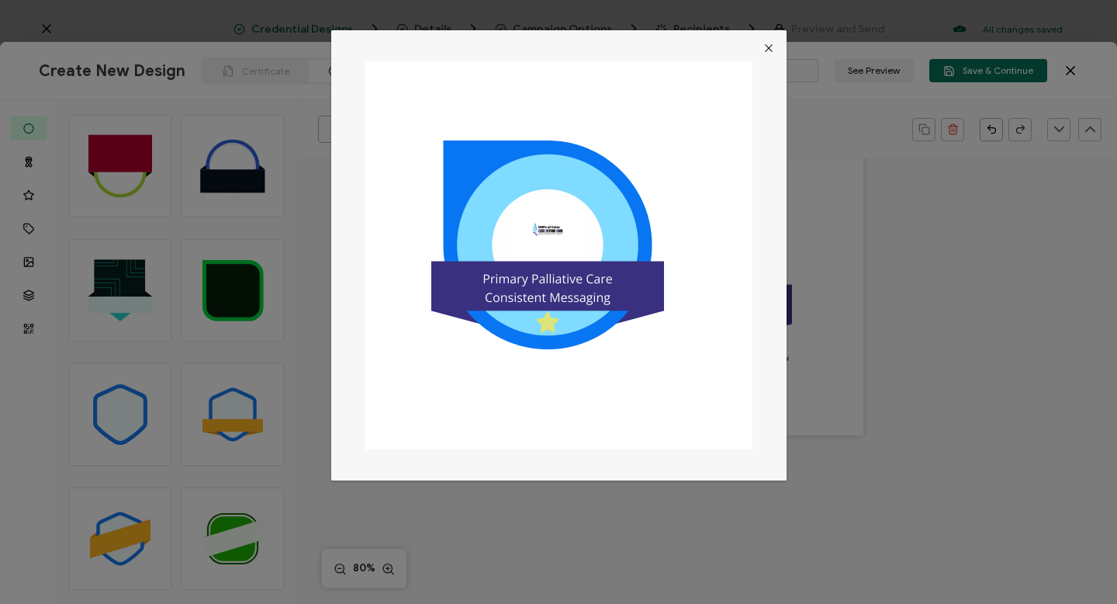
click at [763, 47] on icon "Close" at bounding box center [769, 48] width 12 height 12
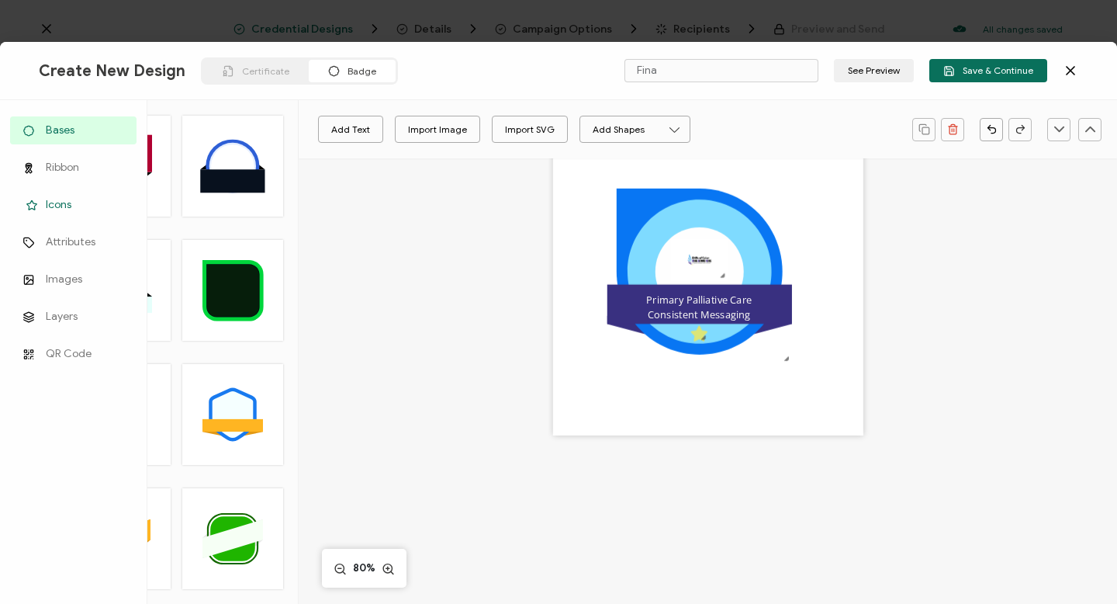
click at [61, 206] on span "Icons" at bounding box center [59, 205] width 26 height 16
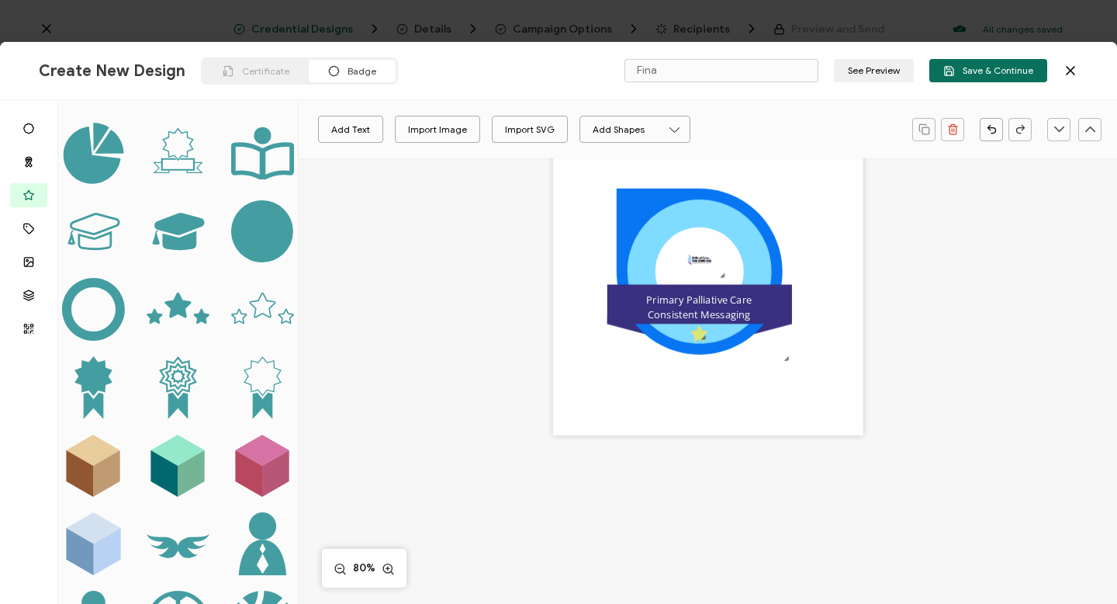
scroll to position [486, 0]
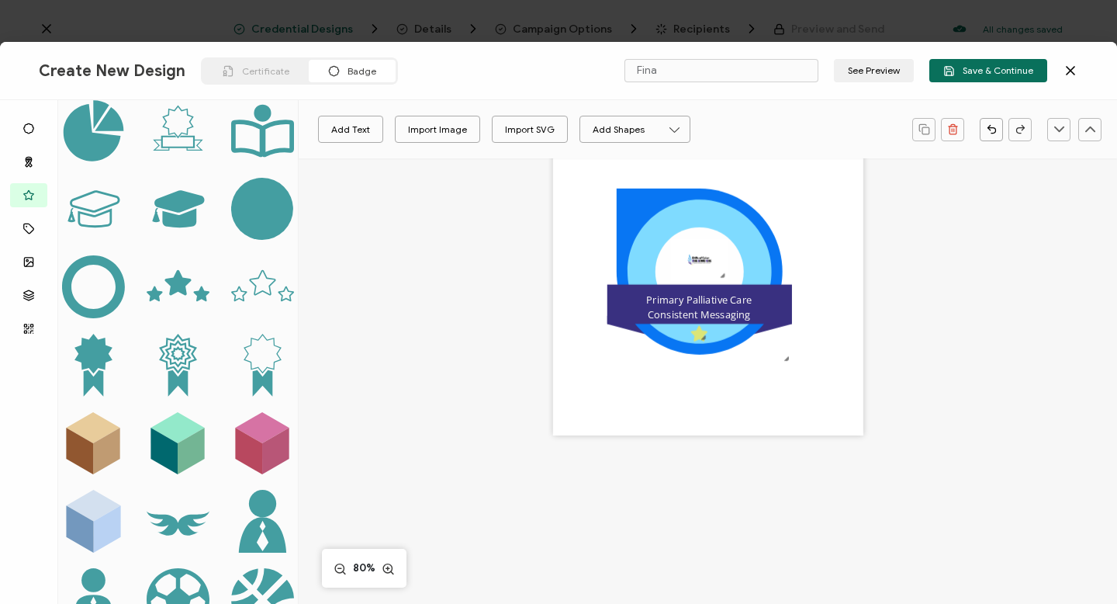
click at [180, 272] on icon at bounding box center [177, 283] width 26 height 26
click at [694, 338] on icon at bounding box center [699, 334] width 16 height 16
click at [334, 130] on icon "brush" at bounding box center [337, 129] width 12 height 12
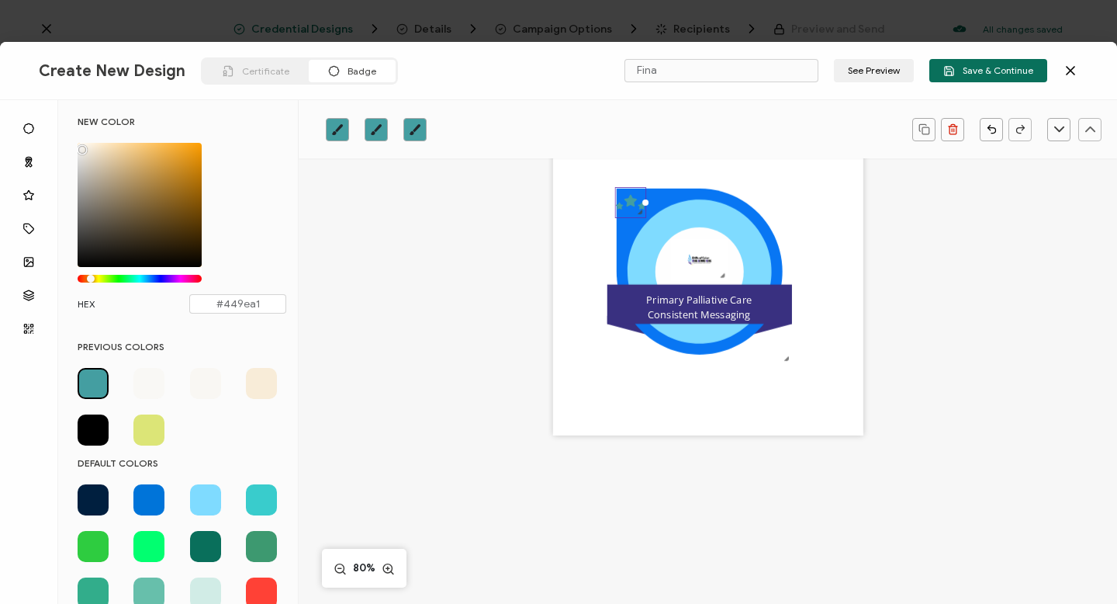
click at [149, 428] on span at bounding box center [148, 429] width 31 height 31
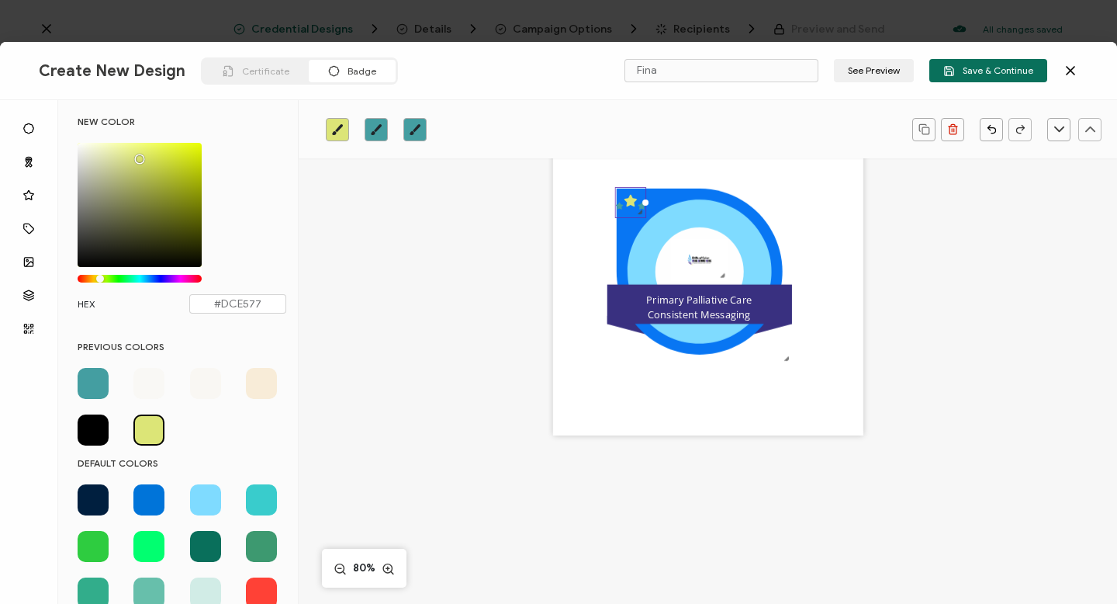
click at [616, 207] on icon at bounding box center [619, 205] width 8 height 7
click at [628, 201] on icon at bounding box center [630, 201] width 12 height 12
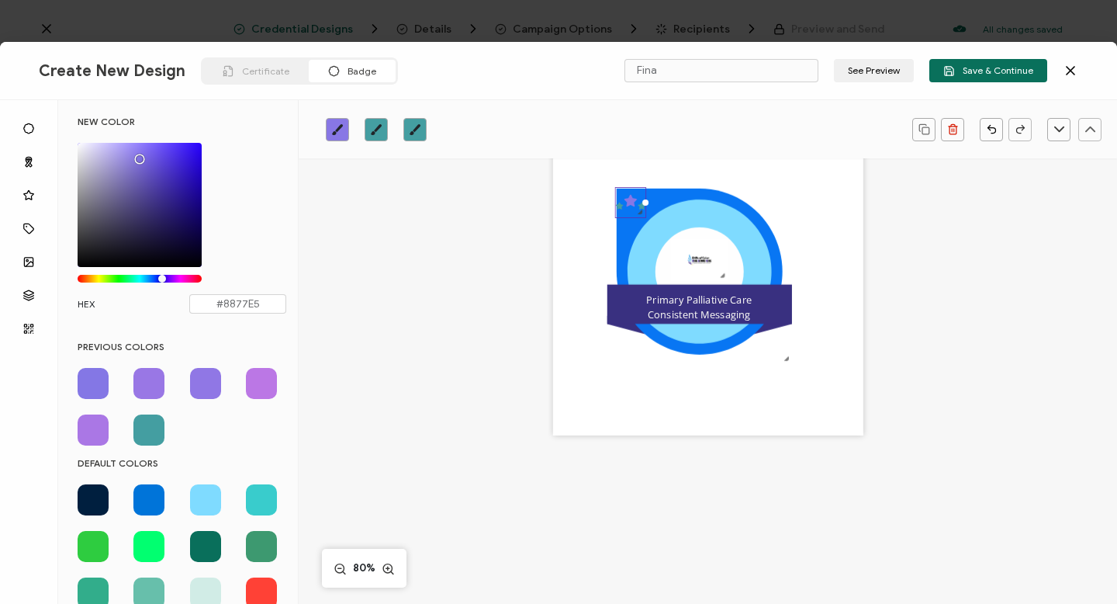
drag, startPoint x: 101, startPoint y: 277, endPoint x: 163, endPoint y: 281, distance: 62.2
click at [163, 281] on div "Chrome color picker" at bounding box center [162, 279] width 8 height 8
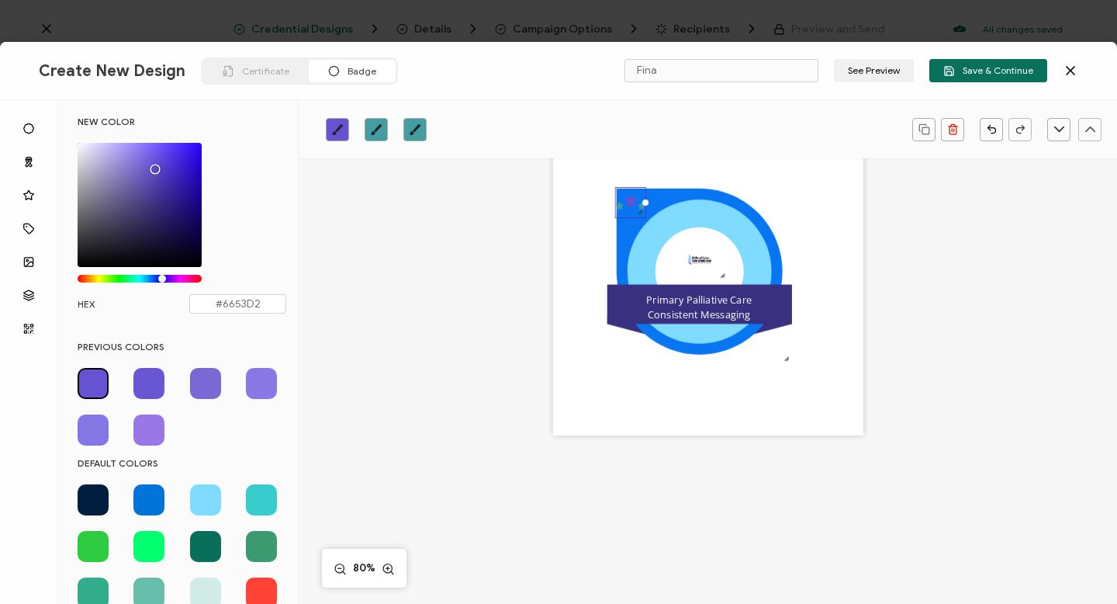
drag, startPoint x: 140, startPoint y: 155, endPoint x: 153, endPoint y: 165, distance: 16.0
click at [153, 165] on div "Chrome color picker" at bounding box center [155, 169] width 8 height 8
click at [379, 134] on icon "brush" at bounding box center [376, 129] width 12 height 12
click at [377, 127] on icon "brush" at bounding box center [376, 129] width 11 height 11
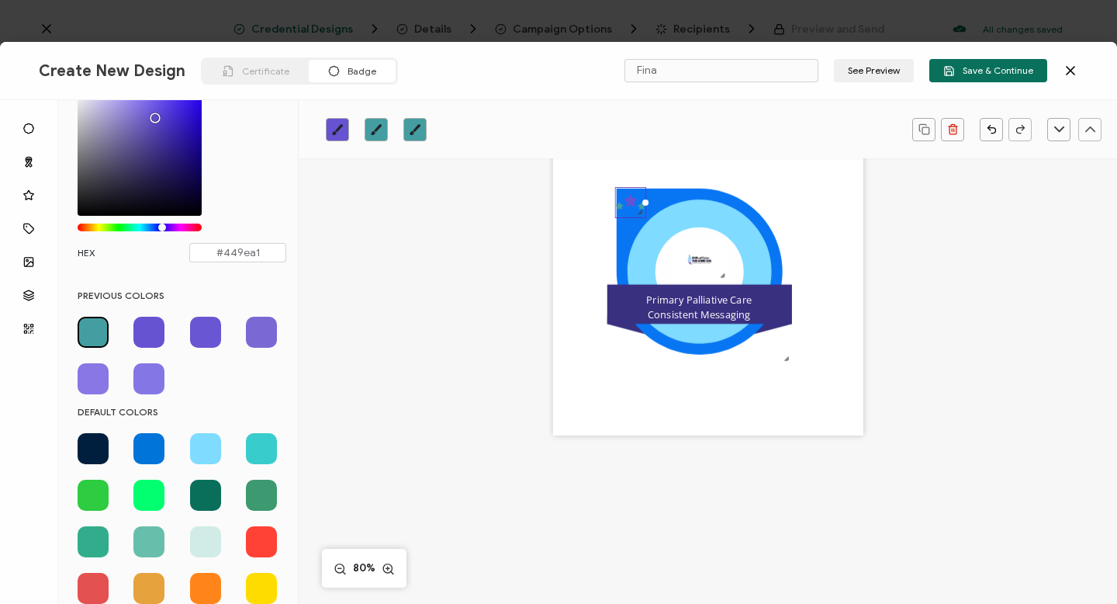
scroll to position [50, 0]
click at [259, 447] on span at bounding box center [261, 449] width 31 height 31
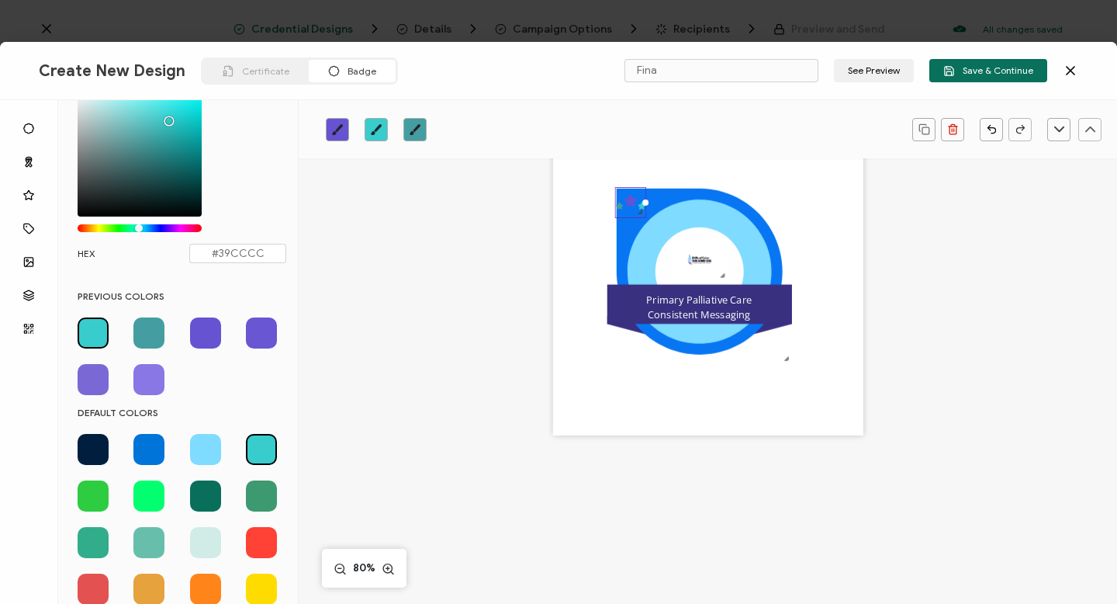
click at [413, 129] on icon "brush" at bounding box center [415, 129] width 12 height 12
click at [258, 589] on span at bounding box center [261, 588] width 31 height 31
type input "#FFDC00"
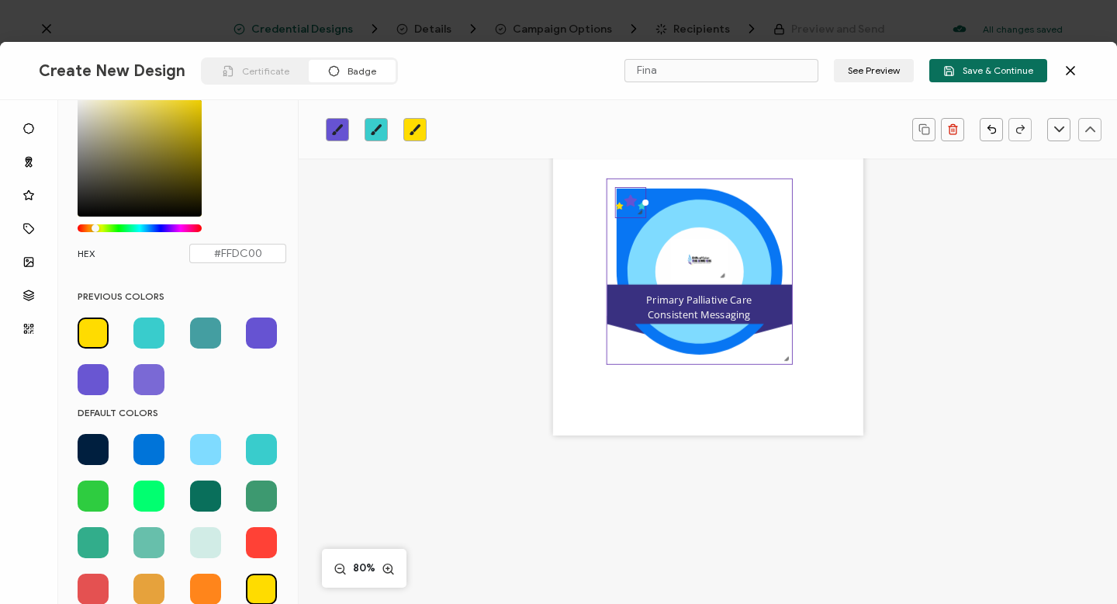
drag, startPoint x: 624, startPoint y: 195, endPoint x: 604, endPoint y: 199, distance: 20.5
click at [604, 199] on div ".uuid-e0167db1-c400-465b-bddd-c50bfc339371{}.uuid-efc37302-9416-4d3d-8d4c-a6863…" at bounding box center [708, 280] width 310 height 310
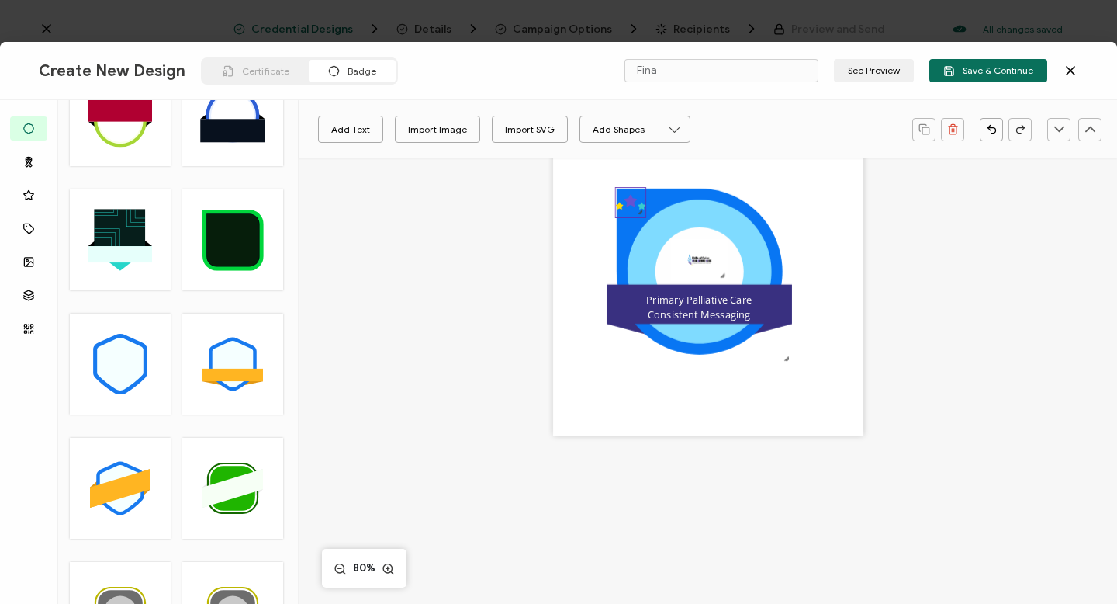
drag, startPoint x: 629, startPoint y: 200, endPoint x: 640, endPoint y: 205, distance: 11.8
click at [641, 205] on icon ".preview .aa835fc3-cf79-4142-bdaf-f814d65d1884{}" at bounding box center [629, 202] width 29 height 29
click at [635, 206] on icon ".preview .aa835fc3-cf79-4142-bdaf-f814d65d1884{}" at bounding box center [629, 202] width 29 height 29
drag, startPoint x: 631, startPoint y: 206, endPoint x: 635, endPoint y: 240, distance: 35.0
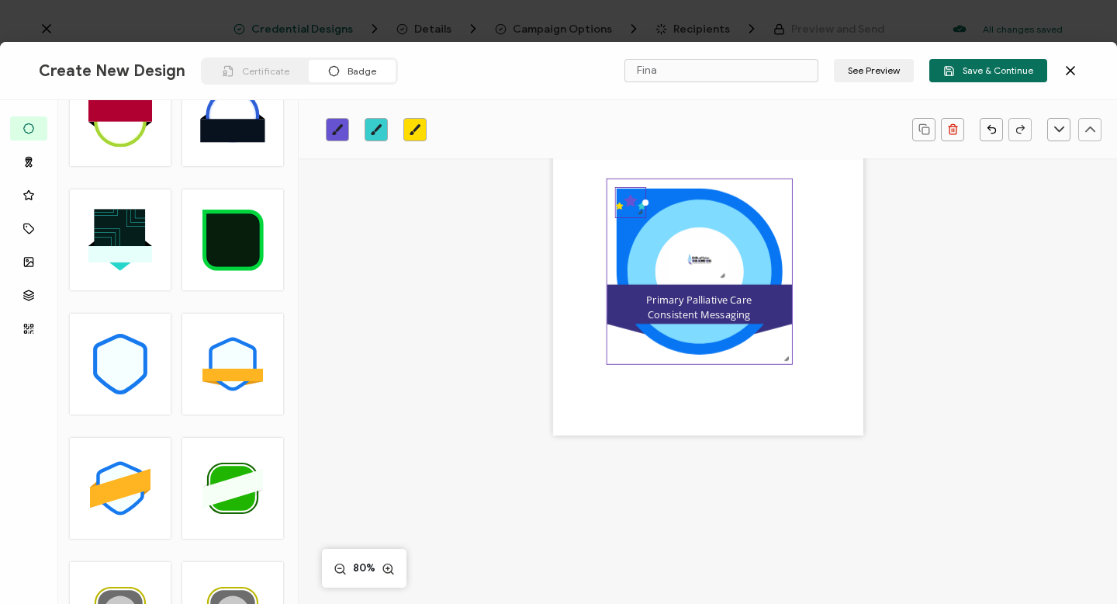
click at [635, 241] on div ".uuid-e0167db1-c400-465b-bddd-c50bfc339371{}.uuid-efc37302-9416-4d3d-8d4c-a6863…" at bounding box center [708, 280] width 310 height 310
drag, startPoint x: 635, startPoint y: 204, endPoint x: 646, endPoint y: 201, distance: 12.0
click at [648, 201] on div ".uuid-e0167db1-c400-465b-bddd-c50bfc339371{}.uuid-efc37302-9416-4d3d-8d4c-a6863…" at bounding box center [708, 280] width 310 height 310
click at [633, 202] on icon ".preview .aa835fc3-cf79-4142-bdaf-f814d65d1884{}" at bounding box center [629, 202] width 29 height 29
drag, startPoint x: 642, startPoint y: 202, endPoint x: 651, endPoint y: 202, distance: 9.3
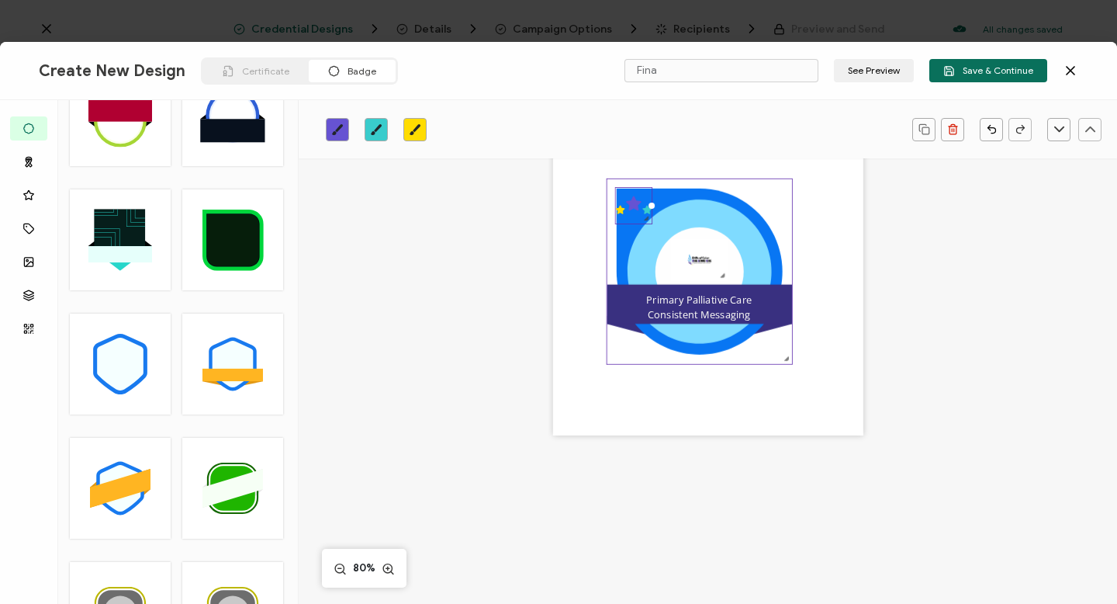
click at [651, 202] on div ".uuid-e0167db1-c400-465b-bddd-c50bfc339371{}.uuid-efc37302-9416-4d3d-8d4c-a6863…" at bounding box center [708, 280] width 310 height 310
drag, startPoint x: 632, startPoint y: 202, endPoint x: 621, endPoint y: 206, distance: 11.5
click at [621, 206] on icon ".preview .aa835fc3-cf79-4142-bdaf-f814d65d1884{}" at bounding box center [633, 206] width 36 height 36
click at [627, 195] on icon ".preview .aa835fc3-cf79-4142-bdaf-f814d65d1884{}" at bounding box center [633, 206] width 36 height 36
drag, startPoint x: 629, startPoint y: 188, endPoint x: 612, endPoint y: 187, distance: 17.1
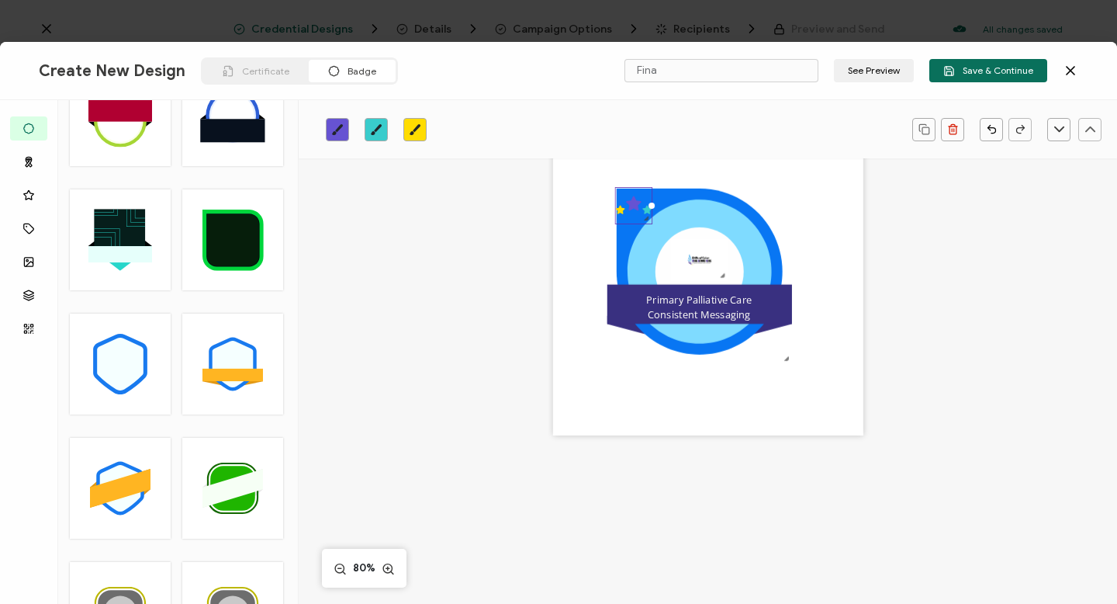
click at [615, 188] on icon ".preview .aa835fc3-cf79-4142-bdaf-f814d65d1884{}" at bounding box center [633, 206] width 36 height 36
drag, startPoint x: 624, startPoint y: 200, endPoint x: 631, endPoint y: 216, distance: 17.3
click at [632, 216] on icon ".preview .aa835fc3-cf79-4142-bdaf-f814d65d1884{}" at bounding box center [633, 206] width 36 height 36
click at [569, 263] on div ".uuid-e0167db1-c400-465b-bddd-c50bfc339371{}.uuid-efc37302-9416-4d3d-8d4c-a6863…" at bounding box center [708, 280] width 310 height 310
drag, startPoint x: 642, startPoint y: 206, endPoint x: 625, endPoint y: 233, distance: 31.0
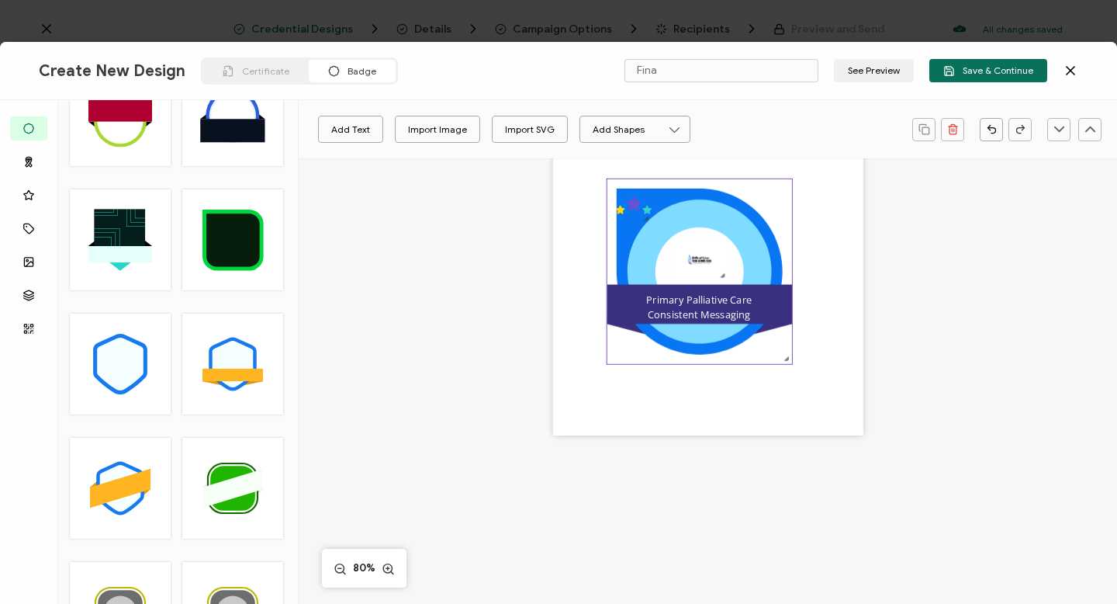
click at [625, 233] on div ".uuid-e0167db1-c400-465b-bddd-c50bfc339371{}.uuid-efc37302-9416-4d3d-8d4c-a6863…" at bounding box center [708, 280] width 310 height 310
click at [634, 208] on icon at bounding box center [634, 203] width 16 height 15
drag, startPoint x: 638, startPoint y: 206, endPoint x: 648, endPoint y: 196, distance: 13.7
click at [648, 196] on icon ".preview .aa835fc3-cf79-4142-bdaf-f814d65d1884{}" at bounding box center [633, 206] width 36 height 36
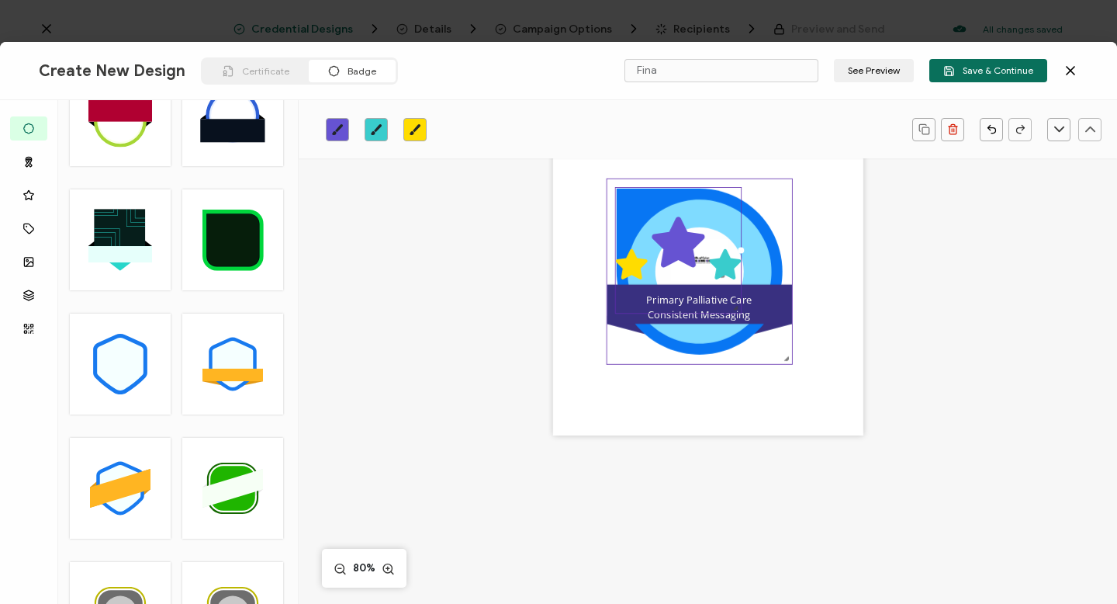
drag, startPoint x: 646, startPoint y: 220, endPoint x: 703, endPoint y: 333, distance: 126.6
click at [703, 333] on div ".uuid-e0167db1-c400-465b-bddd-c50bfc339371{}.uuid-efc37302-9416-4d3d-8d4c-a6863…" at bounding box center [708, 280] width 310 height 310
drag, startPoint x: 681, startPoint y: 206, endPoint x: 694, endPoint y: 254, distance: 50.4
click at [694, 254] on icon ".preview .aa835fc3-cf79-4142-bdaf-f814d65d1884{}" at bounding box center [678, 251] width 126 height 126
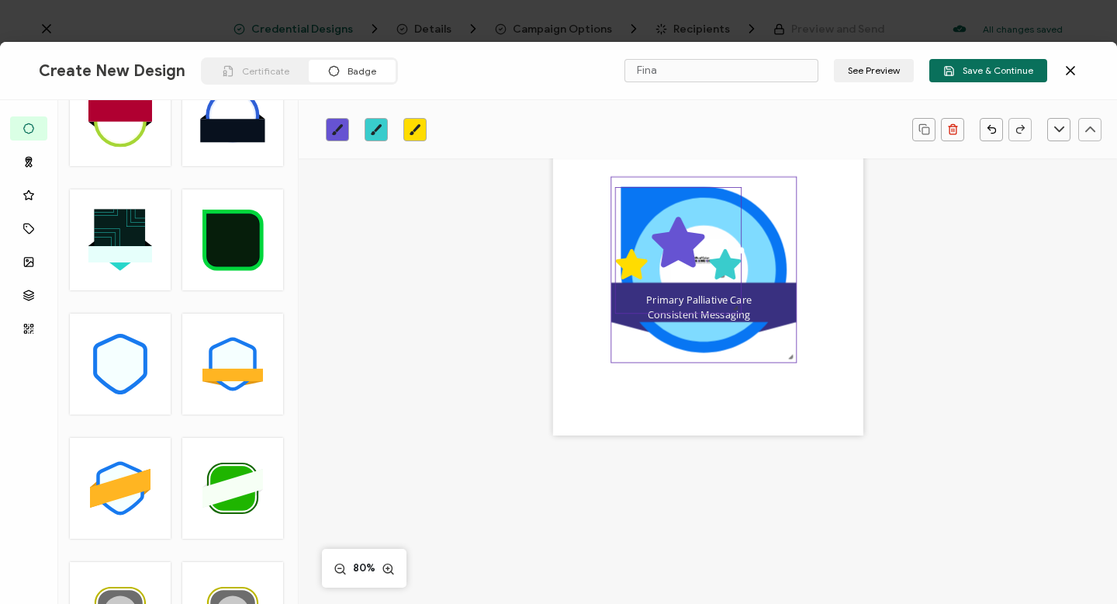
click at [739, 183] on icon ".uuid-e0167db1-c400-465b-bddd-c50bfc339371{}.uuid-efc37302-9416-4d3d-8d4c-a6863…" at bounding box center [703, 269] width 185 height 185
drag, startPoint x: 689, startPoint y: 219, endPoint x: 693, endPoint y: 244, distance: 25.1
click at [693, 244] on icon ".preview .aa835fc3-cf79-4142-bdaf-f814d65d1884{}" at bounding box center [678, 251] width 126 height 126
drag, startPoint x: 693, startPoint y: 244, endPoint x: 718, endPoint y: 240, distance: 25.1
click at [718, 240] on icon ".preview .aa835fc3-cf79-4142-bdaf-f814d65d1884{}" at bounding box center [678, 251] width 126 height 126
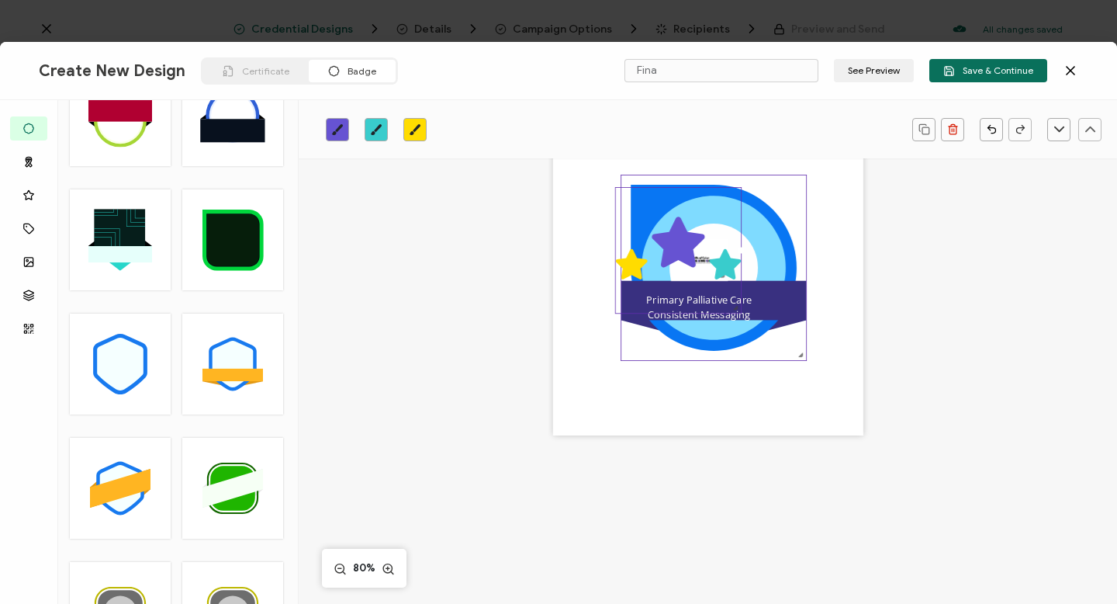
drag, startPoint x: 739, startPoint y: 247, endPoint x: 749, endPoint y: 245, distance: 10.2
click at [749, 245] on icon at bounding box center [714, 268] width 144 height 144
click at [677, 246] on icon at bounding box center [678, 242] width 53 height 50
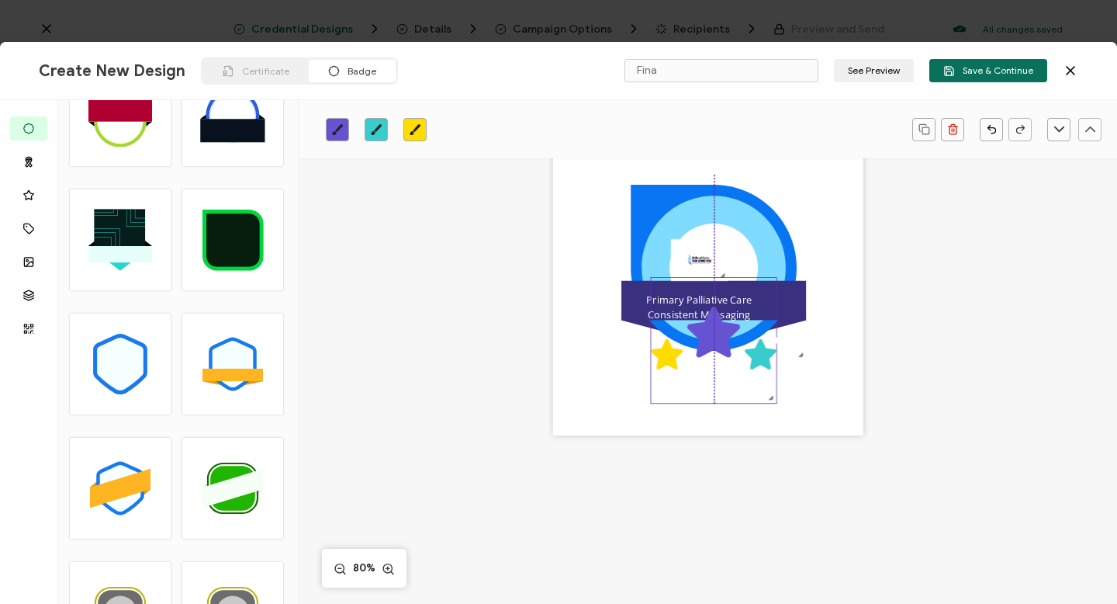
drag, startPoint x: 677, startPoint y: 246, endPoint x: 713, endPoint y: 336, distance: 96.8
click at [713, 336] on icon at bounding box center [713, 332] width 53 height 50
drag, startPoint x: 694, startPoint y: 257, endPoint x: 711, endPoint y: 255, distance: 17.9
click at [711, 255] on img at bounding box center [717, 258] width 57 height 42
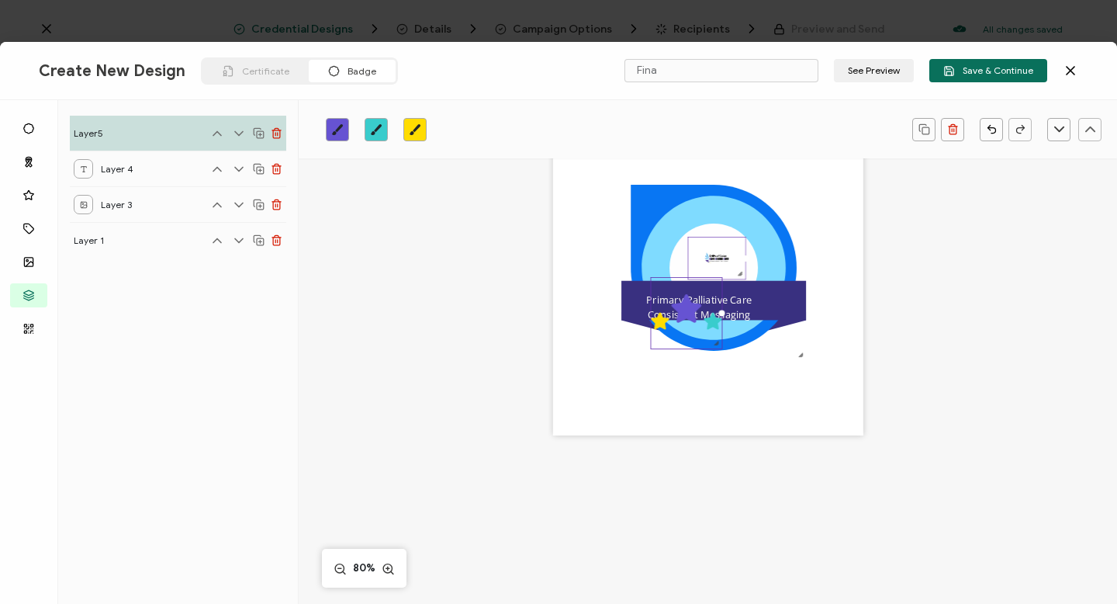
drag, startPoint x: 770, startPoint y: 398, endPoint x: 708, endPoint y: 331, distance: 91.1
click at [708, 331] on div ".preview .aa835fc3-cf79-4142-bdaf-f814d65d1884{}" at bounding box center [687, 313] width 72 height 72
drag, startPoint x: 688, startPoint y: 330, endPoint x: 715, endPoint y: 340, distance: 29.0
click at [715, 340] on icon ".preview .aa835fc3-cf79-4142-bdaf-f814d65d1884{}" at bounding box center [714, 324] width 71 height 71
click at [721, 347] on icon ".preview .aa835fc3-cf79-4142-bdaf-f814d65d1884{}" at bounding box center [714, 332] width 71 height 71
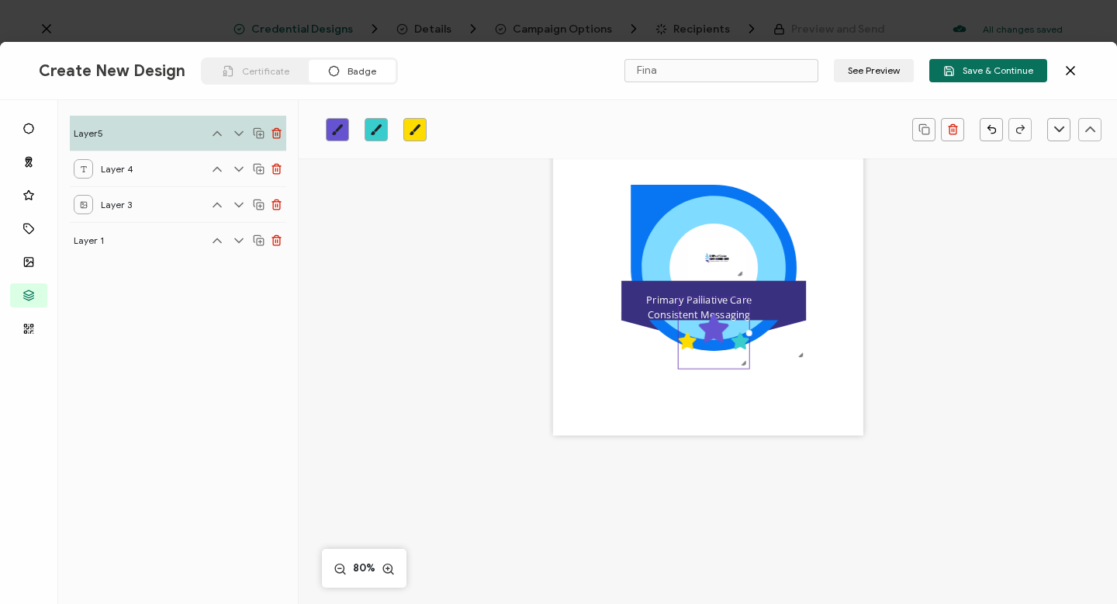
click at [706, 302] on icon ".preview .aa835fc3-cf79-4142-bdaf-f814d65d1884{}" at bounding box center [714, 332] width 71 height 71
drag, startPoint x: 745, startPoint y: 364, endPoint x: 732, endPoint y: 340, distance: 27.4
click at [732, 340] on div ".uuid-e0167db1-c400-465b-bddd-c50bfc339371{}.uuid-efc37302-9416-4d3d-8d4c-a6863…" at bounding box center [708, 280] width 310 height 310
drag, startPoint x: 708, startPoint y: 327, endPoint x: 725, endPoint y: 336, distance: 19.1
click at [725, 336] on icon ".preview .aa835fc3-cf79-4142-bdaf-f814d65d1884{}" at bounding box center [704, 322] width 50 height 50
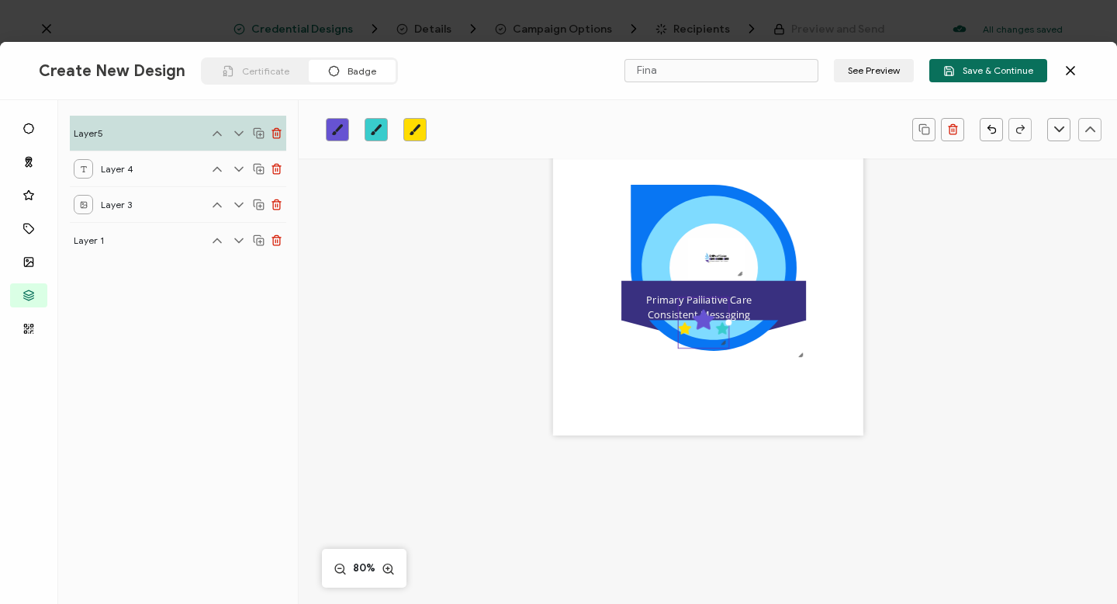
drag, startPoint x: 699, startPoint y: 323, endPoint x: 707, endPoint y: 327, distance: 9.7
click at [708, 327] on icon ".preview .aa835fc3-cf79-4142-bdaf-f814d65d1884{}" at bounding box center [704, 322] width 50 height 50
drag, startPoint x: 707, startPoint y: 327, endPoint x: 717, endPoint y: 334, distance: 11.6
click at [717, 334] on icon ".preview .aa835fc3-cf79-4142-bdaf-f814d65d1884{}" at bounding box center [704, 322] width 50 height 50
click at [720, 262] on img at bounding box center [714, 258] width 57 height 42
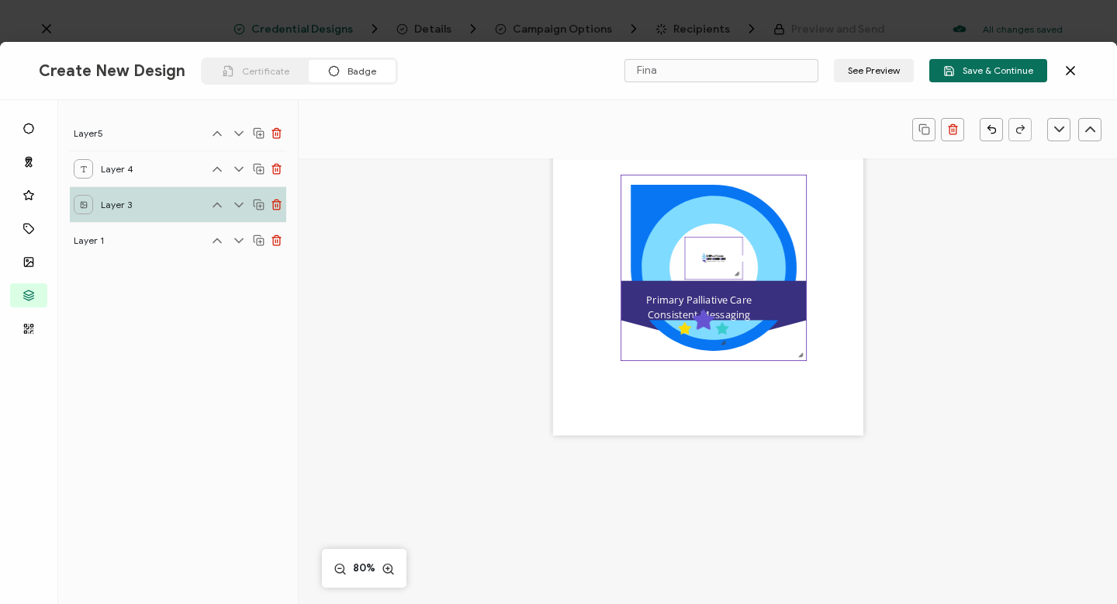
drag, startPoint x: 718, startPoint y: 298, endPoint x: 718, endPoint y: 287, distance: 10.9
click at [718, 287] on div ".uuid-e0167db1-c400-465b-bddd-c50bfc339371{}.uuid-efc37302-9416-4d3d-8d4c-a6863…" at bounding box center [708, 280] width 310 height 310
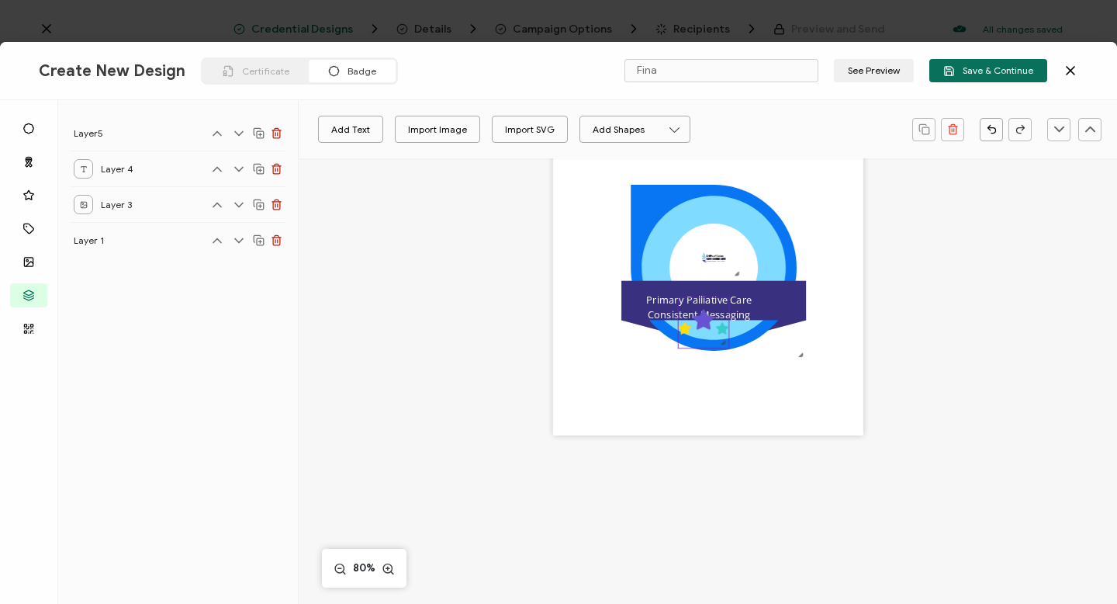
drag, startPoint x: 709, startPoint y: 324, endPoint x: 719, endPoint y: 334, distance: 14.3
click at [719, 334] on icon ".preview .aa835fc3-cf79-4142-bdaf-f814d65d1884{}" at bounding box center [704, 322] width 50 height 50
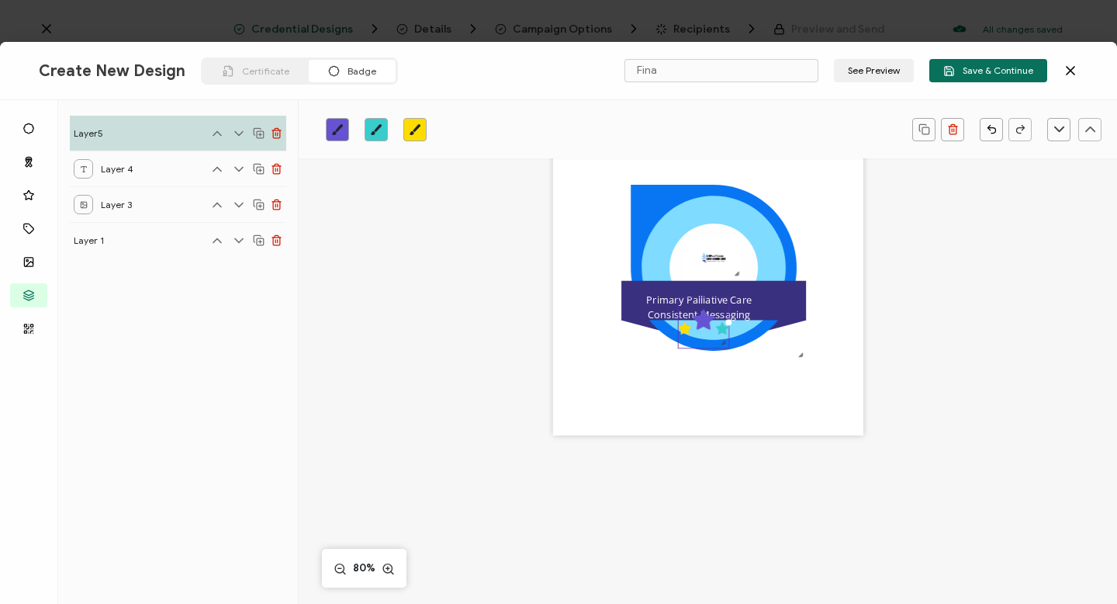
drag, startPoint x: 714, startPoint y: 334, endPoint x: 725, endPoint y: 339, distance: 11.8
click at [725, 339] on div ".preview .aa835fc3-cf79-4142-bdaf-f814d65d1884{}" at bounding box center [703, 322] width 51 height 51
drag, startPoint x: 701, startPoint y: 326, endPoint x: 704, endPoint y: 341, distance: 15.1
click at [704, 341] on icon ".preview .aa835fc3-cf79-4142-bdaf-f814d65d1884{}" at bounding box center [704, 322] width 50 height 50
click at [696, 328] on icon ".preview .aa835fc3-cf79-4142-bdaf-f814d65d1884{}" at bounding box center [704, 322] width 50 height 50
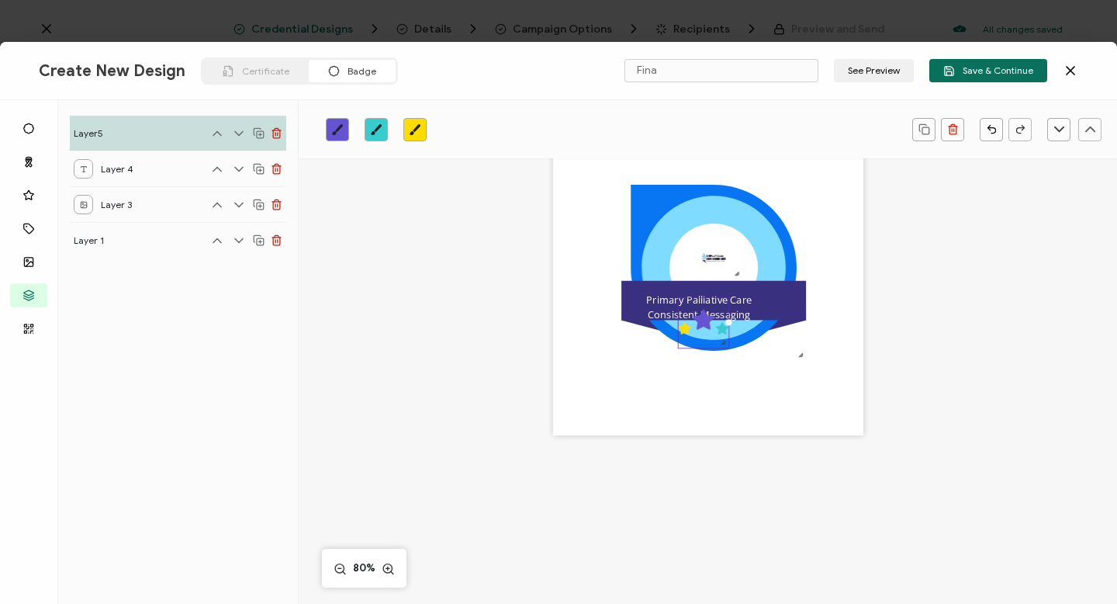
click at [696, 328] on icon ".preview .aa835fc3-cf79-4142-bdaf-f814d65d1884{}" at bounding box center [704, 322] width 50 height 50
drag, startPoint x: 696, startPoint y: 328, endPoint x: 711, endPoint y: 338, distance: 17.9
click at [711, 339] on icon ".preview .aa835fc3-cf79-4142-bdaf-f814d65d1884{}" at bounding box center [704, 322] width 50 height 50
drag, startPoint x: 707, startPoint y: 333, endPoint x: 721, endPoint y: 332, distance: 14.8
click at [721, 333] on icon ".preview .aa835fc3-cf79-4142-bdaf-f814d65d1884{}" at bounding box center [704, 322] width 50 height 50
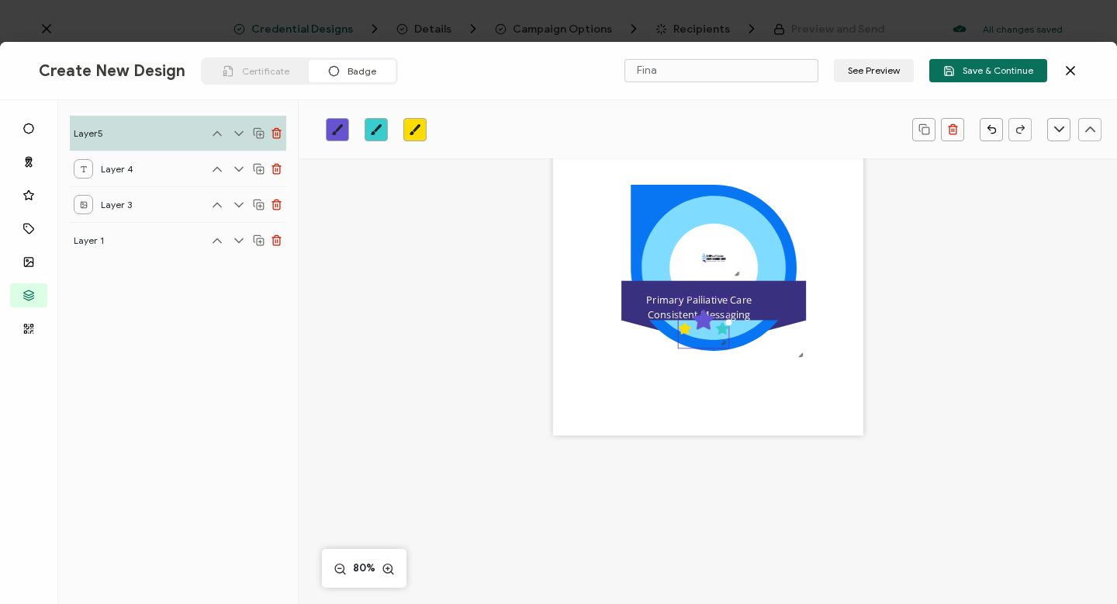
click at [718, 297] on icon ".preview .aa835fc3-cf79-4142-bdaf-f814d65d1884{}" at bounding box center [704, 322] width 50 height 50
click at [750, 303] on div "Primary Palliative Care Consistent Messaging" at bounding box center [699, 307] width 186 height 31
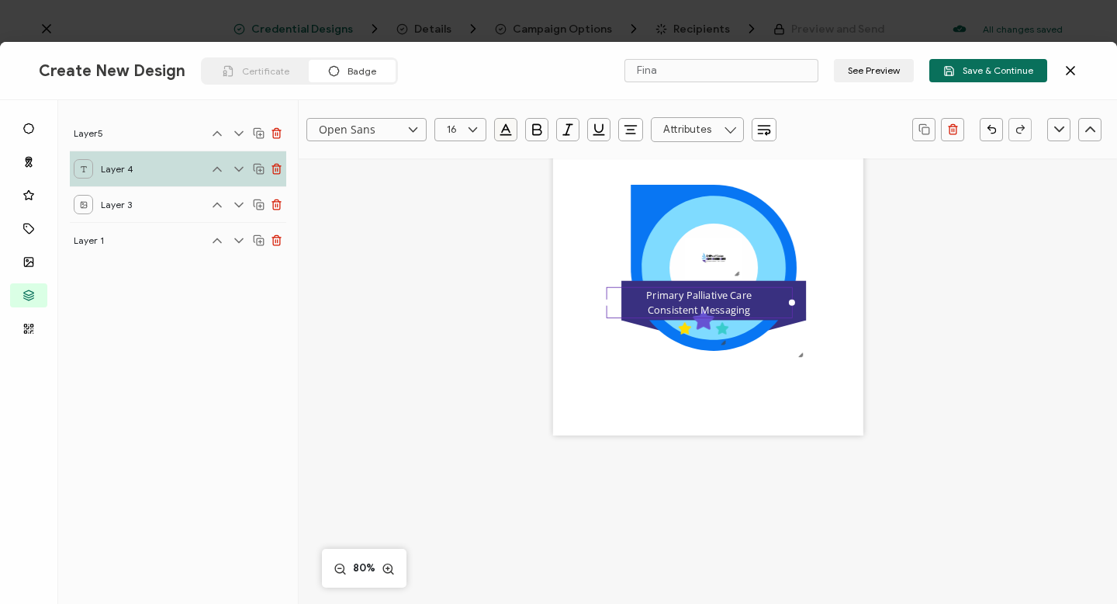
click at [750, 299] on div "Primary Palliative Care Consistent Messaging" at bounding box center [699, 302] width 186 height 31
click at [719, 334] on icon ".preview .aa835fc3-cf79-4142-bdaf-f814d65d1884{}" at bounding box center [704, 322] width 50 height 50
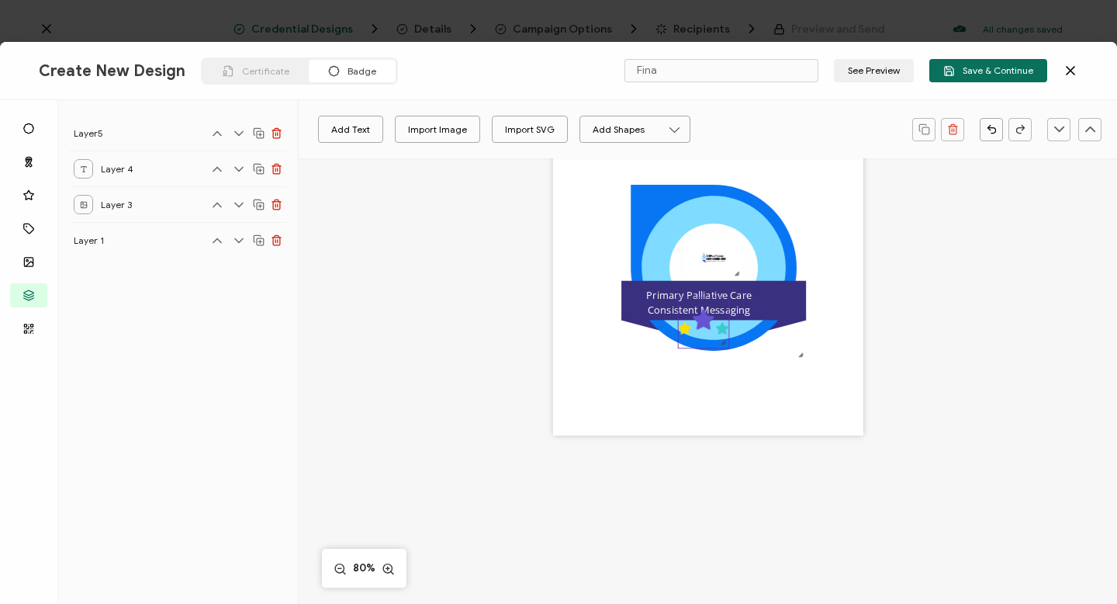
drag, startPoint x: 719, startPoint y: 334, endPoint x: 727, endPoint y: 338, distance: 8.7
click at [727, 338] on div ".preview .aa835fc3-cf79-4142-bdaf-f814d65d1884{}" at bounding box center [703, 322] width 51 height 51
drag, startPoint x: 702, startPoint y: 330, endPoint x: 708, endPoint y: 336, distance: 8.2
click at [708, 336] on icon ".preview .aa835fc3-cf79-4142-bdaf-f814d65d1884{}" at bounding box center [704, 322] width 50 height 50
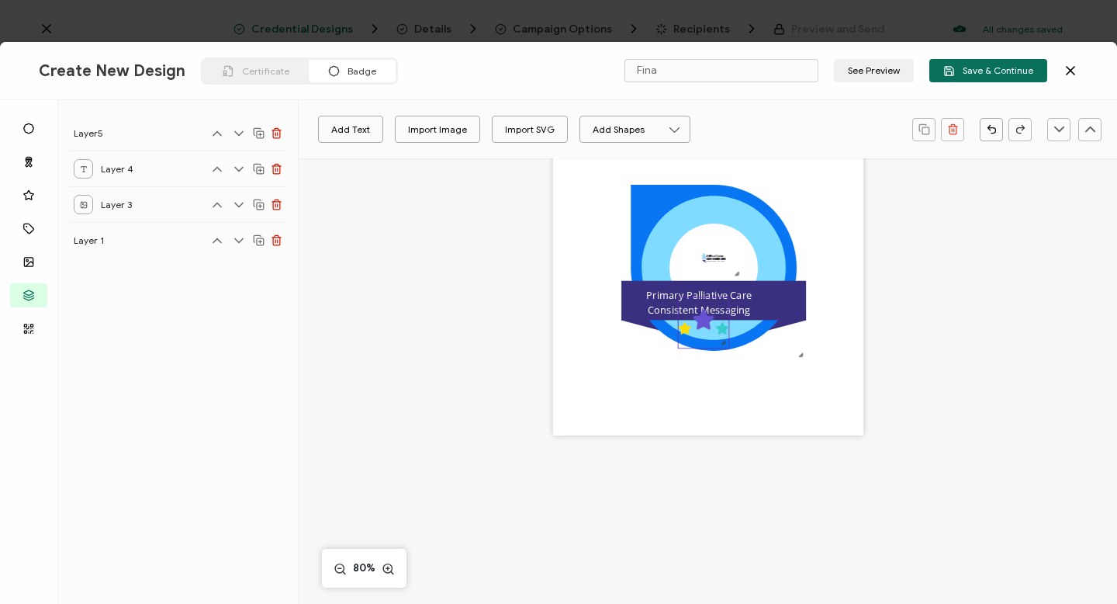
click at [697, 323] on icon at bounding box center [703, 320] width 21 height 20
drag, startPoint x: 697, startPoint y: 323, endPoint x: 715, endPoint y: 323, distance: 17.9
click at [715, 323] on icon ".preview .aa835fc3-cf79-4142-bdaf-f814d65d1884{}" at bounding box center [704, 322] width 50 height 50
click at [706, 327] on icon at bounding box center [703, 320] width 21 height 20
drag, startPoint x: 678, startPoint y: 341, endPoint x: 704, endPoint y: 344, distance: 25.7
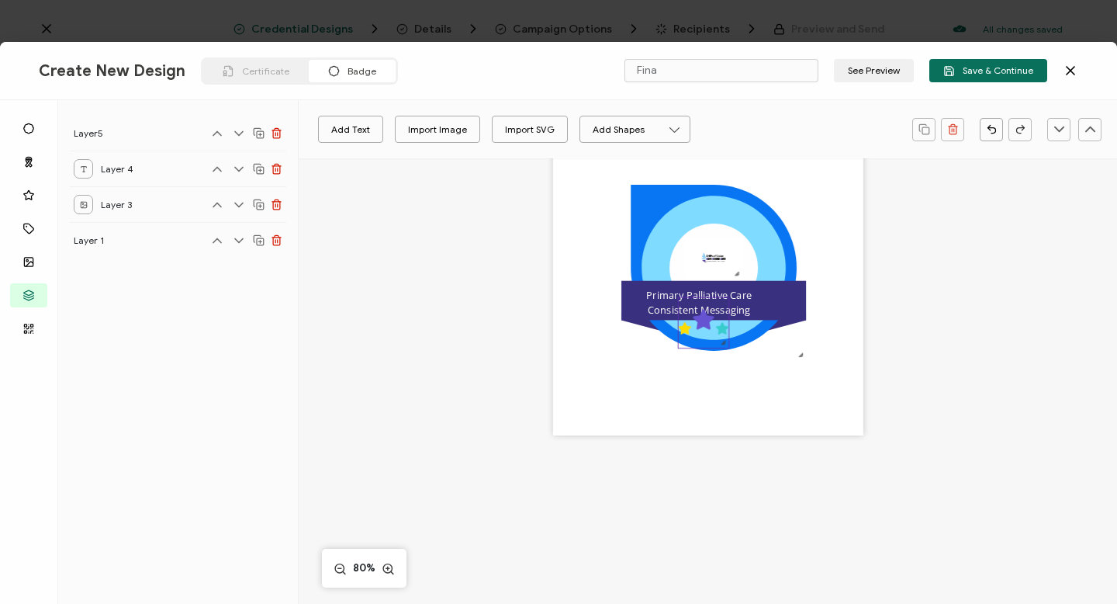
click at [704, 344] on icon ".preview .aa835fc3-cf79-4142-bdaf-f814d65d1884{}" at bounding box center [704, 322] width 50 height 50
drag, startPoint x: 715, startPoint y: 333, endPoint x: 727, endPoint y: 338, distance: 12.8
click at [727, 338] on div ".preview .aa835fc3-cf79-4142-bdaf-f814d65d1884{}" at bounding box center [703, 322] width 51 height 51
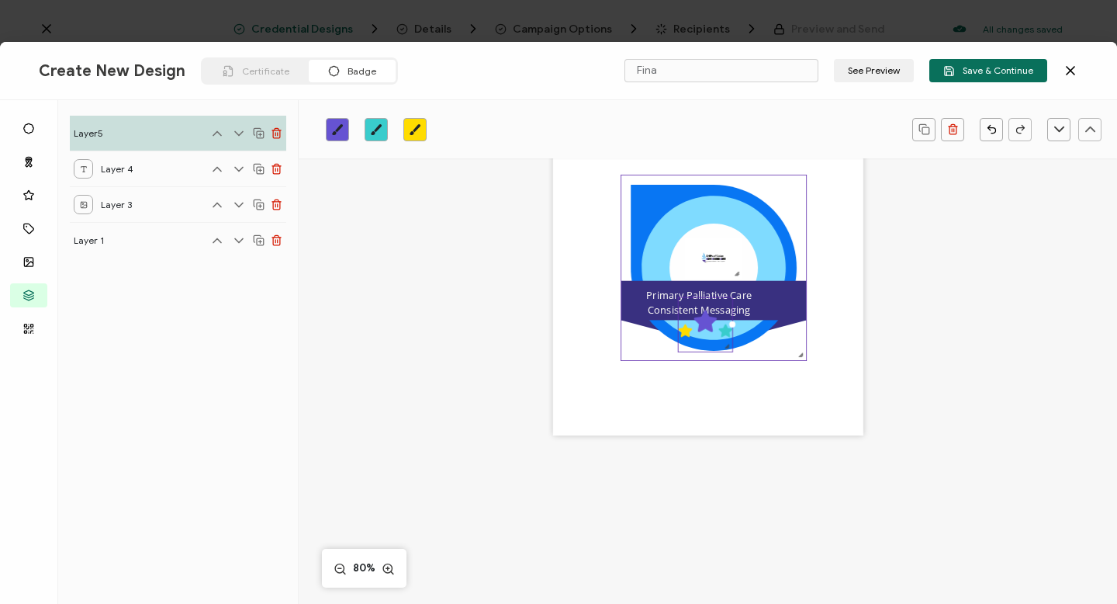
drag, startPoint x: 721, startPoint y: 341, endPoint x: 730, endPoint y: 347, distance: 10.8
click at [730, 347] on div ".uuid-e0167db1-c400-465b-bddd-c50bfc339371{}.uuid-efc37302-9416-4d3d-8d4c-a6863…" at bounding box center [708, 280] width 310 height 310
drag, startPoint x: 711, startPoint y: 337, endPoint x: 728, endPoint y: 341, distance: 18.1
click at [728, 341] on div ".preview .aa835fc3-cf79-4142-bdaf-f814d65d1884{}" at bounding box center [705, 324] width 54 height 54
click at [712, 341] on icon ".preview .aa835fc3-cf79-4142-bdaf-f814d65d1884{}" at bounding box center [706, 324] width 54 height 54
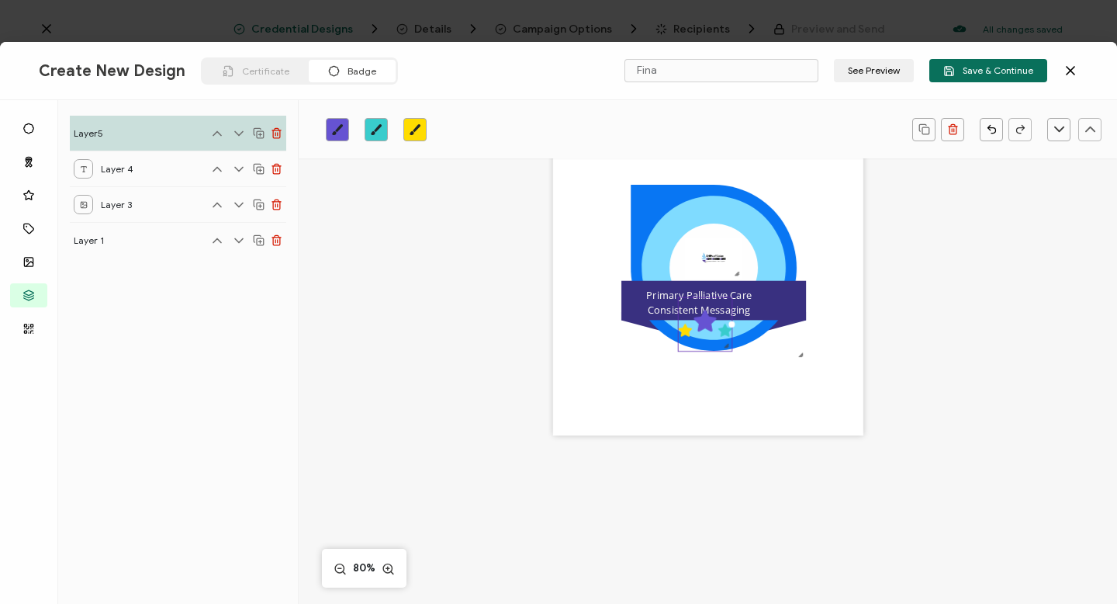
click at [686, 373] on div ".uuid-e0167db1-c400-465b-bddd-c50bfc339371{}.uuid-efc37302-9416-4d3d-8d4c-a6863…" at bounding box center [708, 280] width 310 height 310
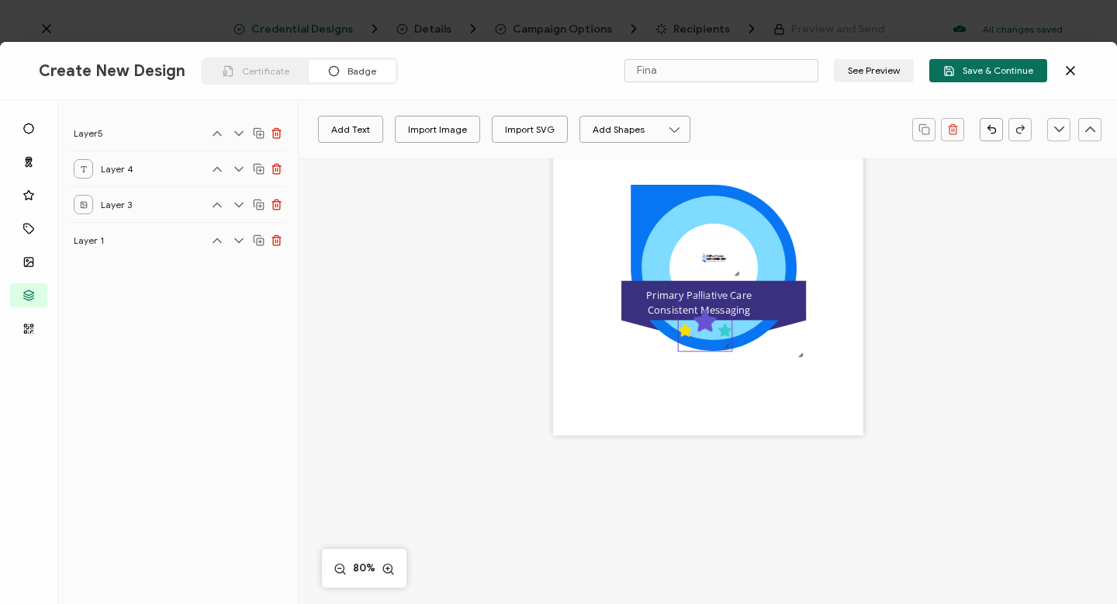
click at [700, 327] on icon ".preview .aa835fc3-cf79-4142-bdaf-f814d65d1884{}" at bounding box center [706, 324] width 54 height 54
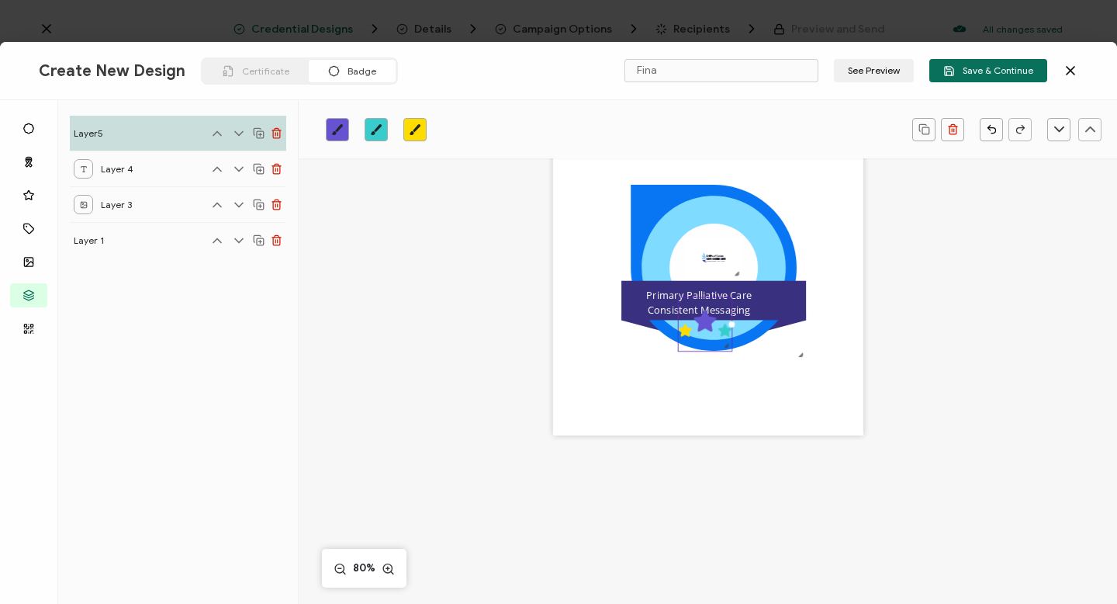
click at [700, 327] on icon at bounding box center [705, 321] width 22 height 22
drag, startPoint x: 700, startPoint y: 327, endPoint x: 721, endPoint y: 329, distance: 21.1
click at [721, 329] on icon ".preview .aa835fc3-cf79-4142-bdaf-f814d65d1884{}" at bounding box center [706, 324] width 54 height 54
drag, startPoint x: 697, startPoint y: 352, endPoint x: 699, endPoint y: 334, distance: 18.8
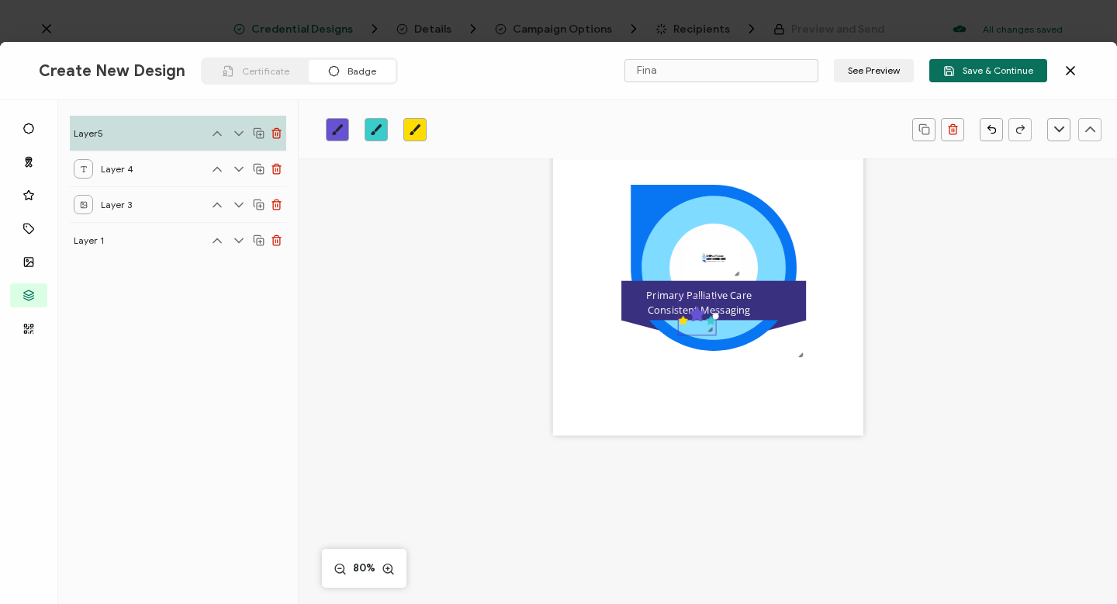
click at [699, 334] on div at bounding box center [697, 336] width 37 height 5
drag, startPoint x: 697, startPoint y: 317, endPoint x: 711, endPoint y: 320, distance: 13.7
click at [711, 320] on icon ".preview .aa835fc3-cf79-4142-bdaf-f814d65d1884{}" at bounding box center [697, 315] width 37 height 37
drag, startPoint x: 686, startPoint y: 324, endPoint x: 702, endPoint y: 324, distance: 16.3
click at [702, 324] on div ".preview .aa835fc3-cf79-4142-bdaf-f814d65d1884{}" at bounding box center [697, 316] width 39 height 39
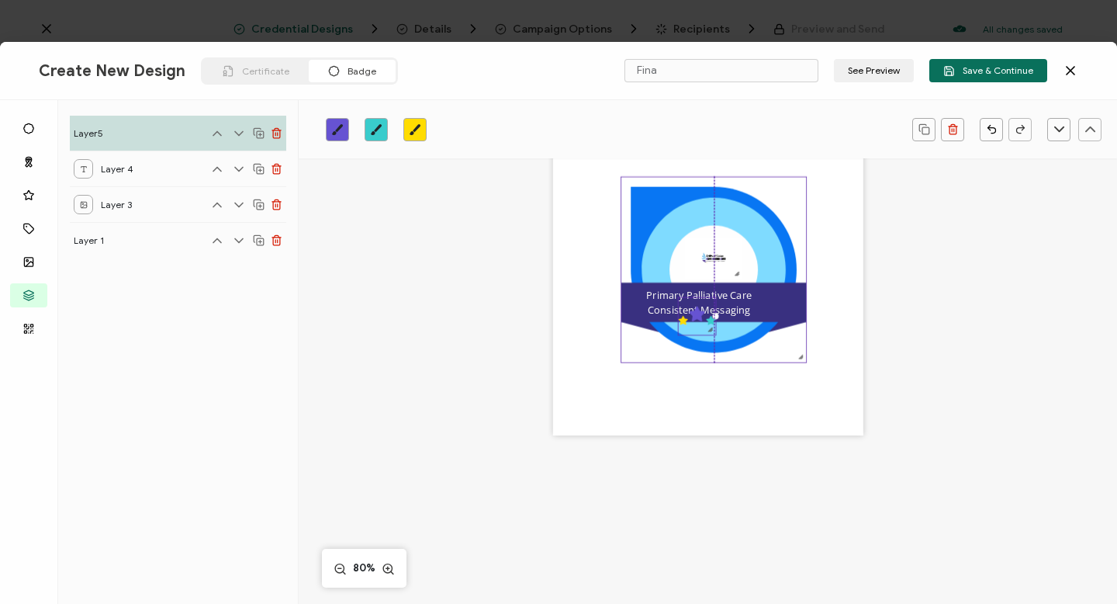
click at [766, 348] on icon ".uuid-e0167db1-c400-465b-bddd-c50bfc339371{}.uuid-efc37302-9416-4d3d-8d4c-a6863…" at bounding box center [713, 269] width 185 height 185
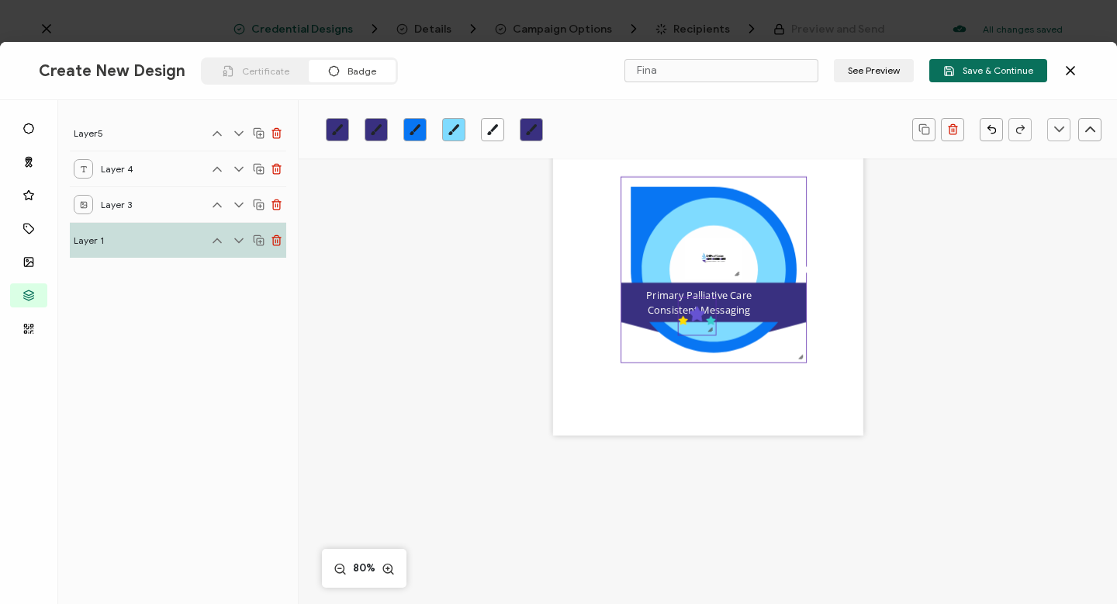
drag, startPoint x: 684, startPoint y: 323, endPoint x: 712, endPoint y: 327, distance: 28.2
click at [712, 327] on div ".preview .aa835fc3-cf79-4142-bdaf-f814d65d1884{}" at bounding box center [697, 316] width 39 height 39
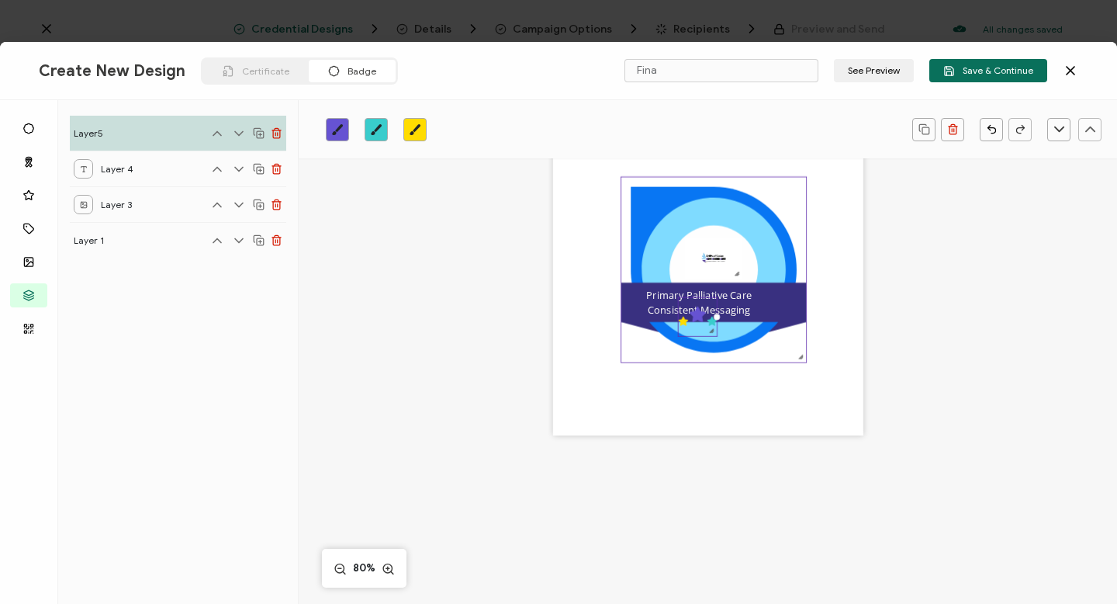
drag, startPoint x: 707, startPoint y: 325, endPoint x: 721, endPoint y: 328, distance: 15.1
click at [721, 328] on div ".uuid-e0167db1-c400-465b-bddd-c50bfc339371{}.uuid-efc37302-9416-4d3d-8d4c-a6863…" at bounding box center [708, 280] width 310 height 310
drag, startPoint x: 698, startPoint y: 327, endPoint x: 725, endPoint y: 330, distance: 26.5
click at [725, 330] on div ".uuid-e0167db1-c400-465b-bddd-c50bfc339371{}.uuid-efc37302-9416-4d3d-8d4c-a6863…" at bounding box center [708, 280] width 310 height 310
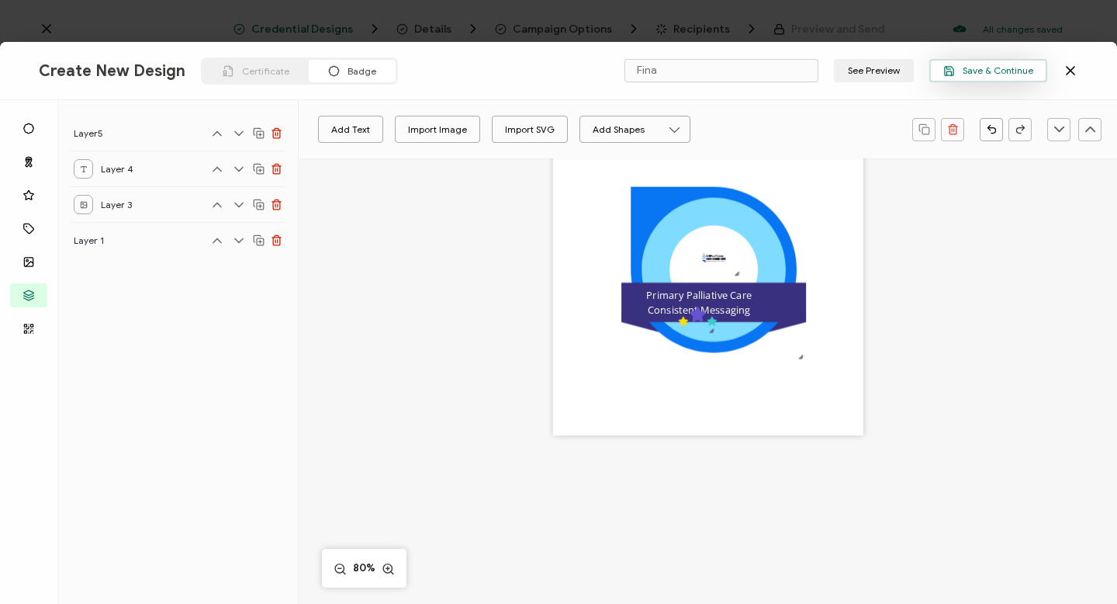
click at [958, 73] on span "Save & Continue" at bounding box center [988, 71] width 90 height 12
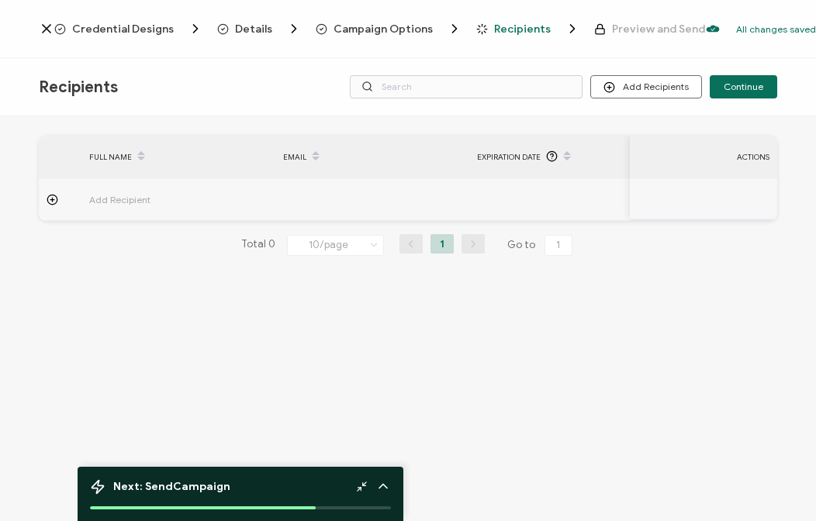
click at [118, 28] on span "Credential Designs" at bounding box center [123, 29] width 102 height 12
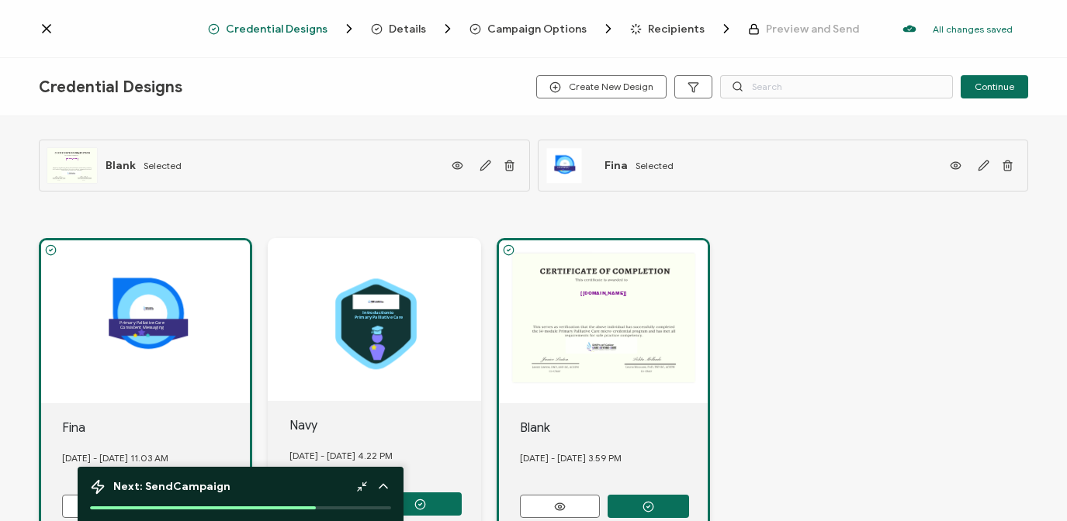
click at [200, 358] on div ".uuid-e0167db1-c400-465b-bddd-c50bfc339371{}.uuid-efc37302-9416-4d3d-8d4c-a6863…" at bounding box center [145, 321] width 209 height 163
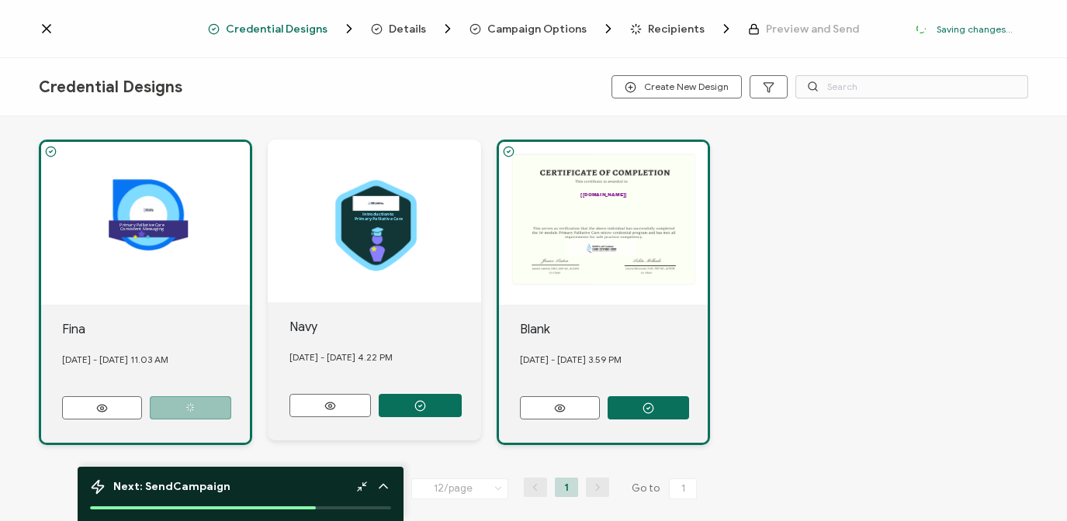
scroll to position [110, 0]
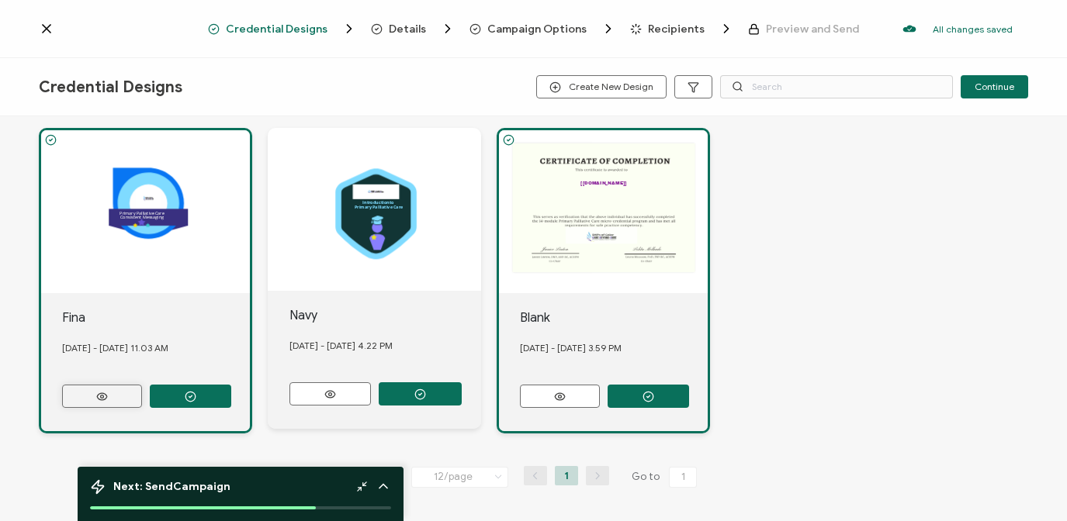
click at [108, 392] on icon at bounding box center [101, 397] width 19 height 12
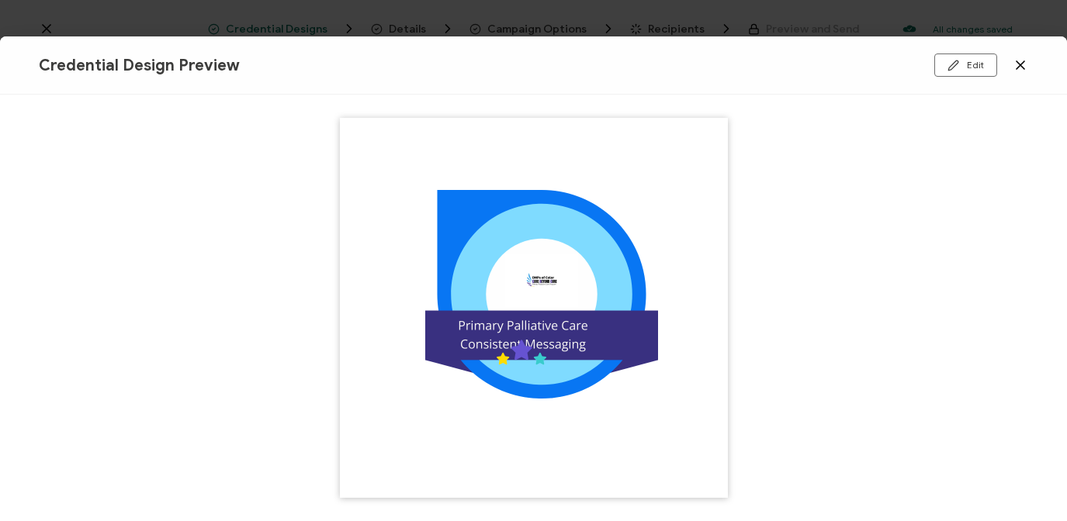
click at [520, 348] on img at bounding box center [534, 308] width 388 height 388
drag, startPoint x: 520, startPoint y: 348, endPoint x: 525, endPoint y: 356, distance: 10.1
click at [525, 356] on img at bounding box center [534, 308] width 388 height 388
click at [815, 64] on icon at bounding box center [1020, 65] width 16 height 16
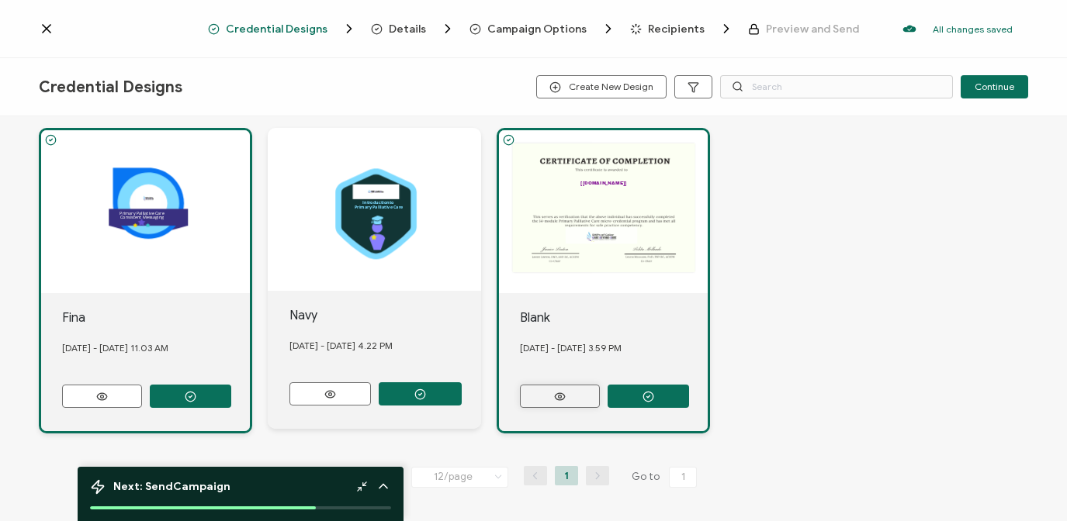
click at [561, 395] on circle at bounding box center [559, 396] width 3 height 3
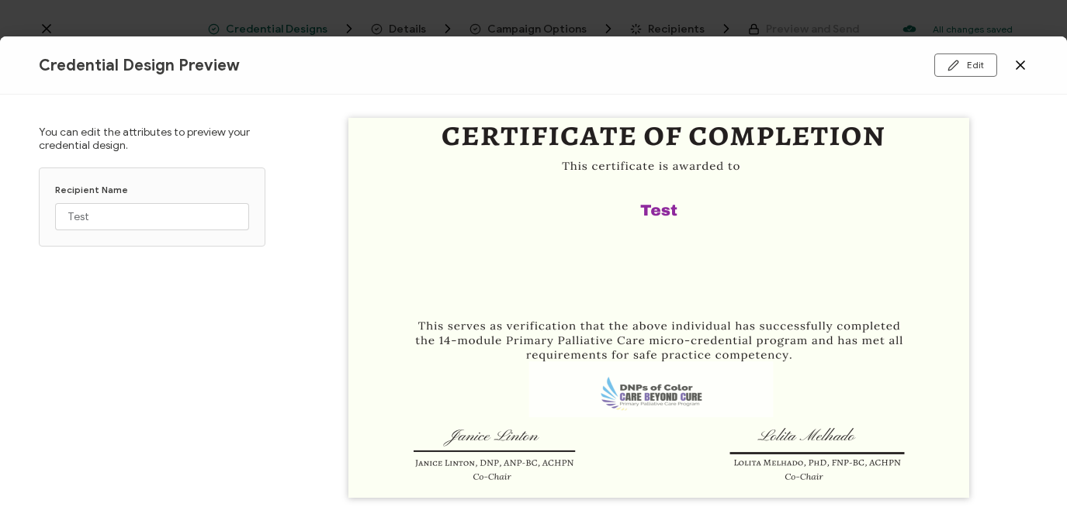
scroll to position [13, 0]
click at [815, 66] on icon at bounding box center [1020, 65] width 8 height 8
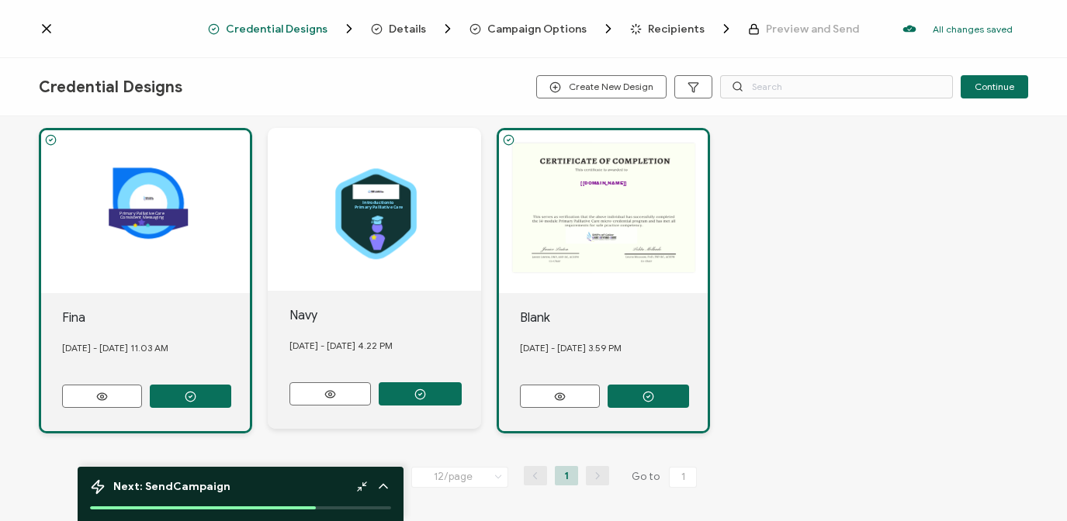
click at [770, 187] on div ".uuid-e0167db1-c400-465b-bddd-c50bfc339371{}.uuid-efc37302-9416-4d3d-8d4c-a6863…" at bounding box center [533, 281] width 989 height 368
